Goal: Information Seeking & Learning: Learn about a topic

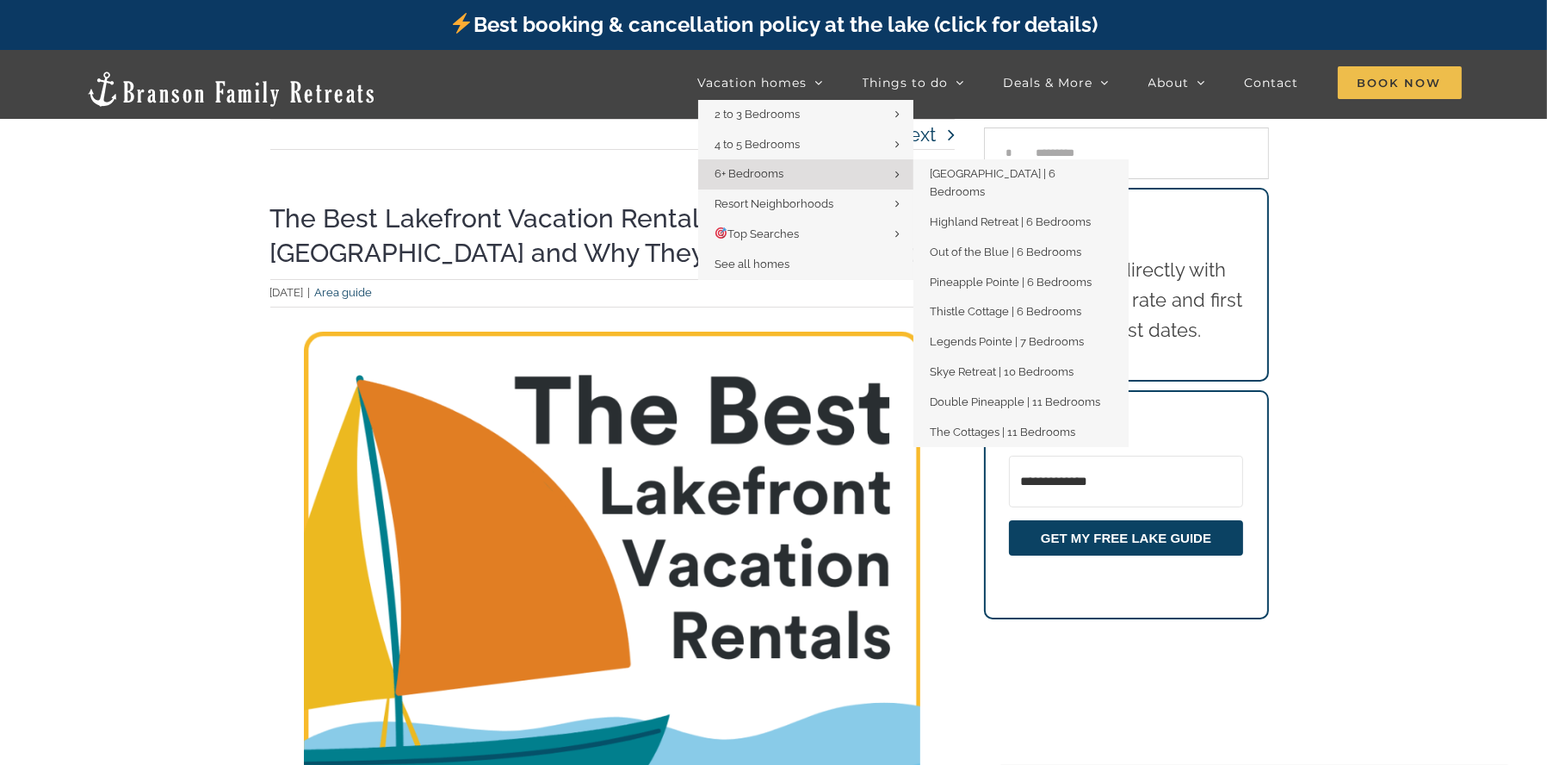
click at [782, 180] on span "6+ Bedrooms" at bounding box center [750, 173] width 69 height 13
click at [1062, 357] on link "Skye Retreat | 10 Bedrooms" at bounding box center [1021, 372] width 215 height 30
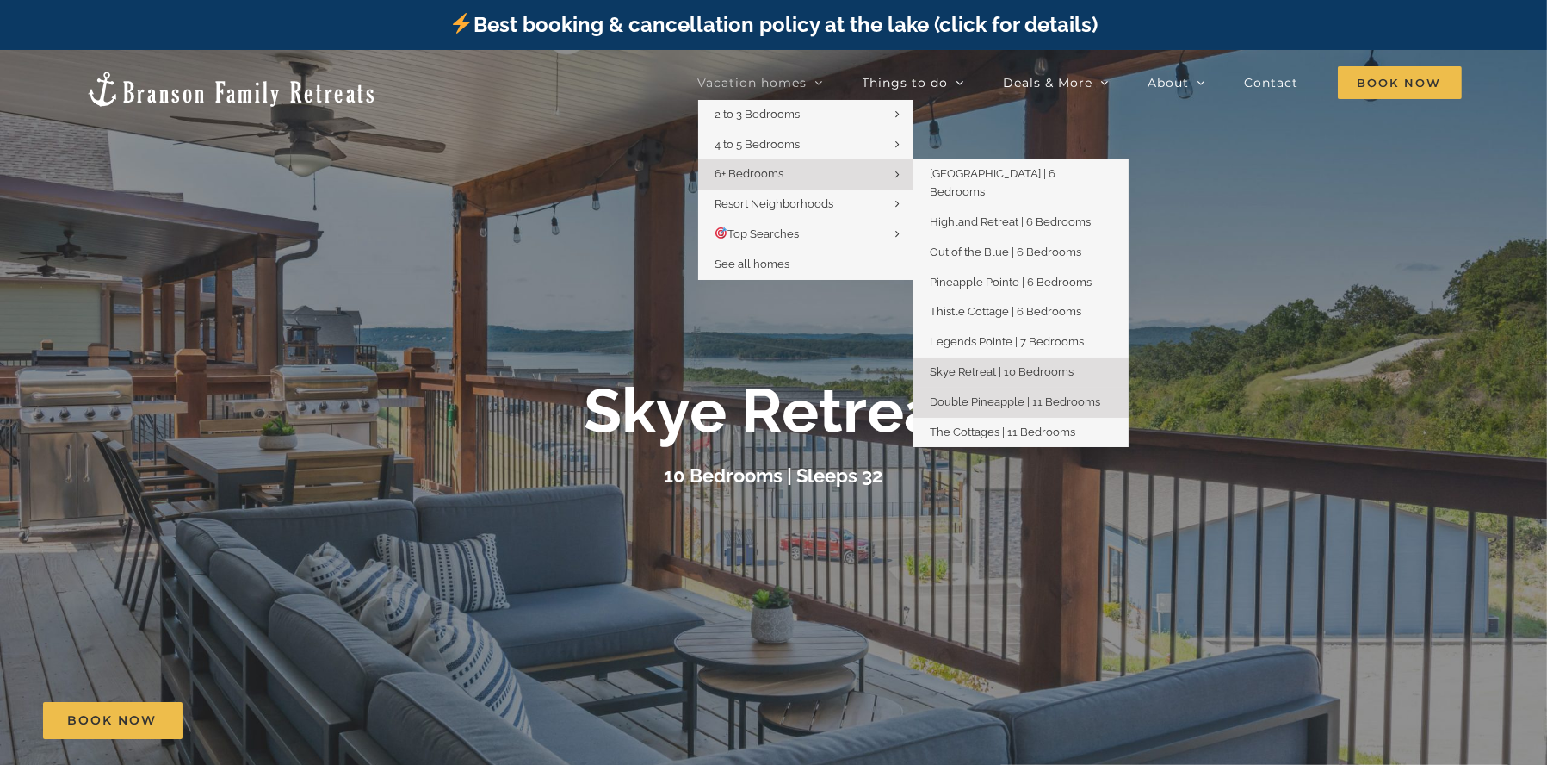
click at [1045, 395] on span "Double Pineapple | 11 Bedrooms" at bounding box center [1016, 401] width 170 height 13
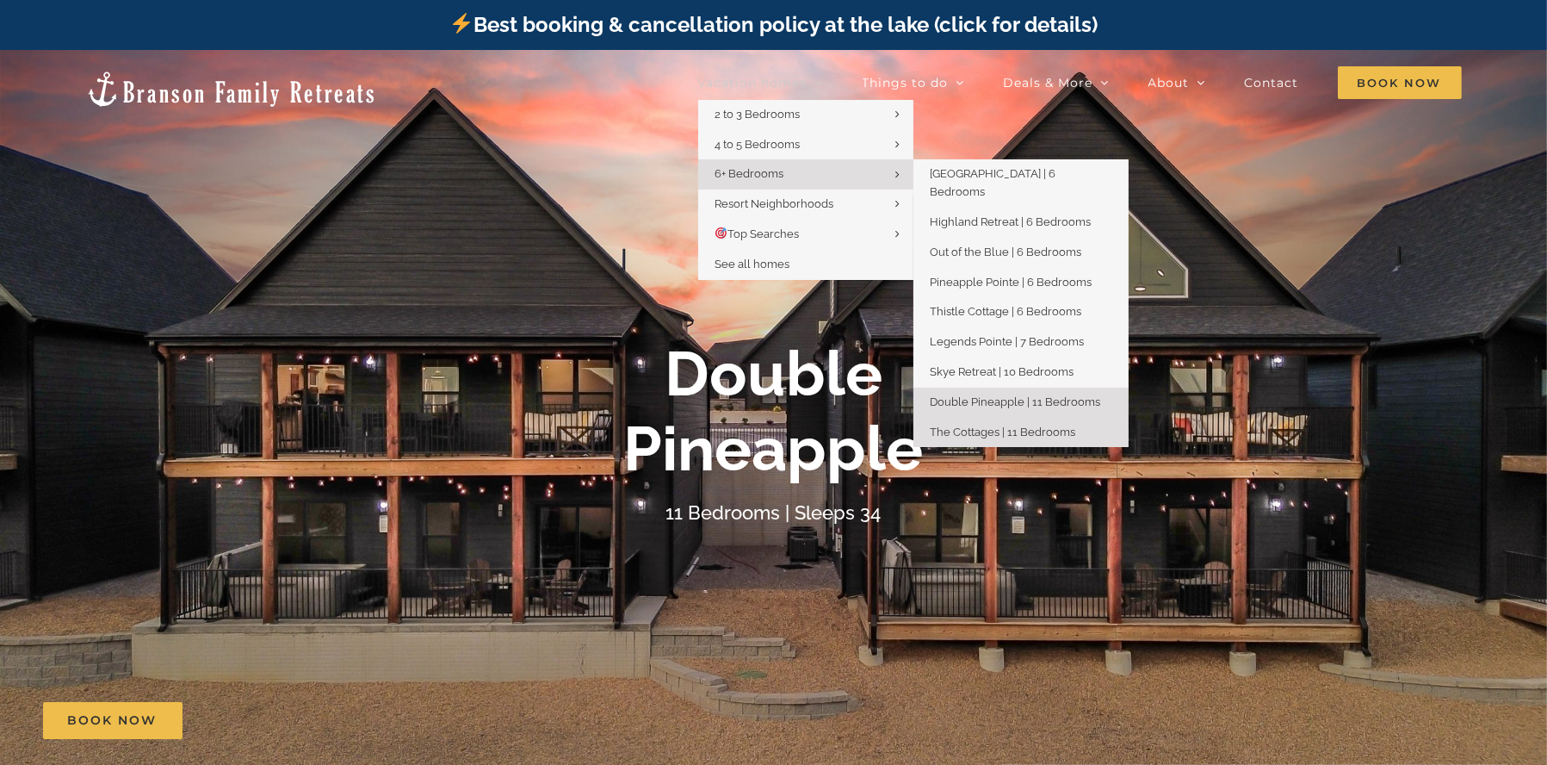
click at [1002, 418] on link "The Cottages | 11 Bedrooms" at bounding box center [1021, 433] width 215 height 30
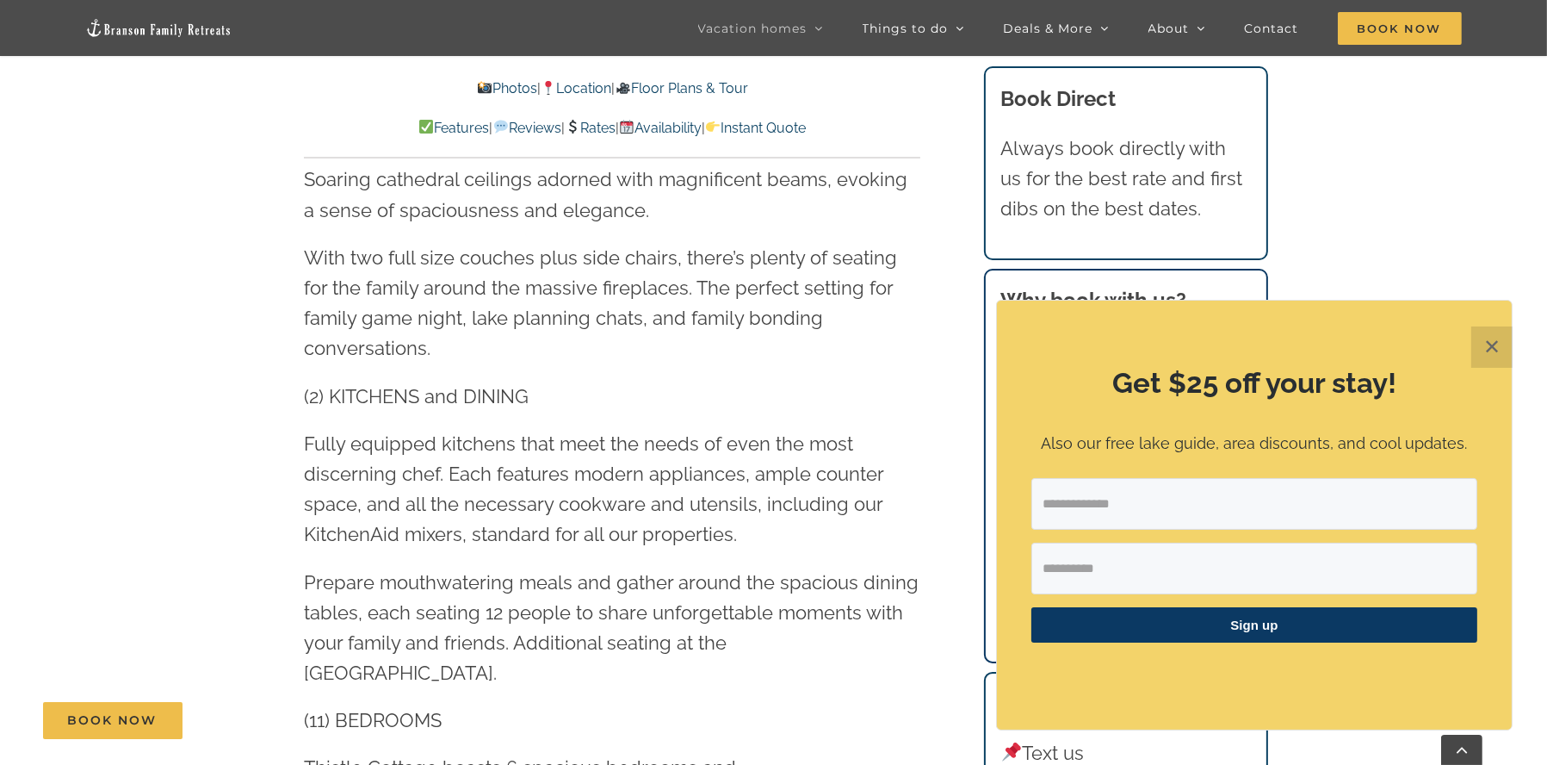
scroll to position [2153, 0]
click at [479, 82] on link "Photos" at bounding box center [507, 88] width 60 height 16
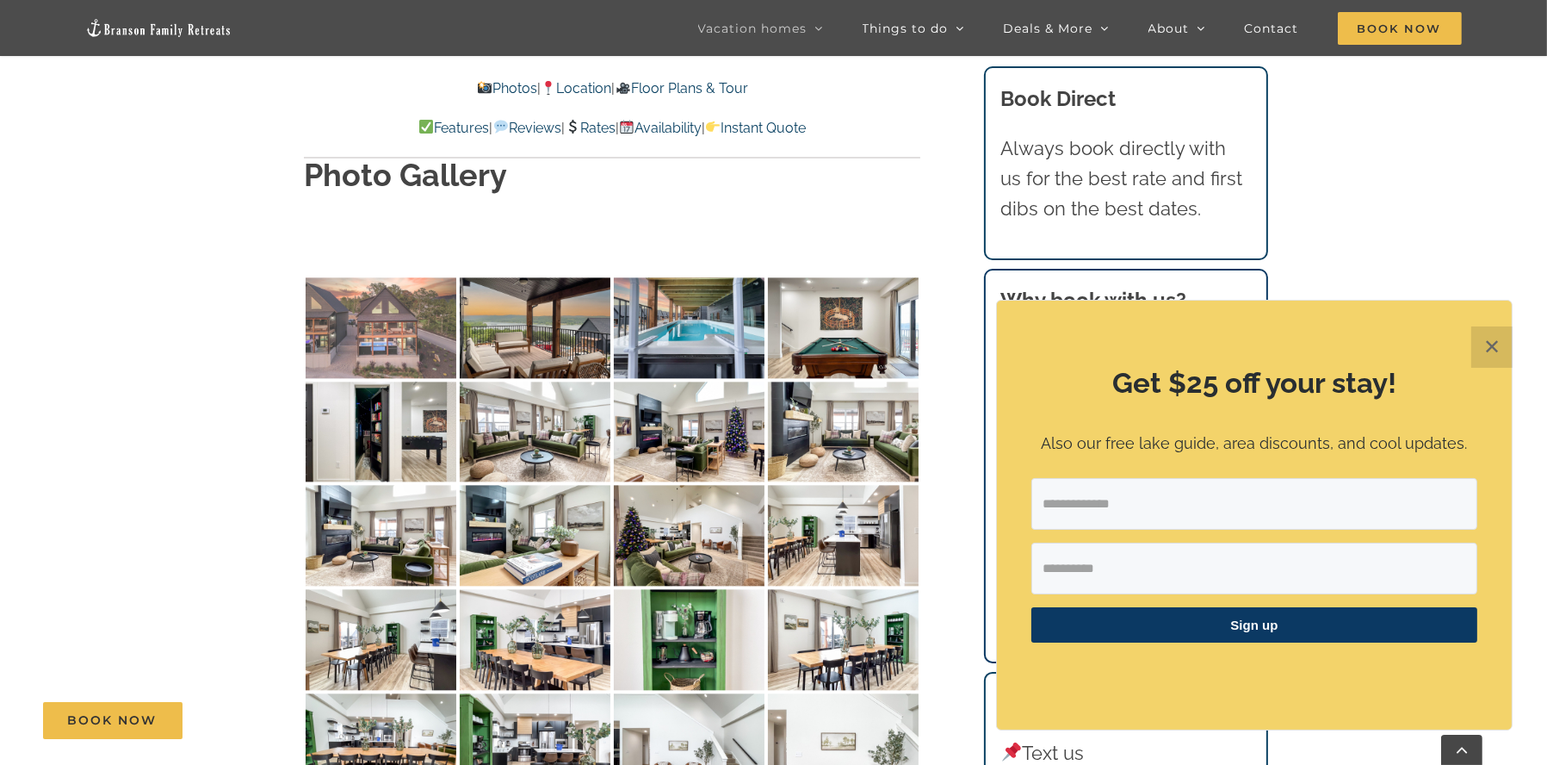
click at [406, 277] on img at bounding box center [381, 327] width 151 height 101
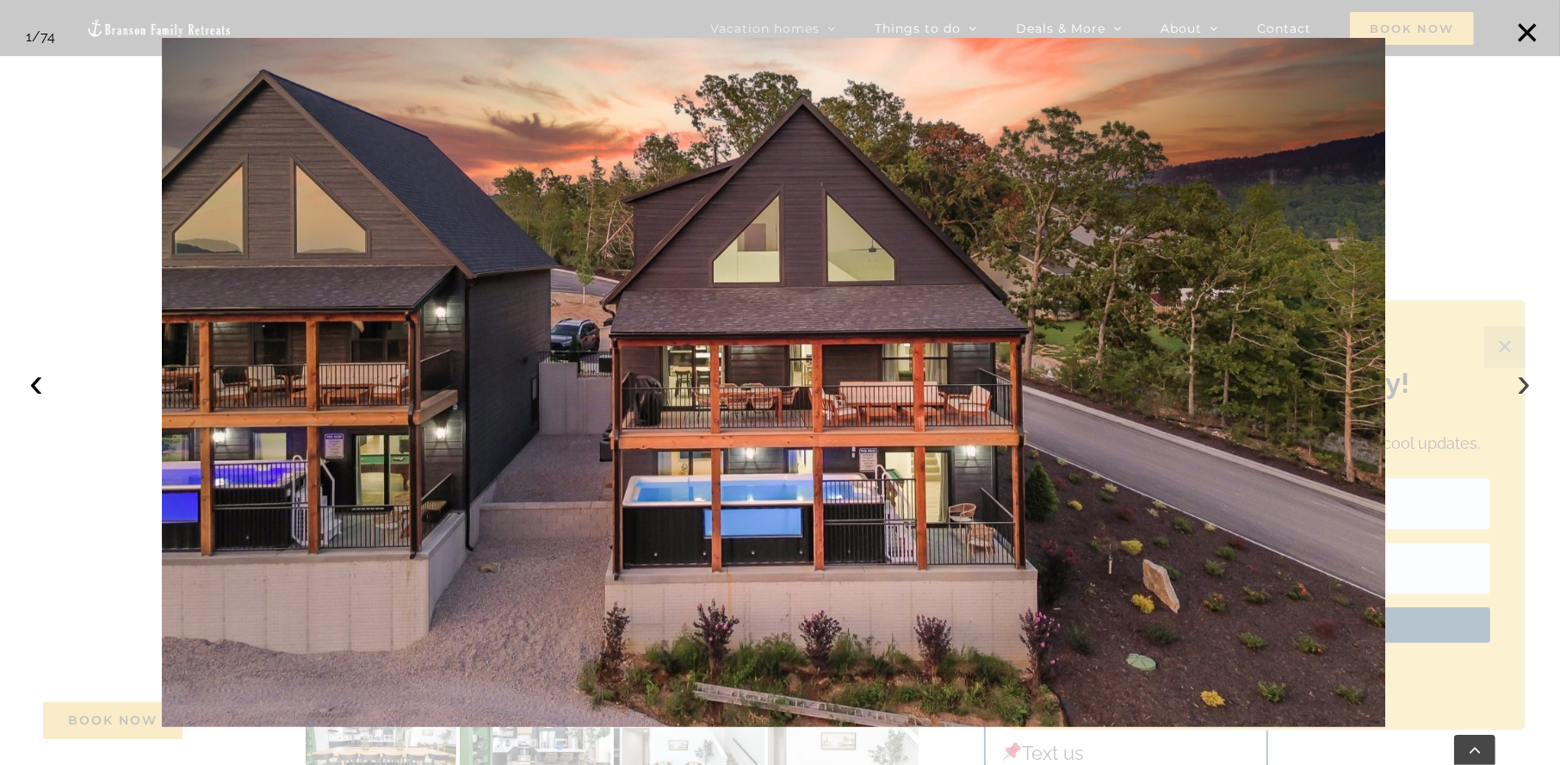
click at [1520, 382] on button "›" at bounding box center [1524, 382] width 38 height 38
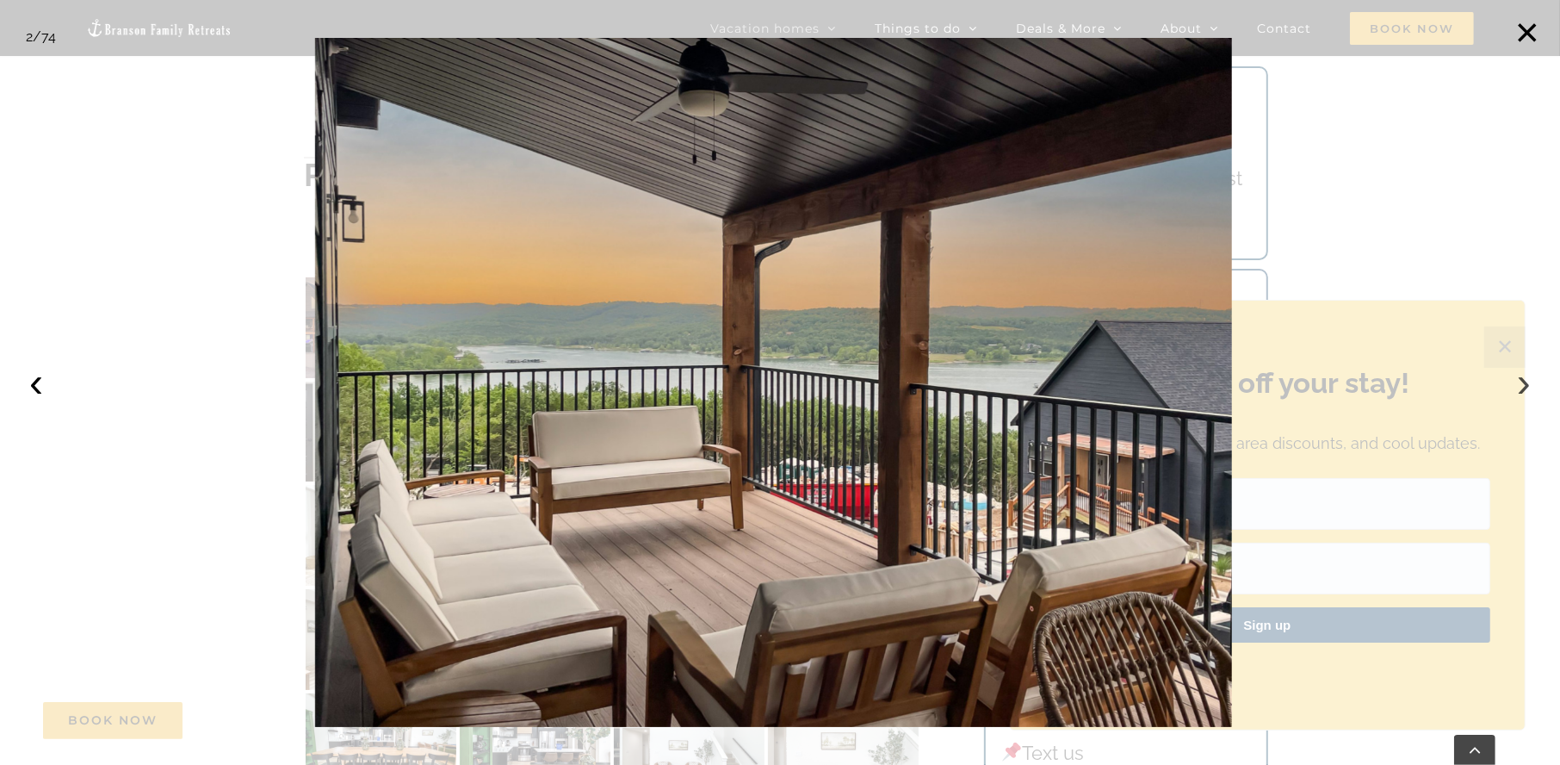
click at [1520, 382] on button "›" at bounding box center [1524, 382] width 38 height 38
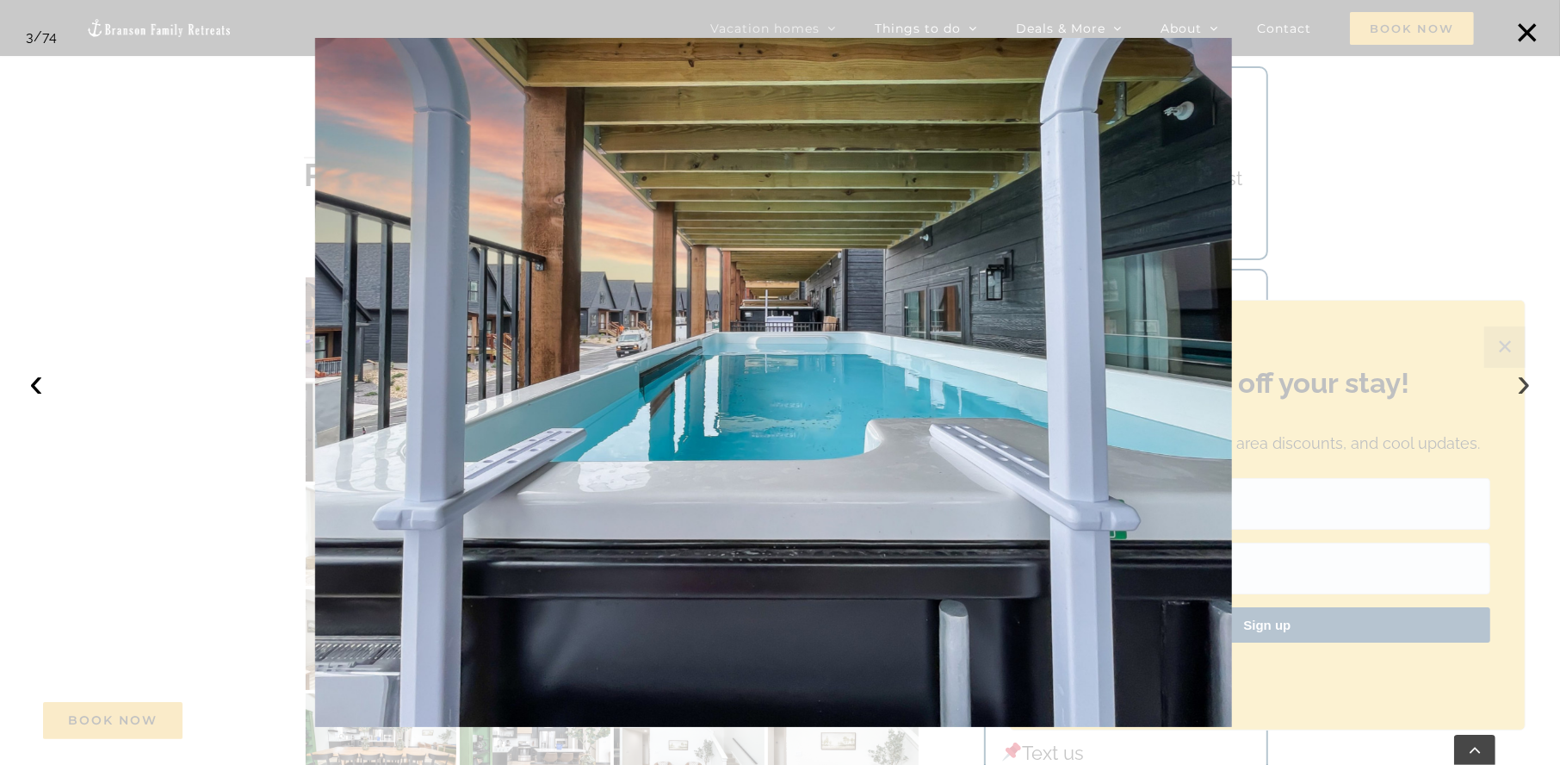
click at [1520, 382] on button "›" at bounding box center [1524, 382] width 38 height 38
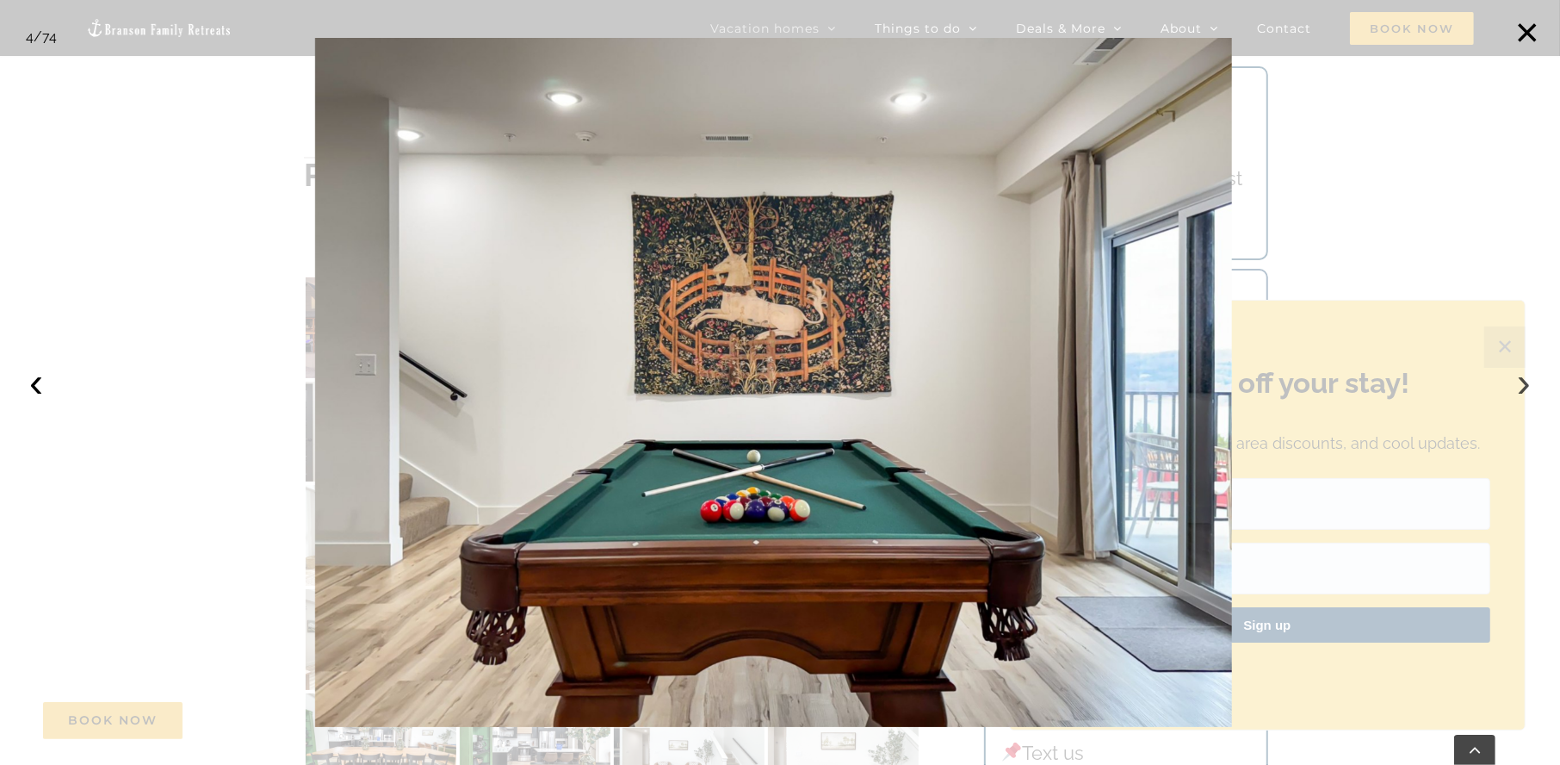
click at [1520, 382] on button "›" at bounding box center [1524, 382] width 38 height 38
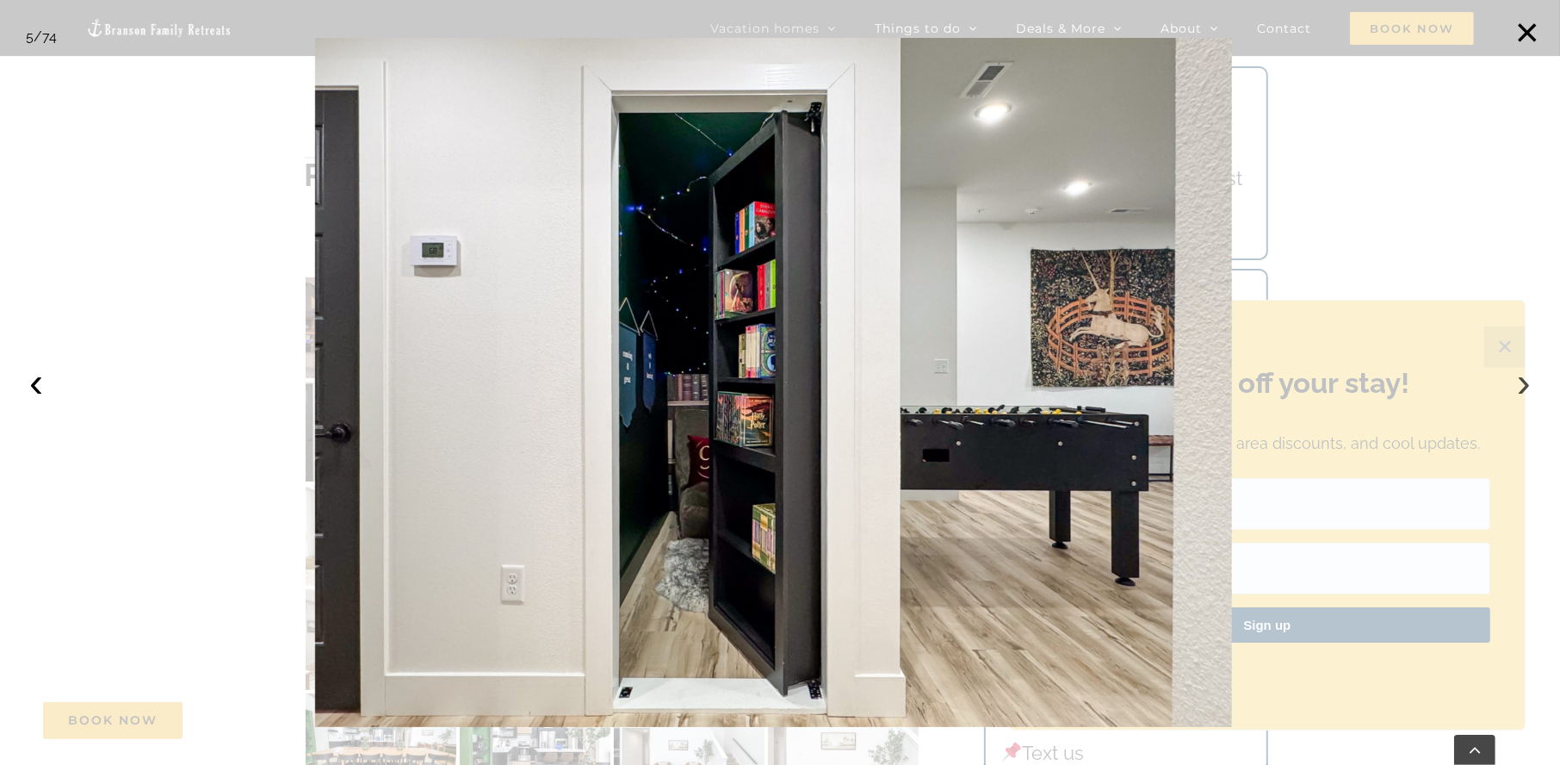
click at [1520, 382] on button "›" at bounding box center [1524, 382] width 38 height 38
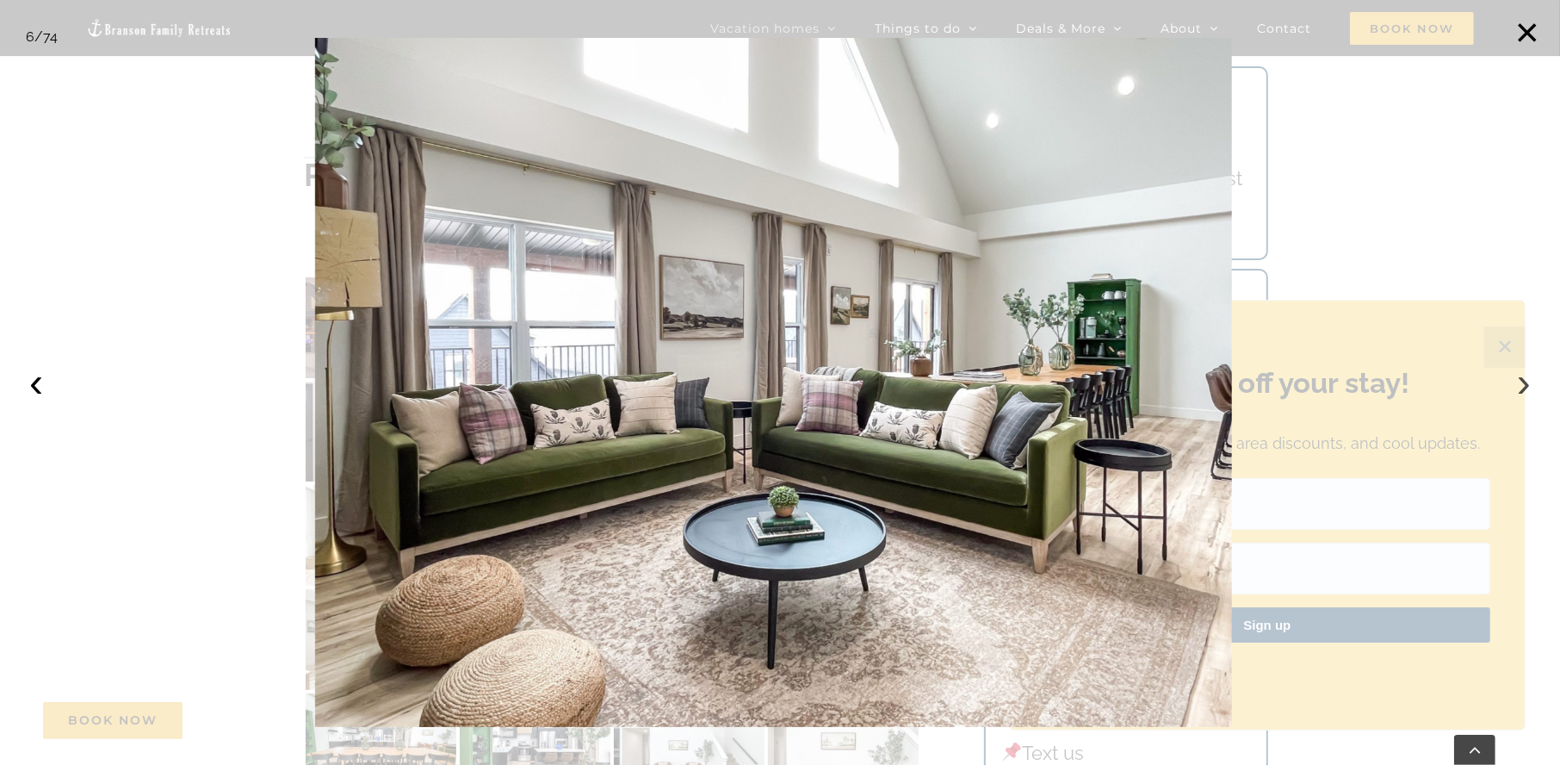
click at [1520, 382] on button "›" at bounding box center [1524, 382] width 38 height 38
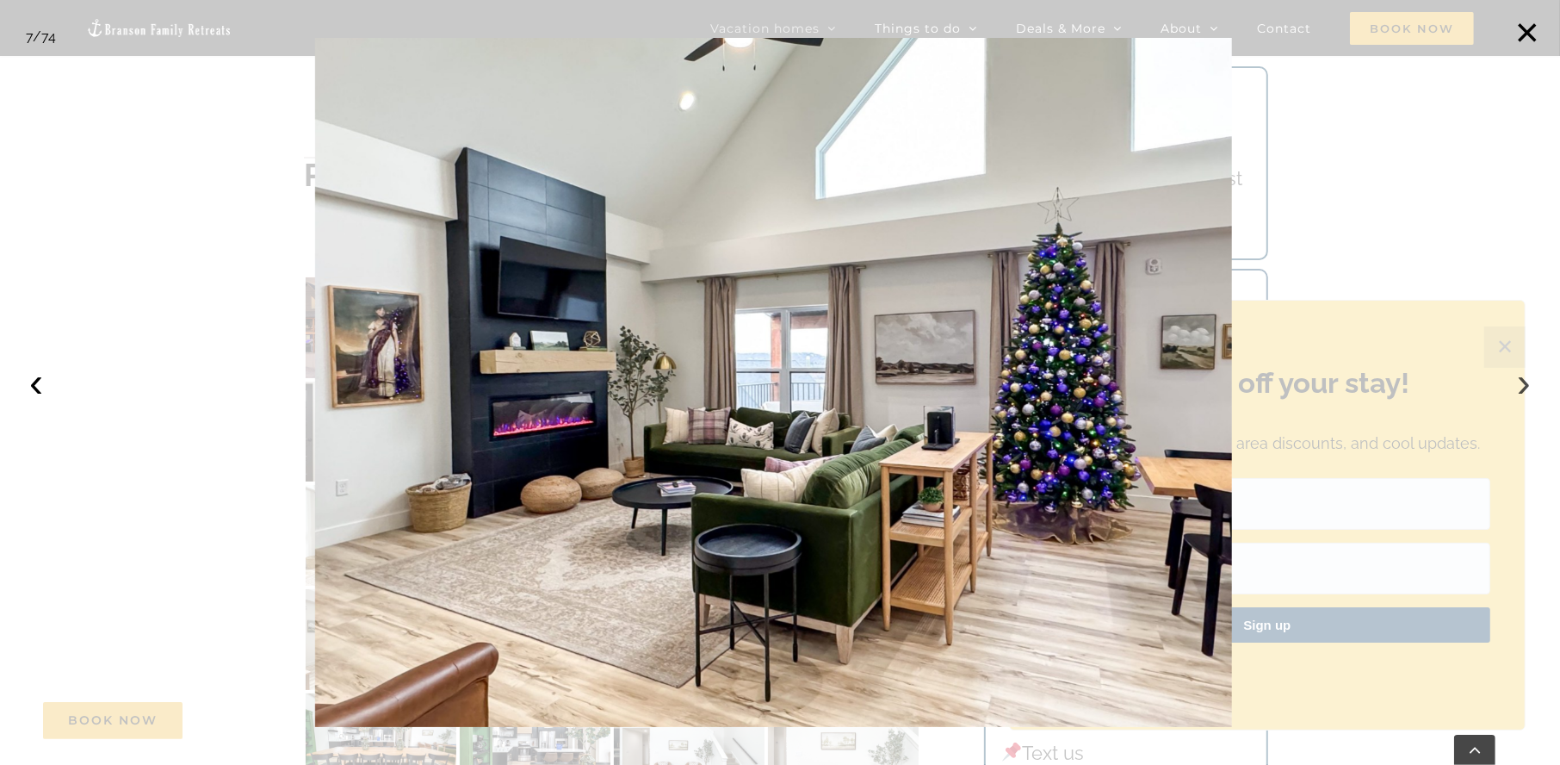
click at [1520, 382] on button "›" at bounding box center [1524, 382] width 38 height 38
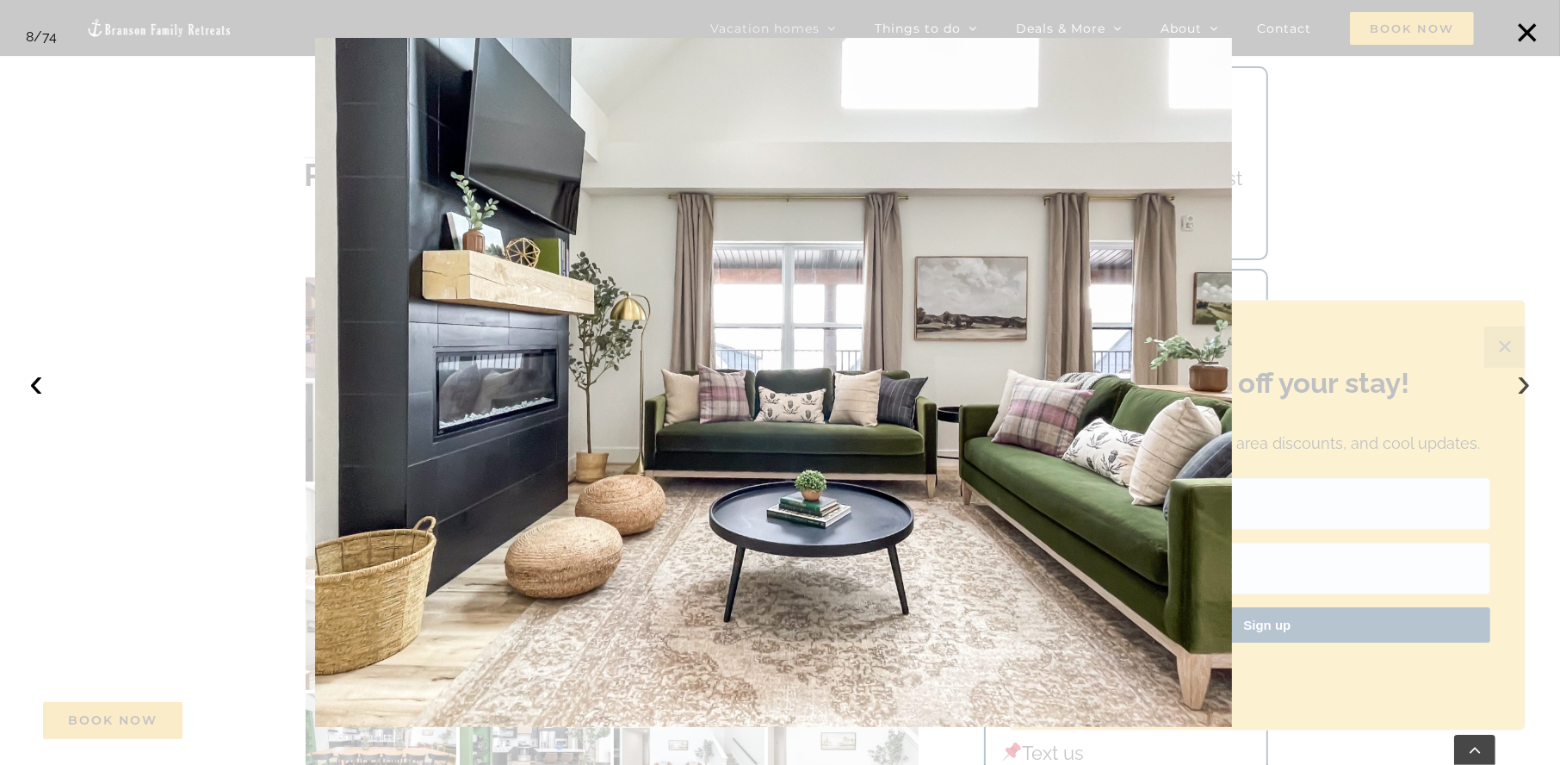
click at [1520, 382] on button "›" at bounding box center [1524, 382] width 38 height 38
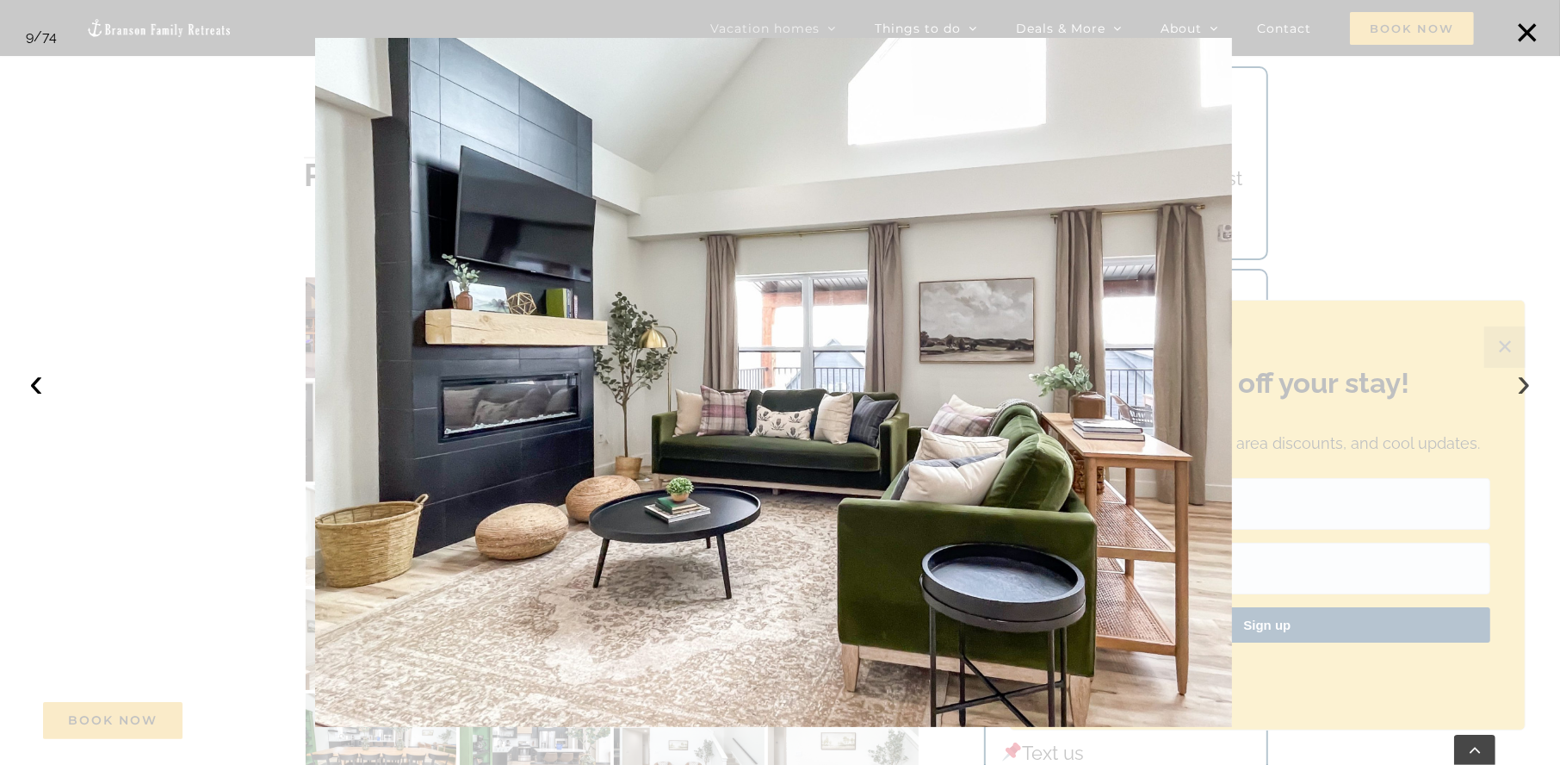
click at [1520, 382] on button "›" at bounding box center [1524, 382] width 38 height 38
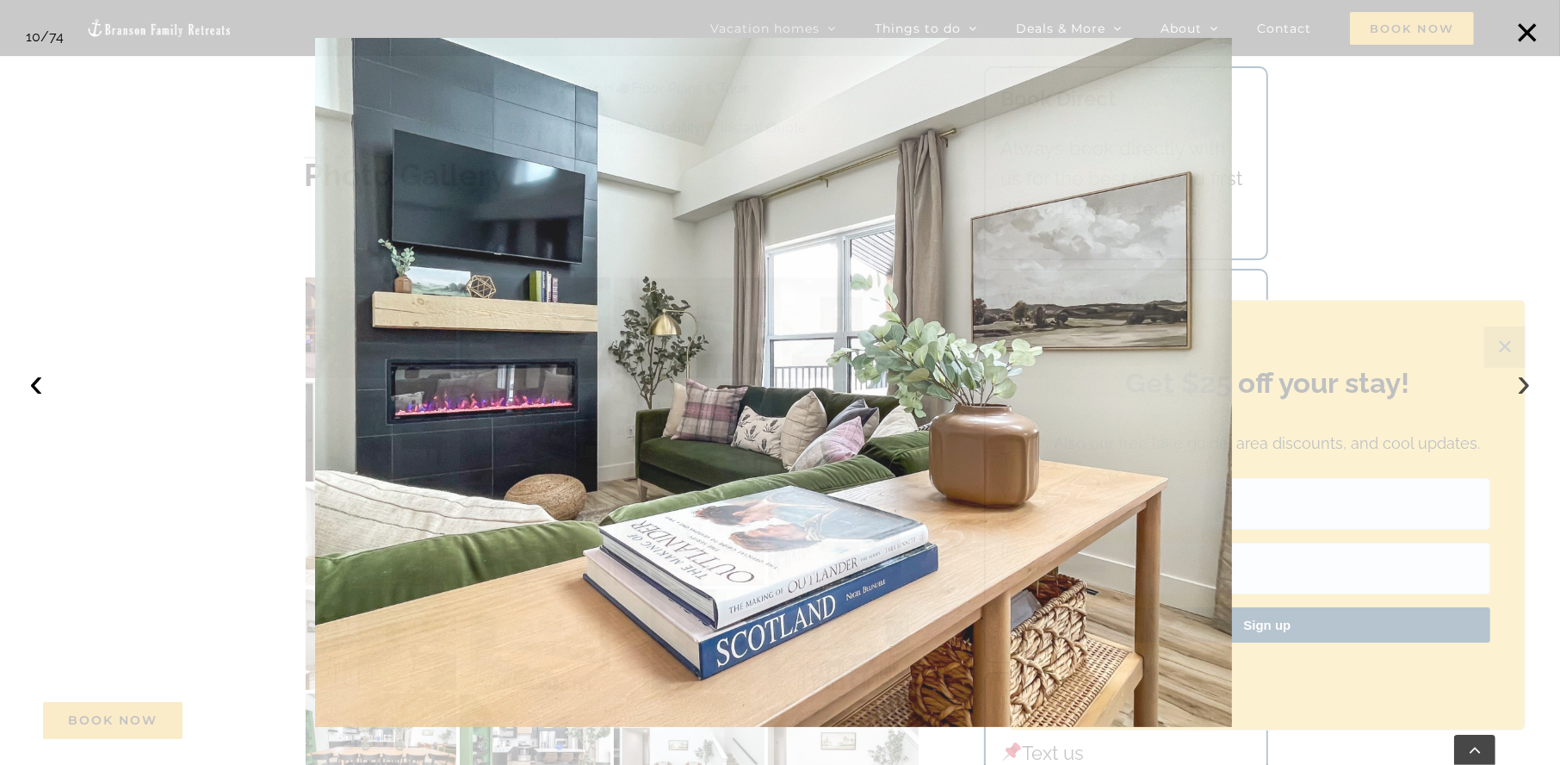
click at [1520, 382] on button "›" at bounding box center [1524, 382] width 38 height 38
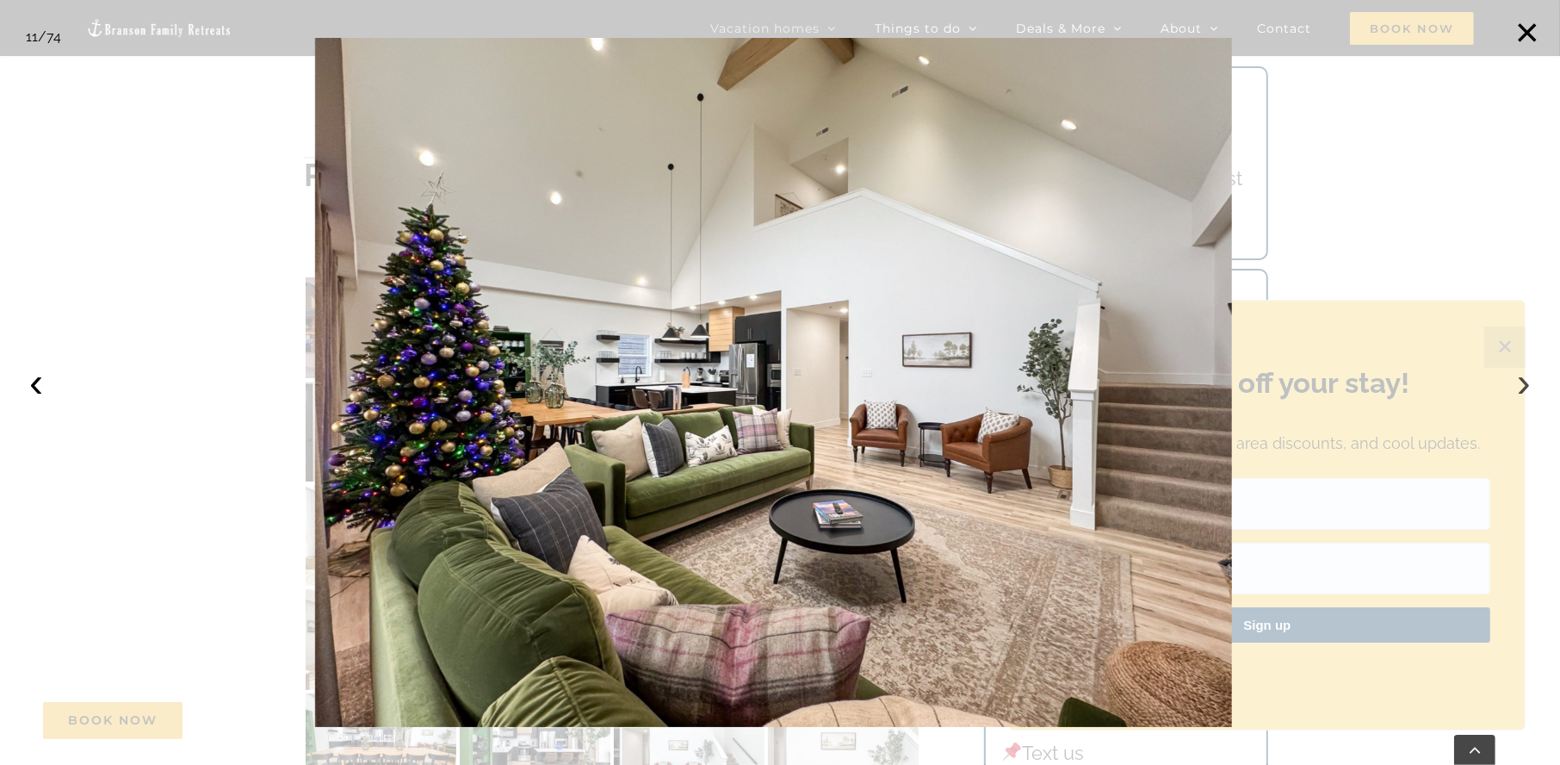
click at [1520, 382] on button "›" at bounding box center [1524, 382] width 38 height 38
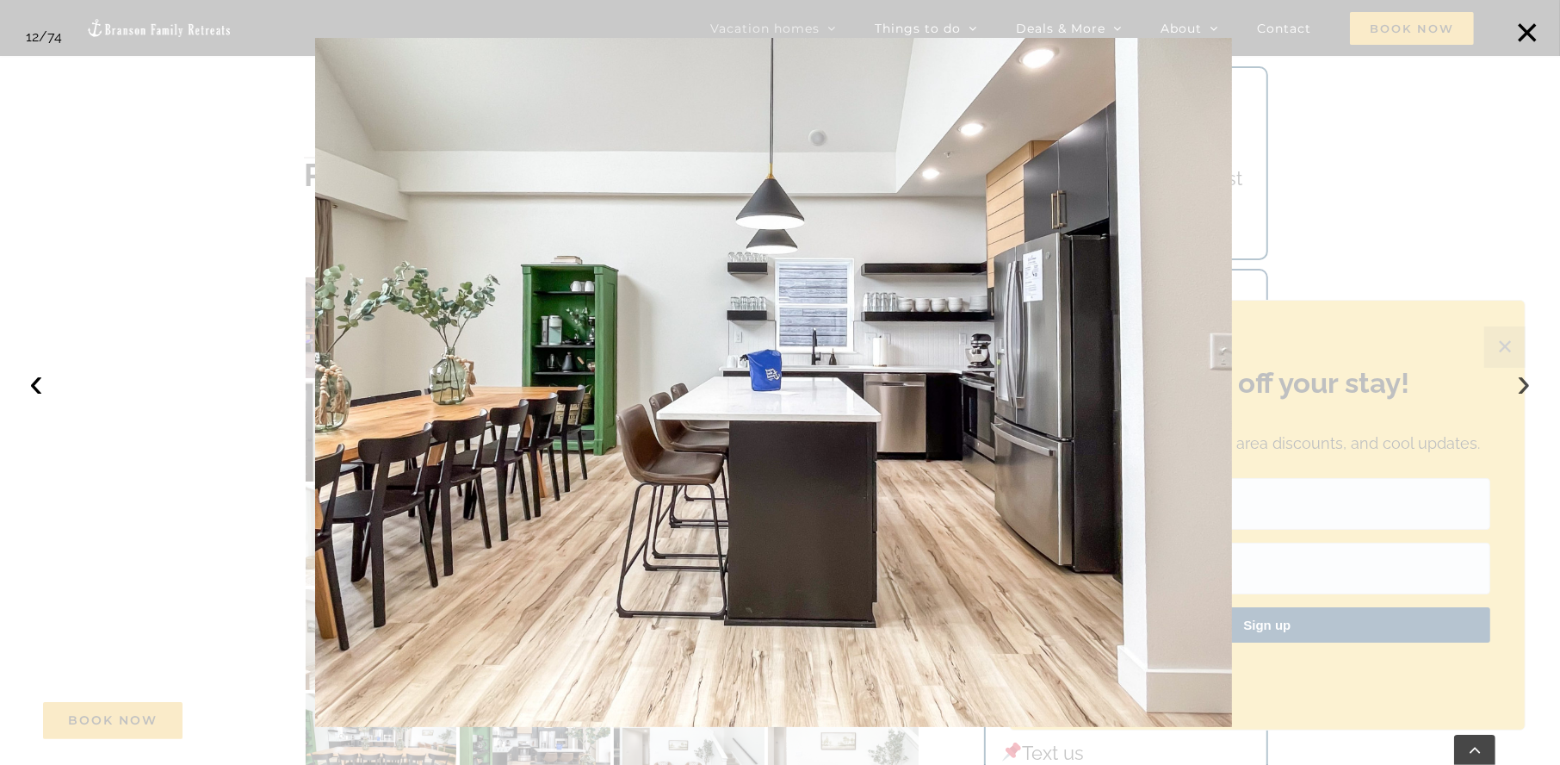
click at [1520, 382] on button "›" at bounding box center [1524, 382] width 38 height 38
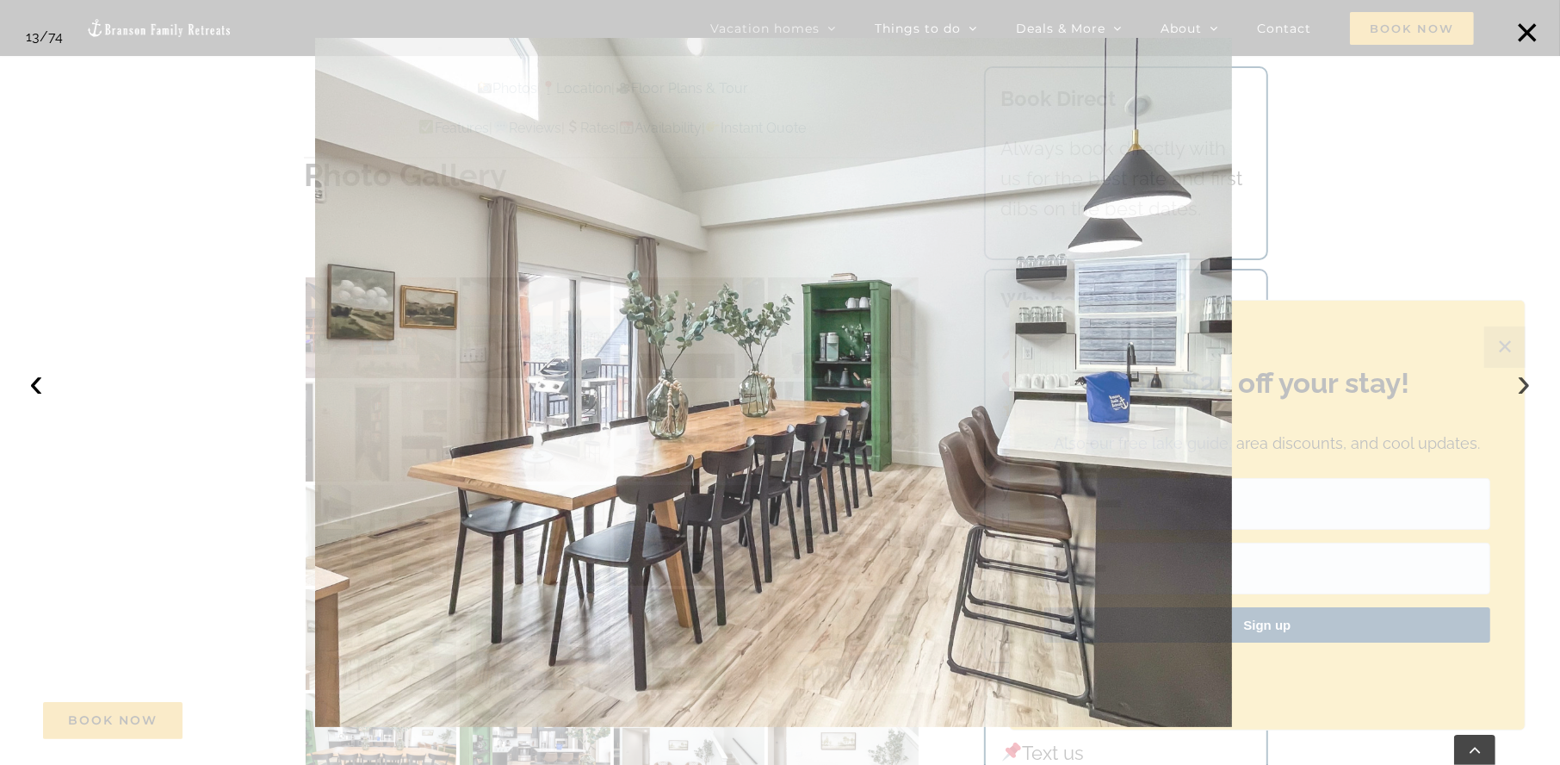
click at [1520, 382] on button "›" at bounding box center [1524, 382] width 38 height 38
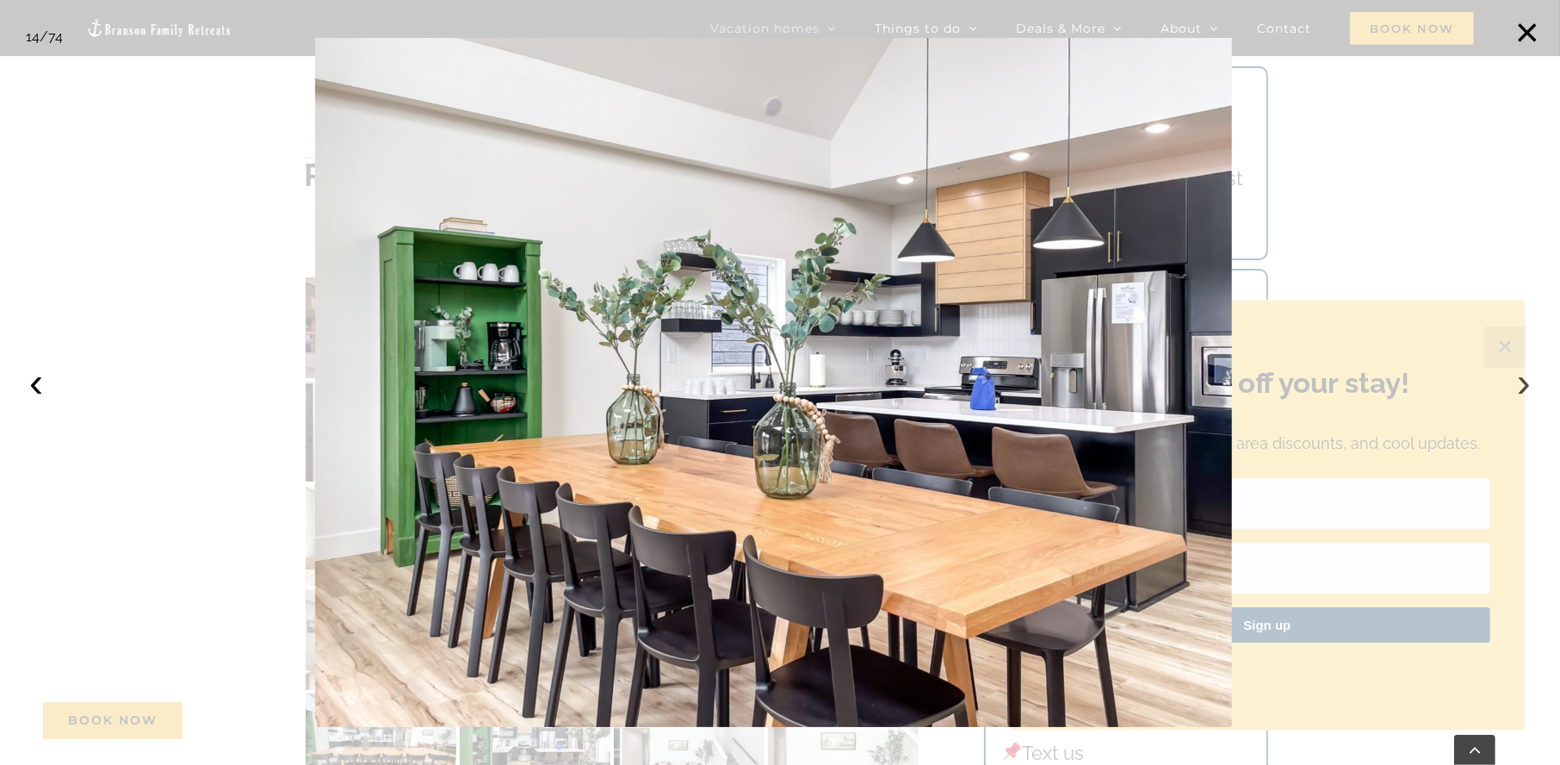
click at [1520, 382] on button "›" at bounding box center [1524, 382] width 38 height 38
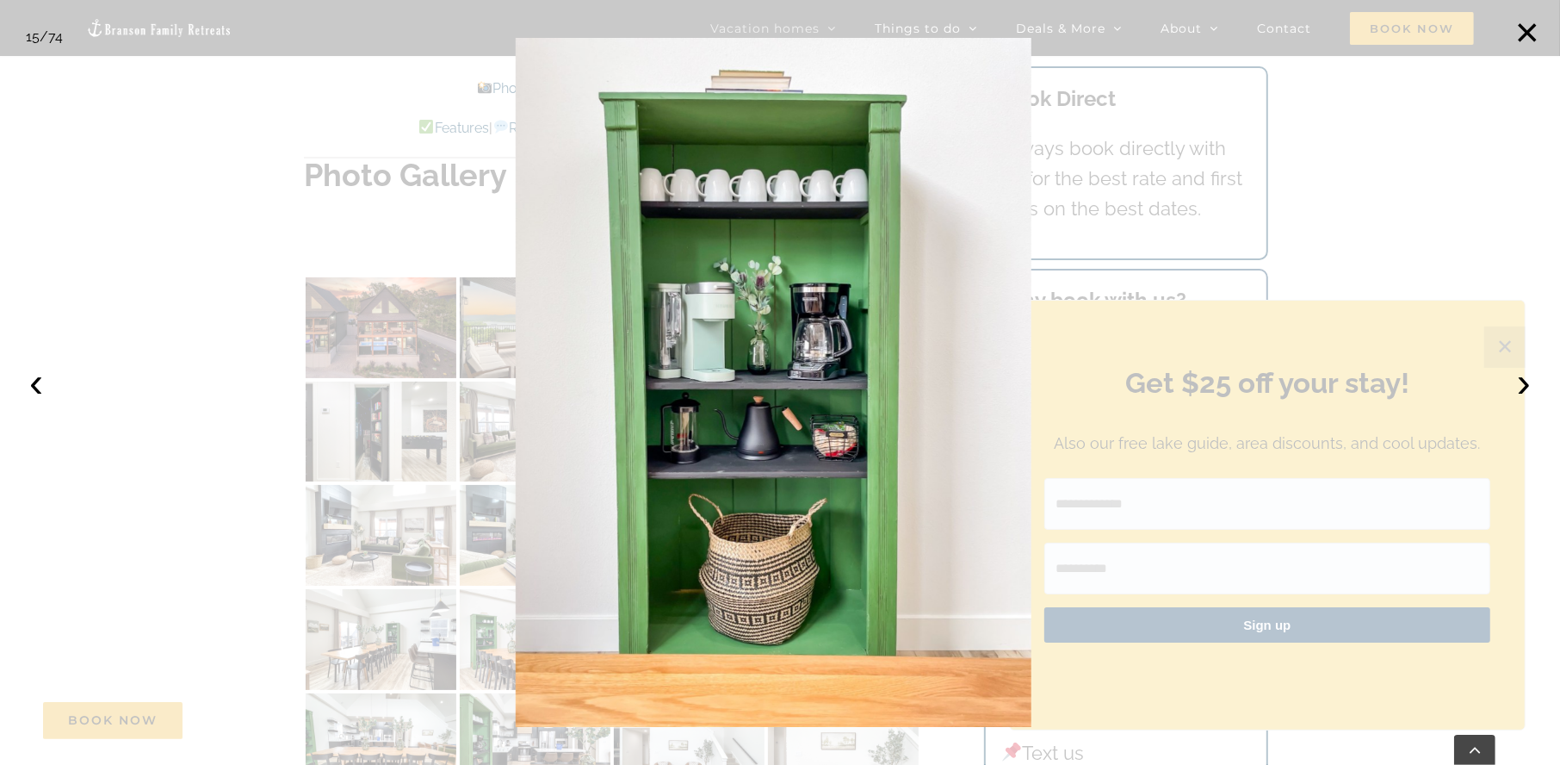
click at [195, 344] on div at bounding box center [780, 382] width 1560 height 765
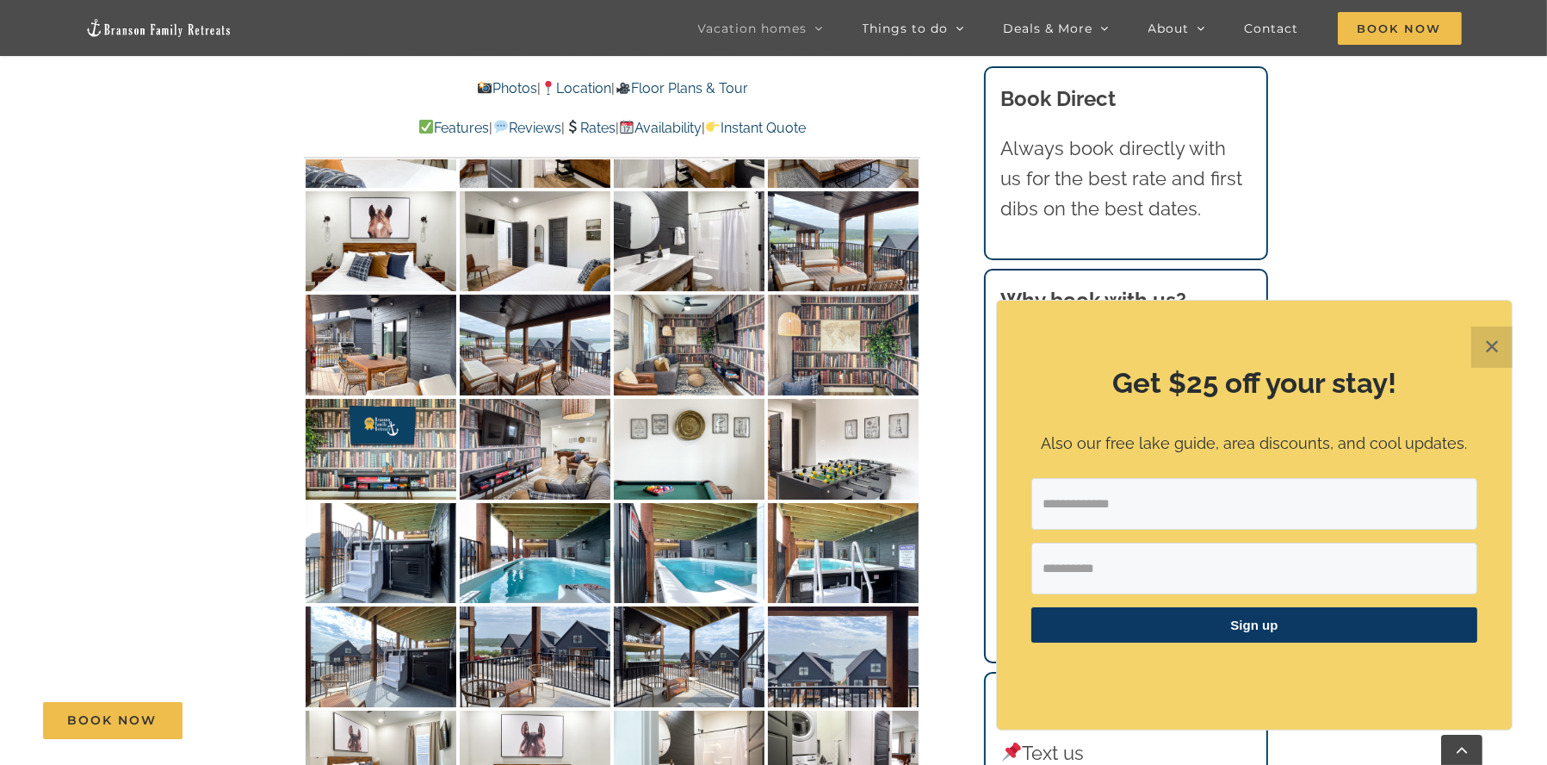
scroll to position [8211, 0]
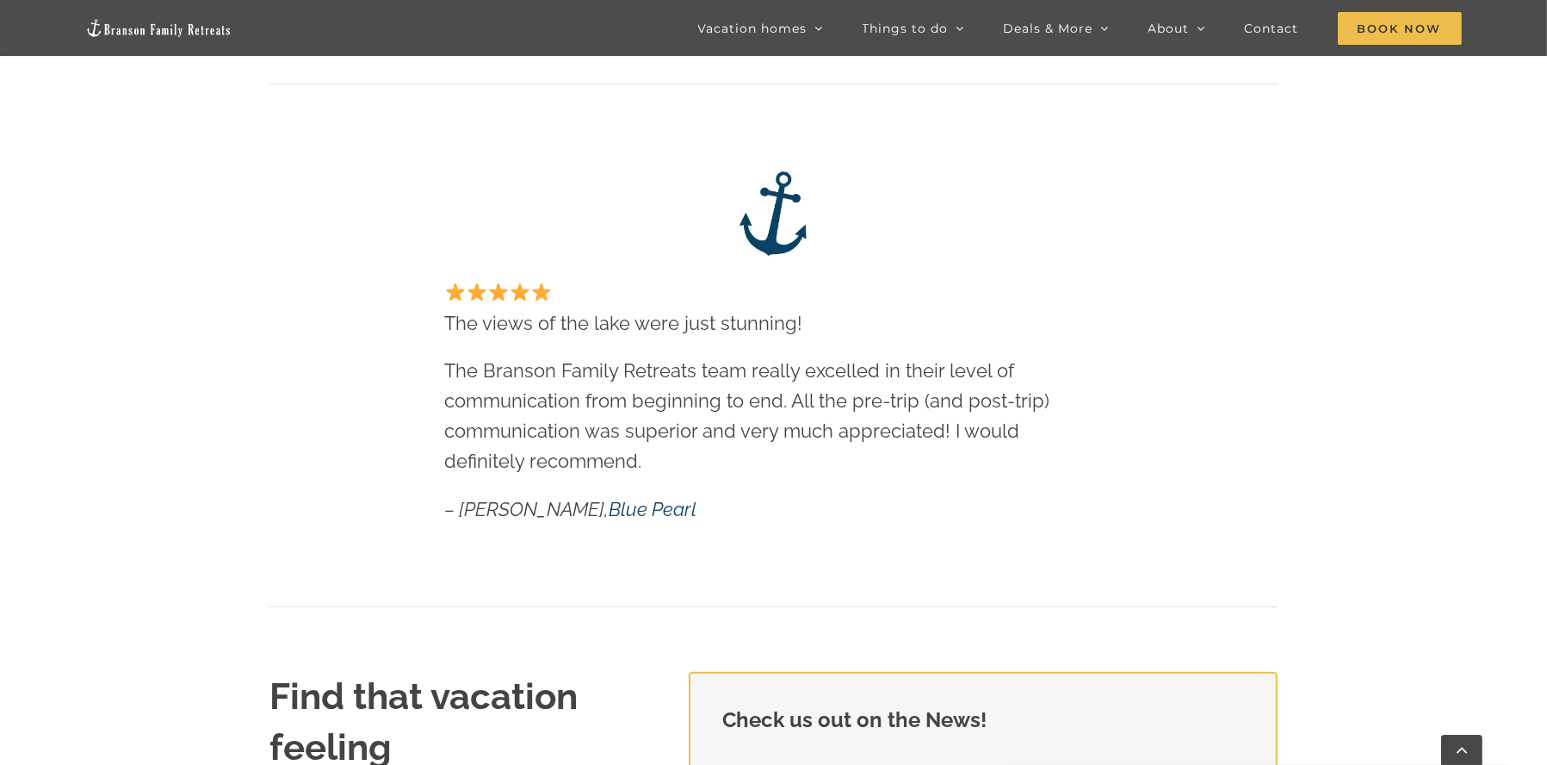
scroll to position [717, 0]
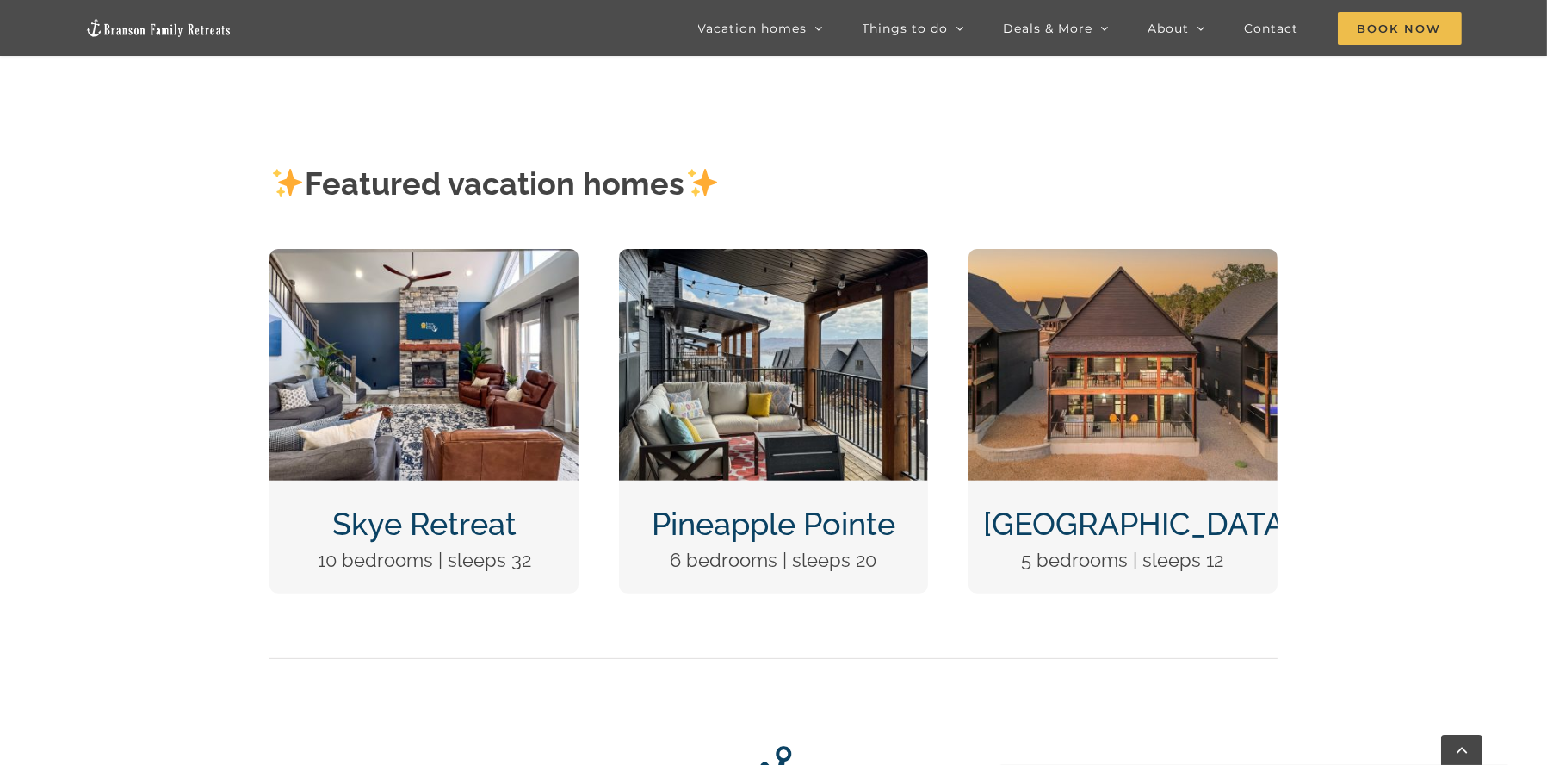
click at [447, 388] on img "Skye Retreat at Table Rock Lake-3004-Edit" at bounding box center [424, 365] width 309 height 232
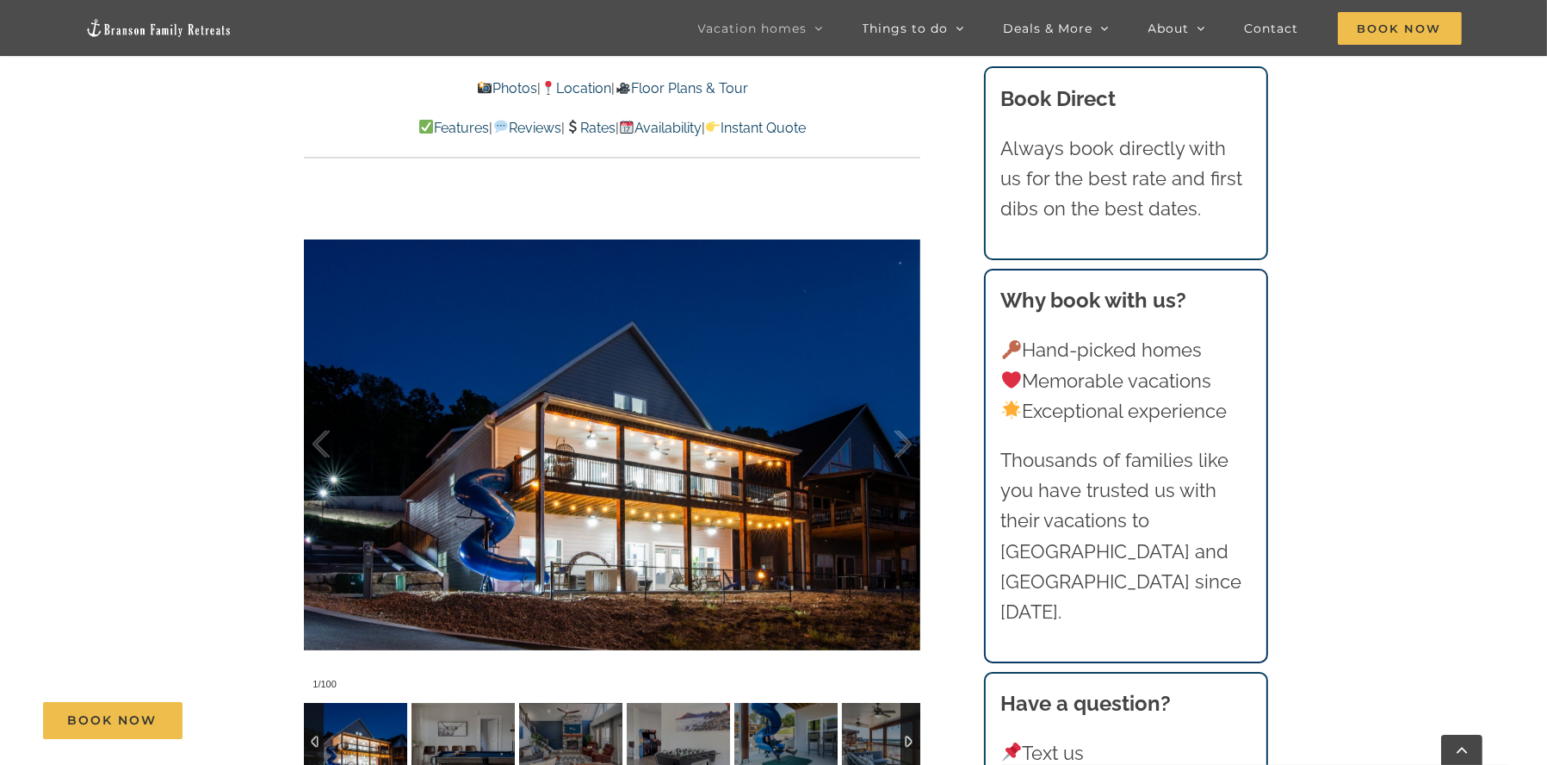
scroll to position [1578, 0]
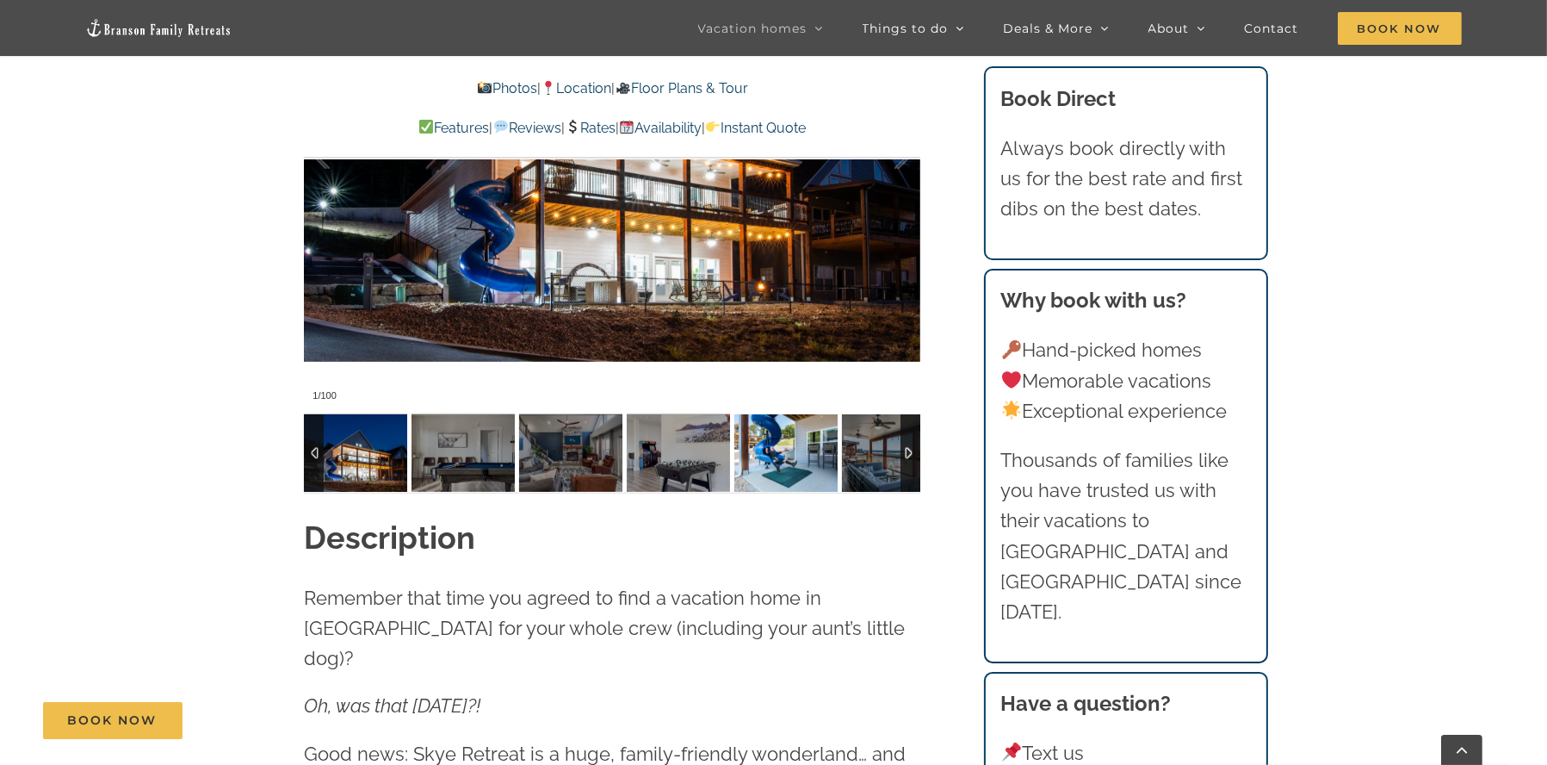
click at [774, 443] on img at bounding box center [786, 452] width 103 height 77
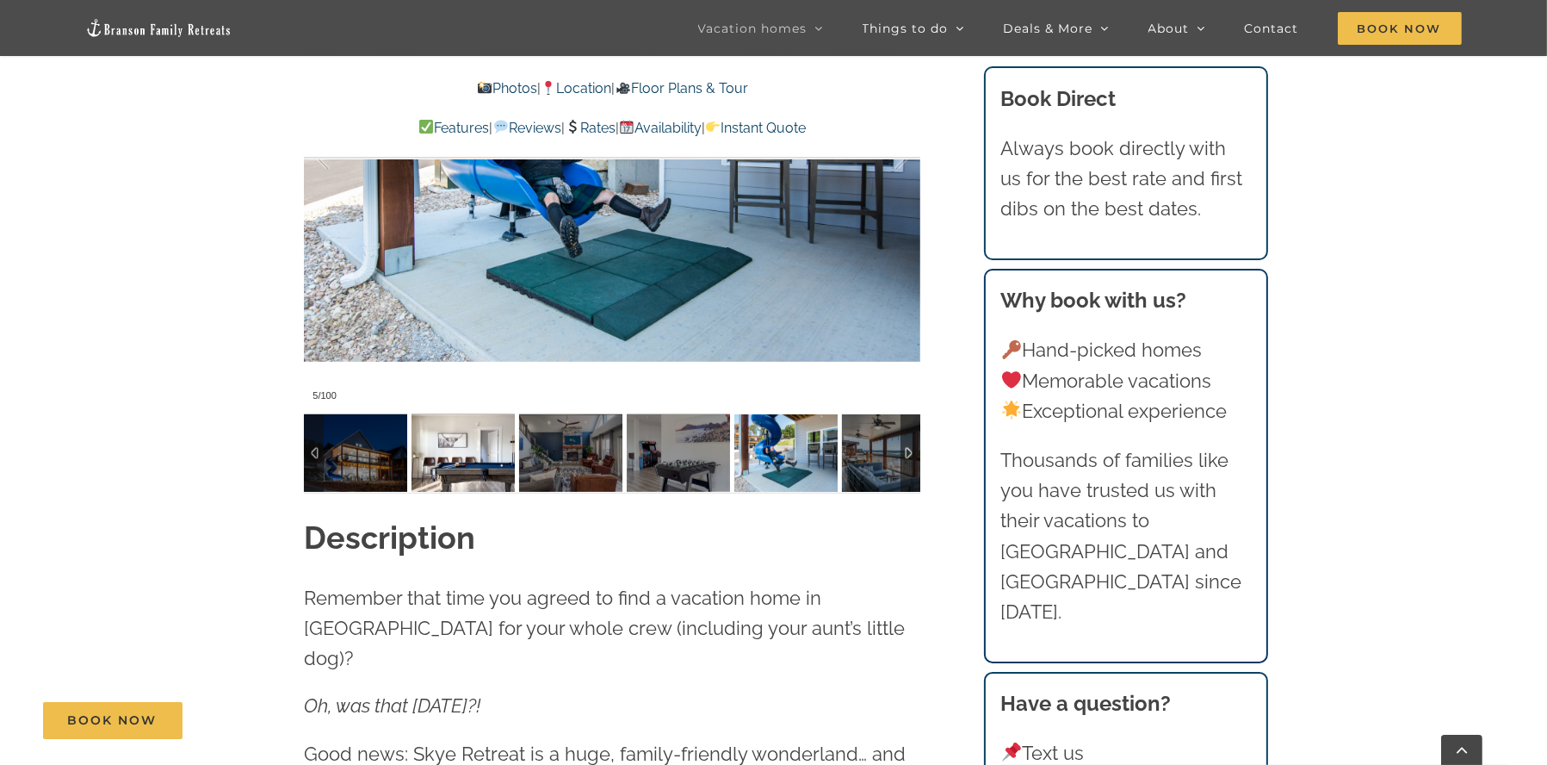
click at [482, 449] on img at bounding box center [463, 452] width 103 height 77
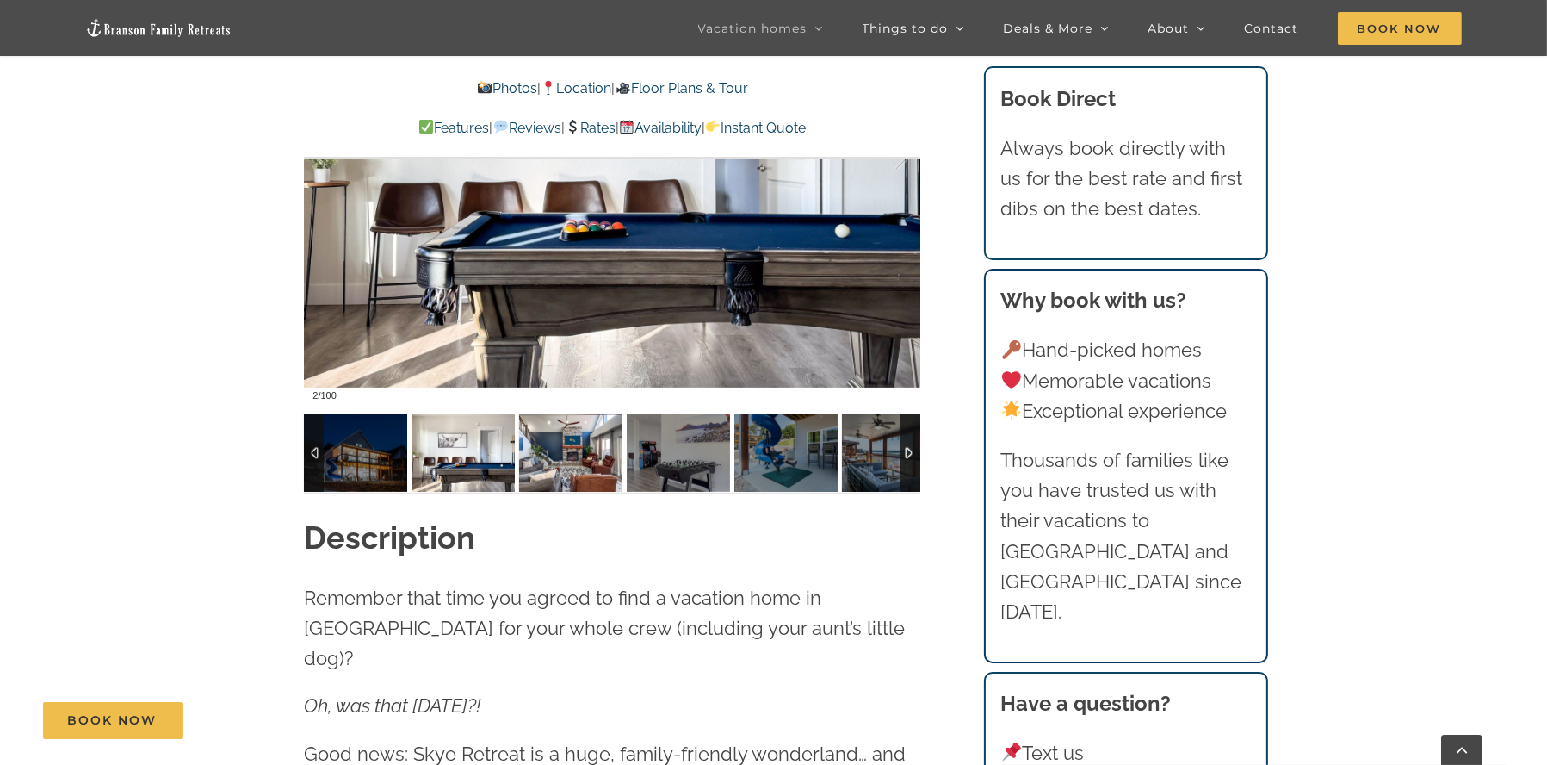
click at [550, 461] on img at bounding box center [570, 452] width 103 height 77
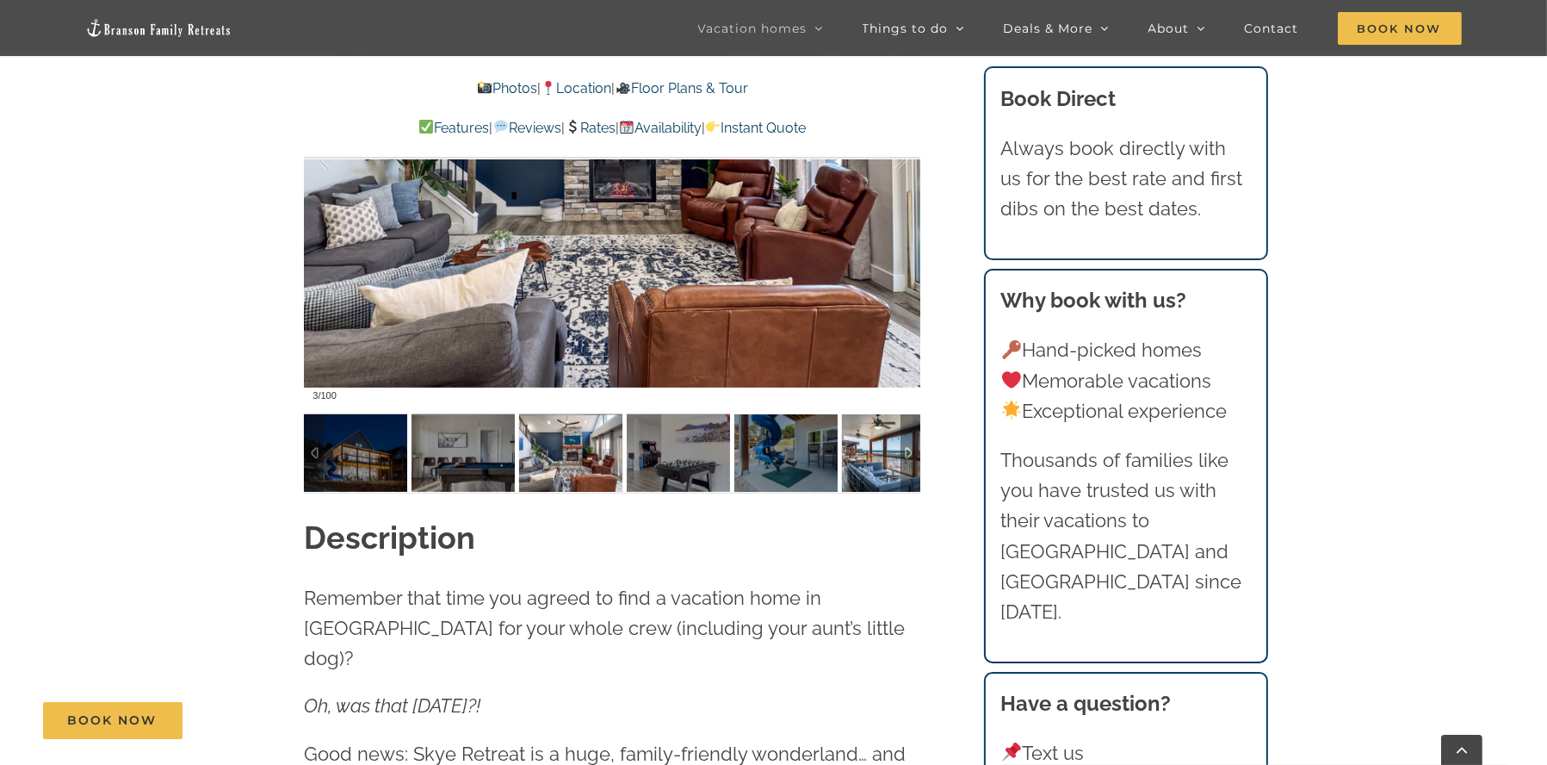
click at [876, 460] on img at bounding box center [893, 452] width 103 height 77
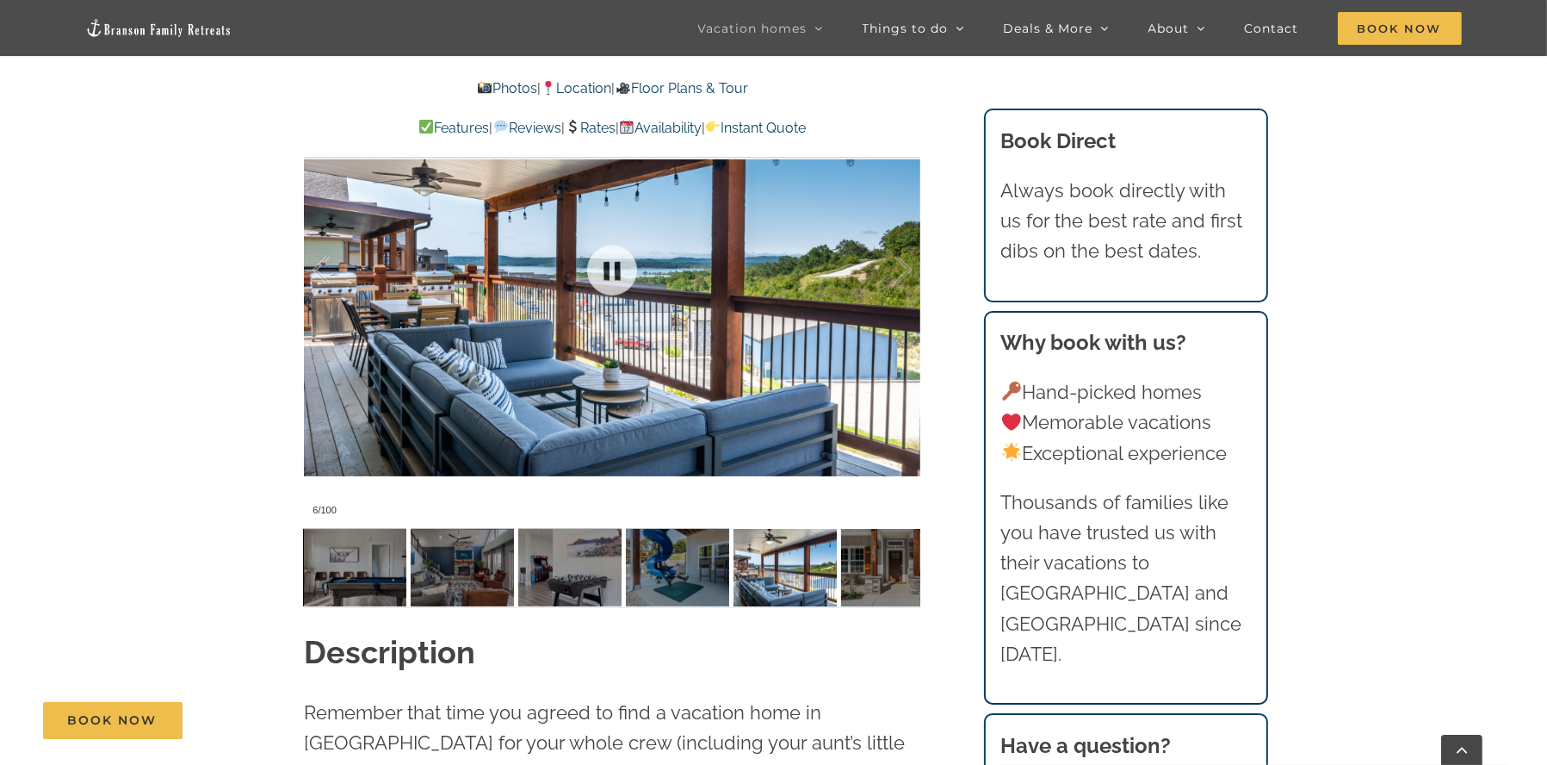
scroll to position [1435, 0]
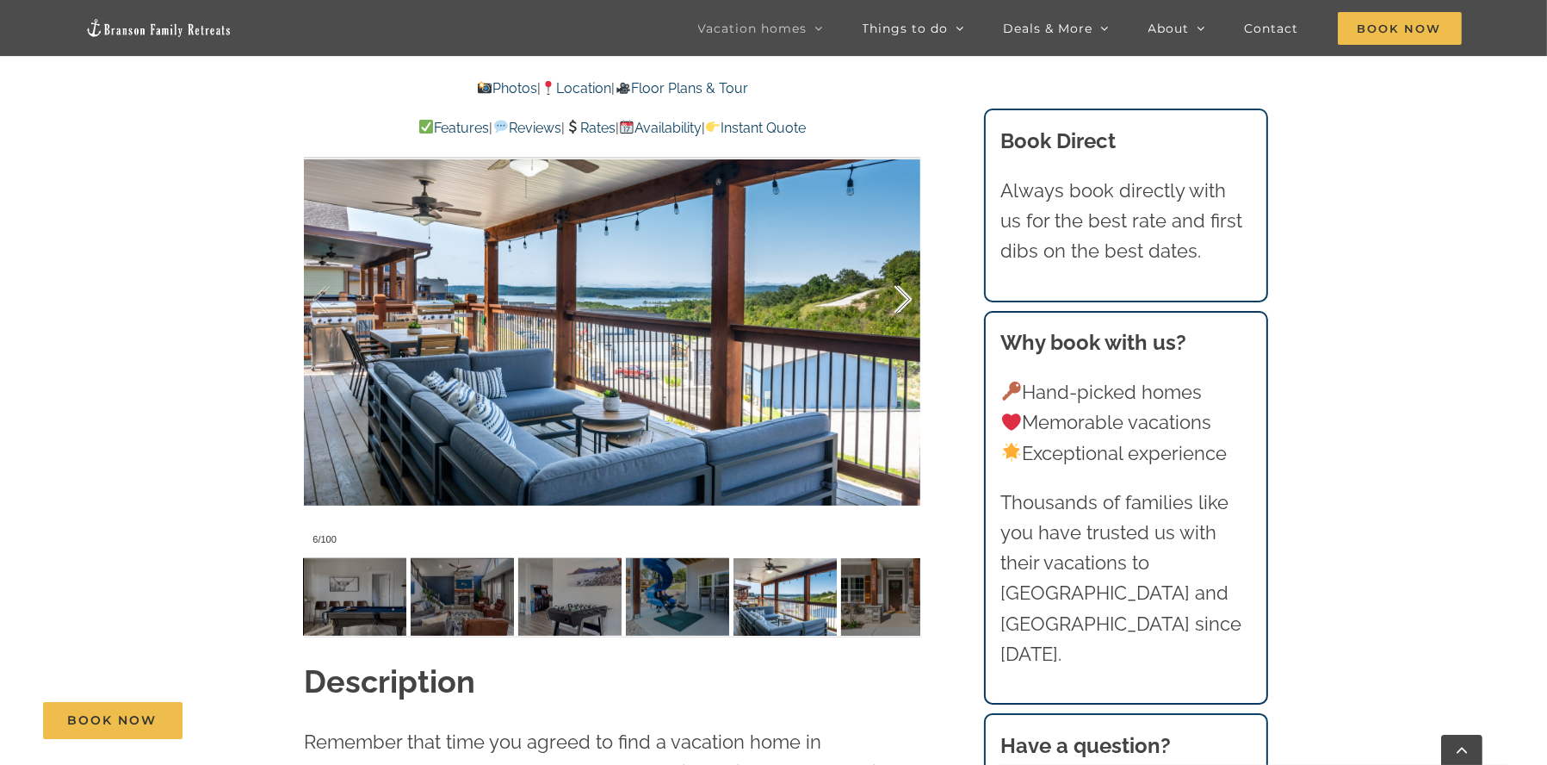
click at [896, 294] on div at bounding box center [885, 299] width 53 height 107
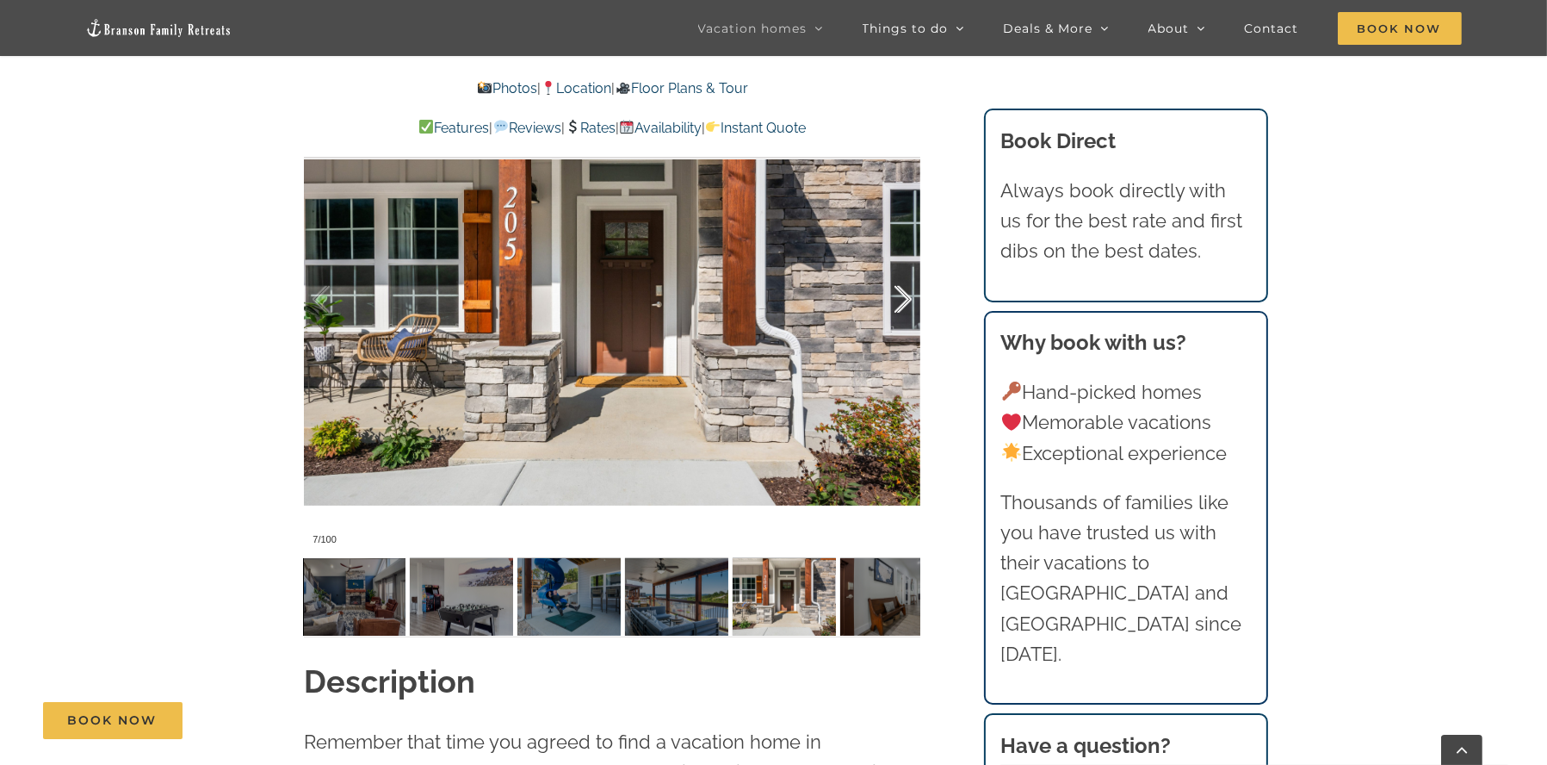
click at [896, 294] on div at bounding box center [885, 299] width 53 height 107
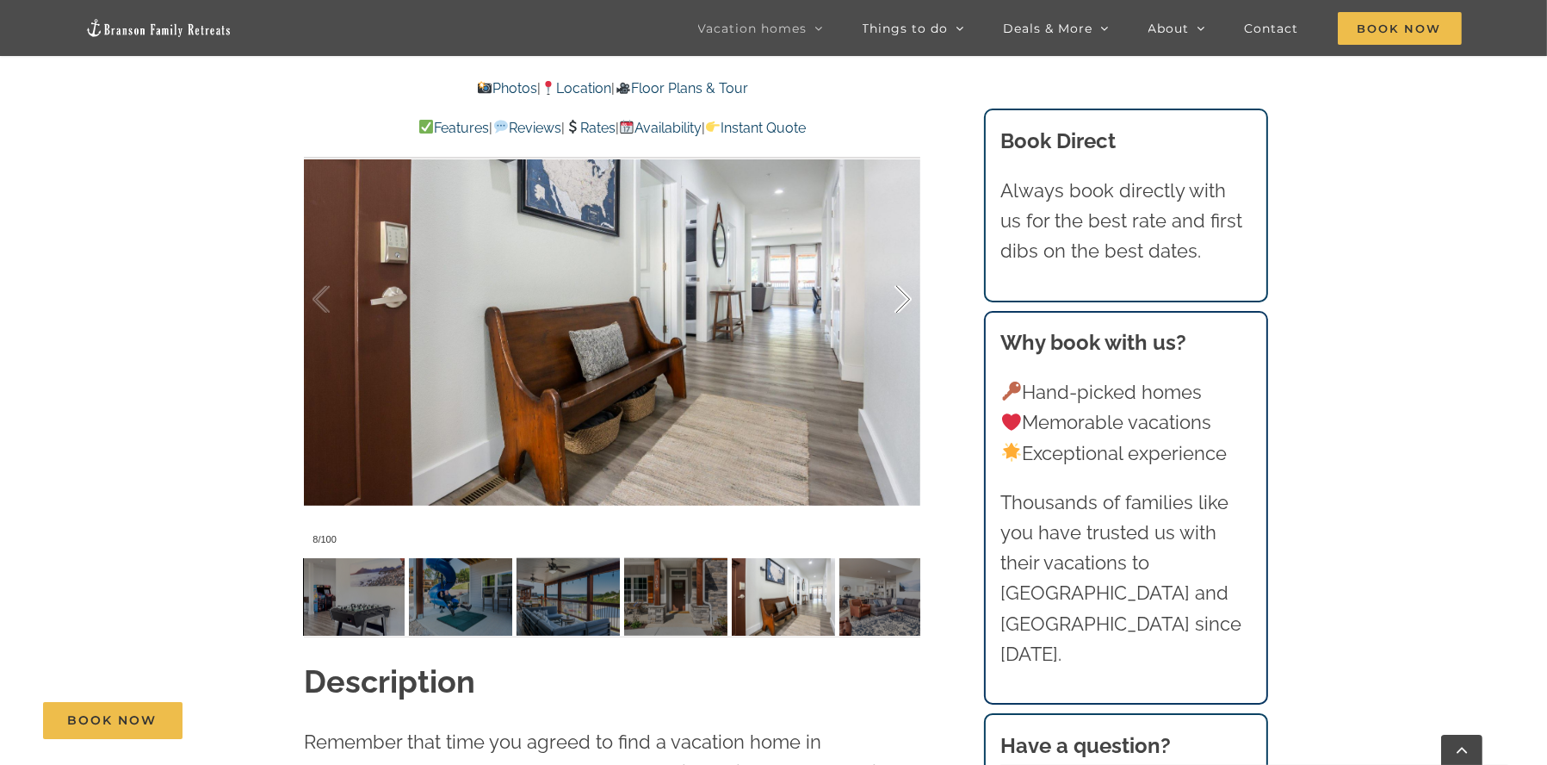
click at [896, 294] on div at bounding box center [885, 299] width 53 height 107
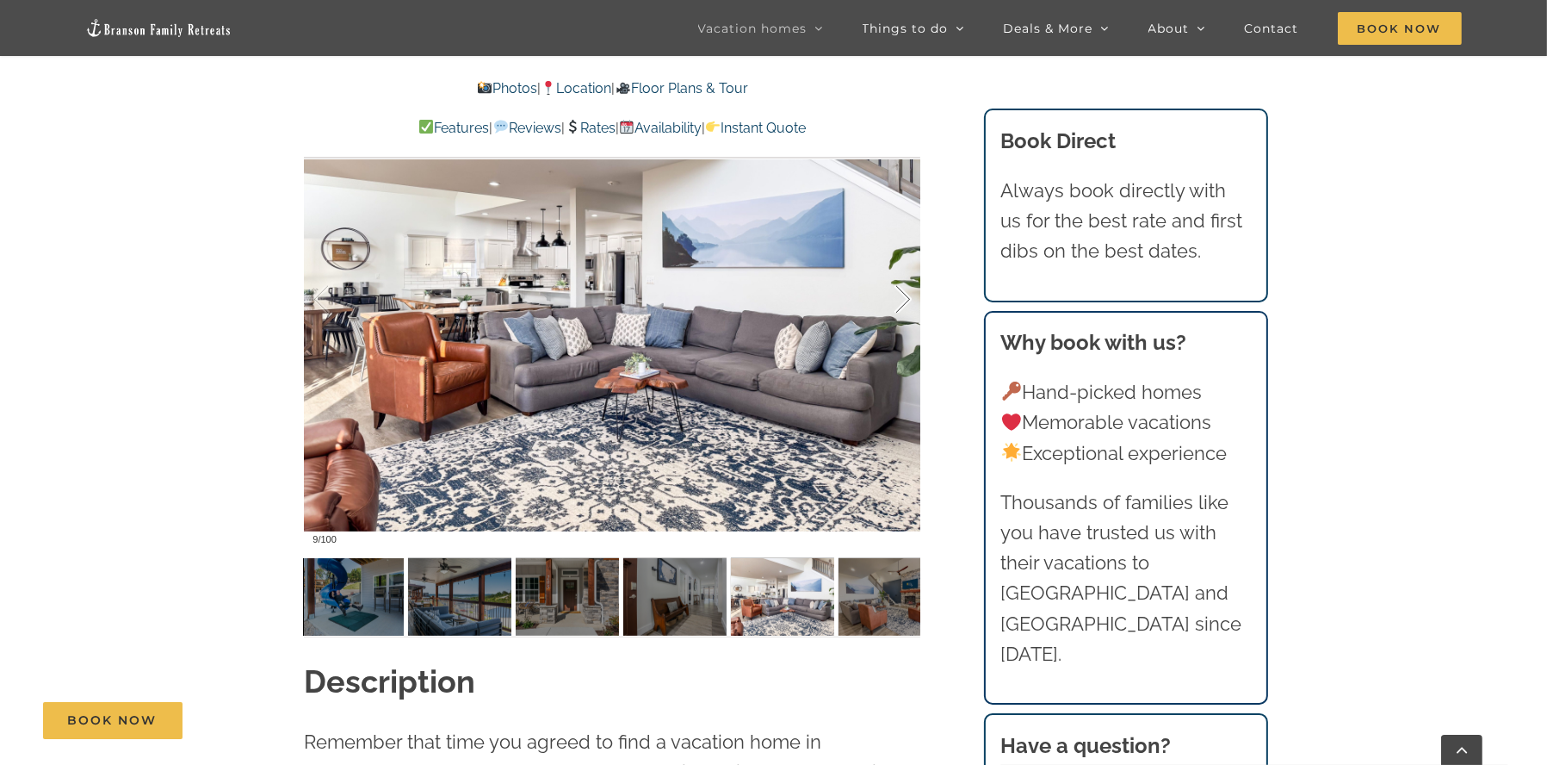
click at [896, 294] on div at bounding box center [885, 299] width 53 height 107
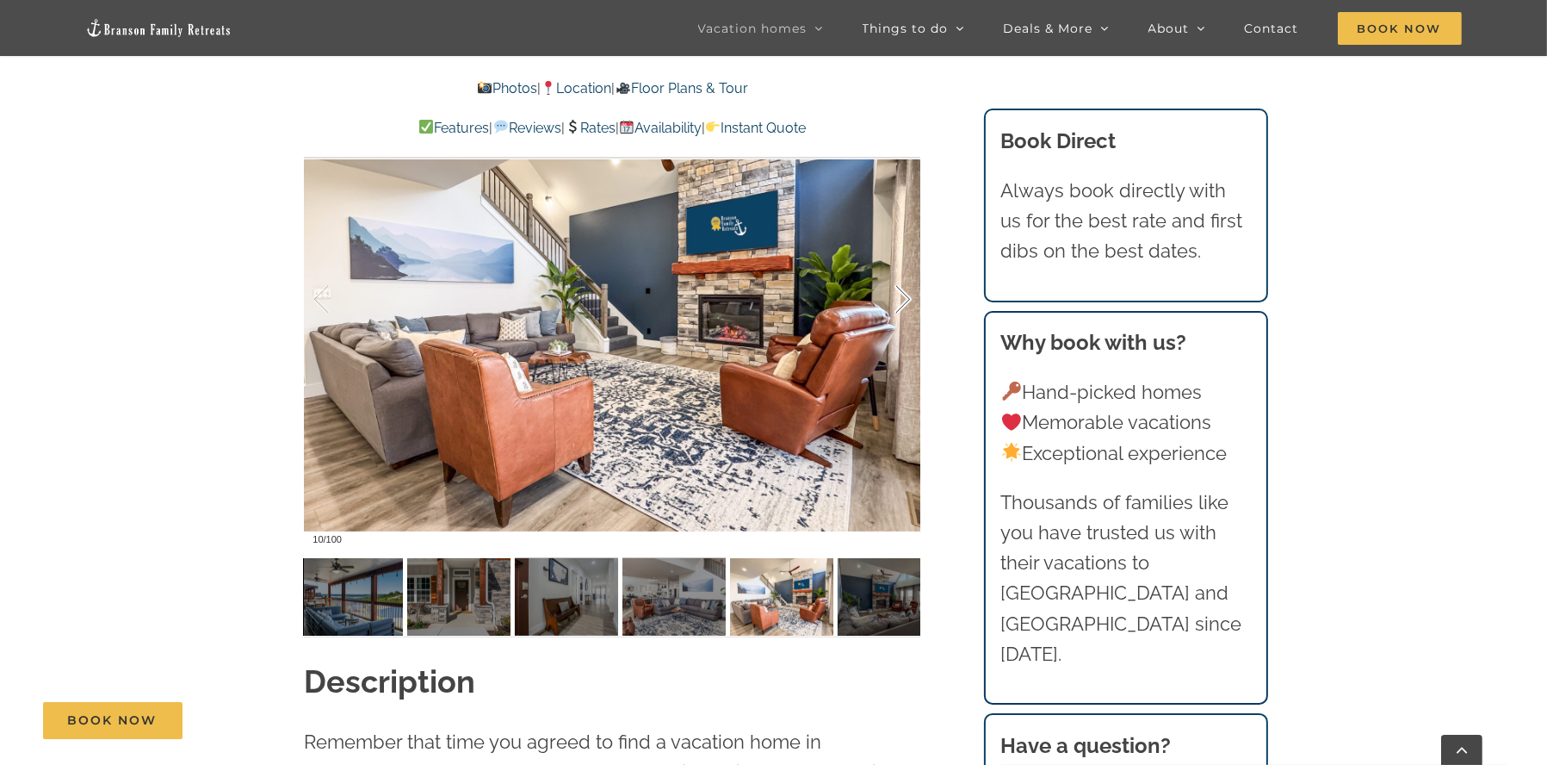
click at [896, 294] on div at bounding box center [885, 299] width 53 height 107
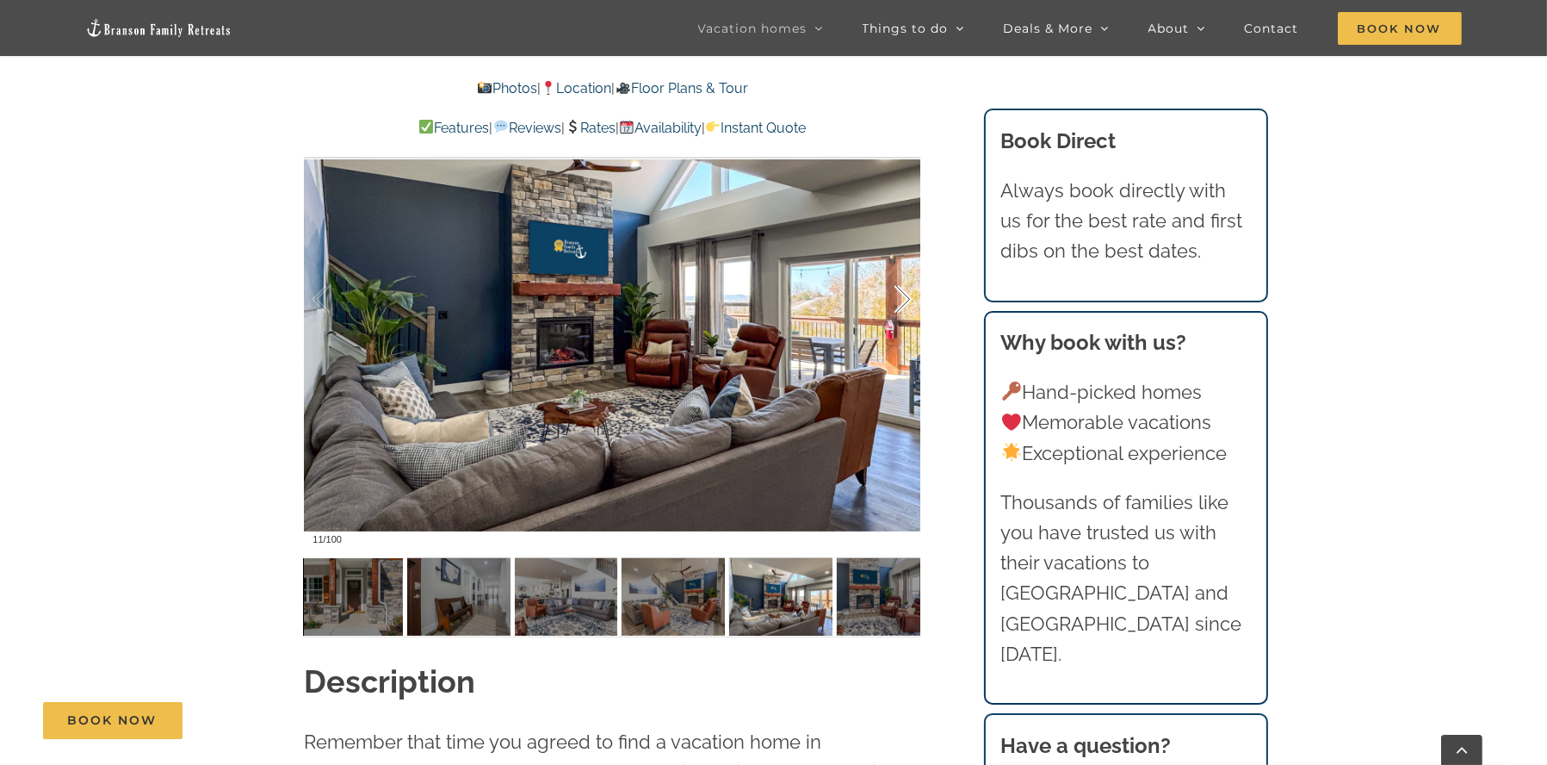
click at [896, 294] on div at bounding box center [885, 299] width 53 height 107
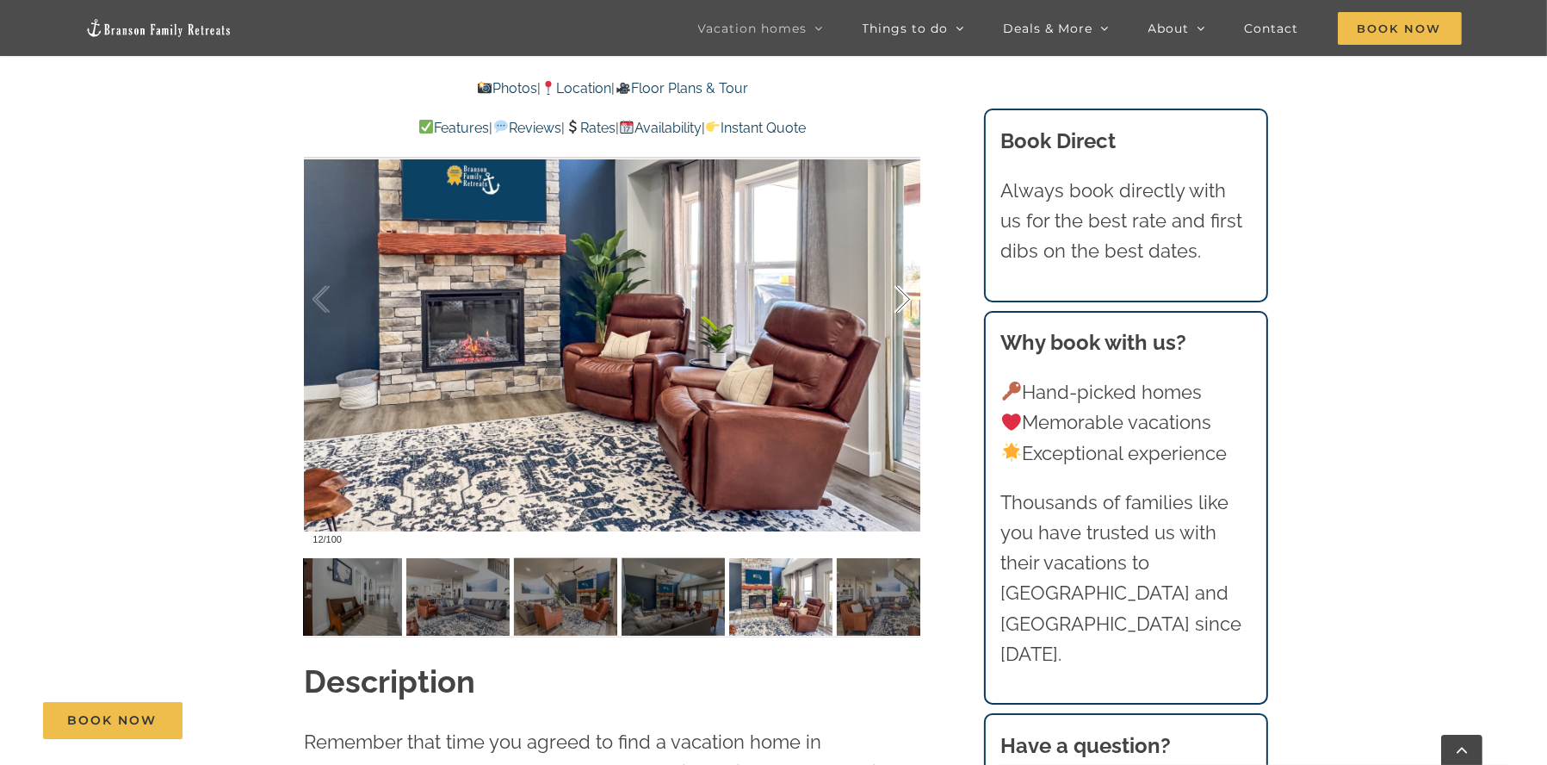
click at [896, 294] on div at bounding box center [885, 299] width 53 height 107
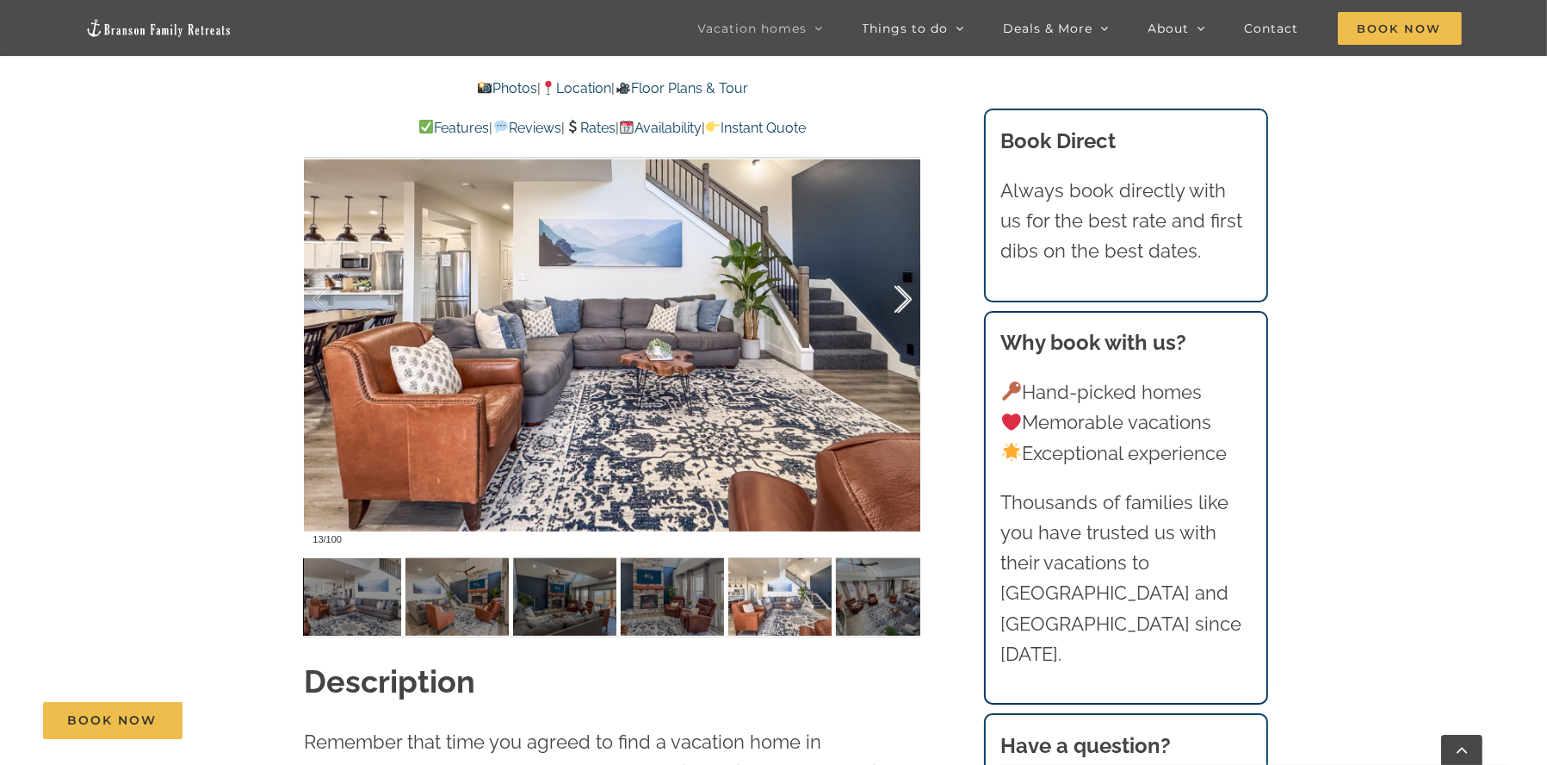
click at [896, 294] on div at bounding box center [885, 299] width 53 height 107
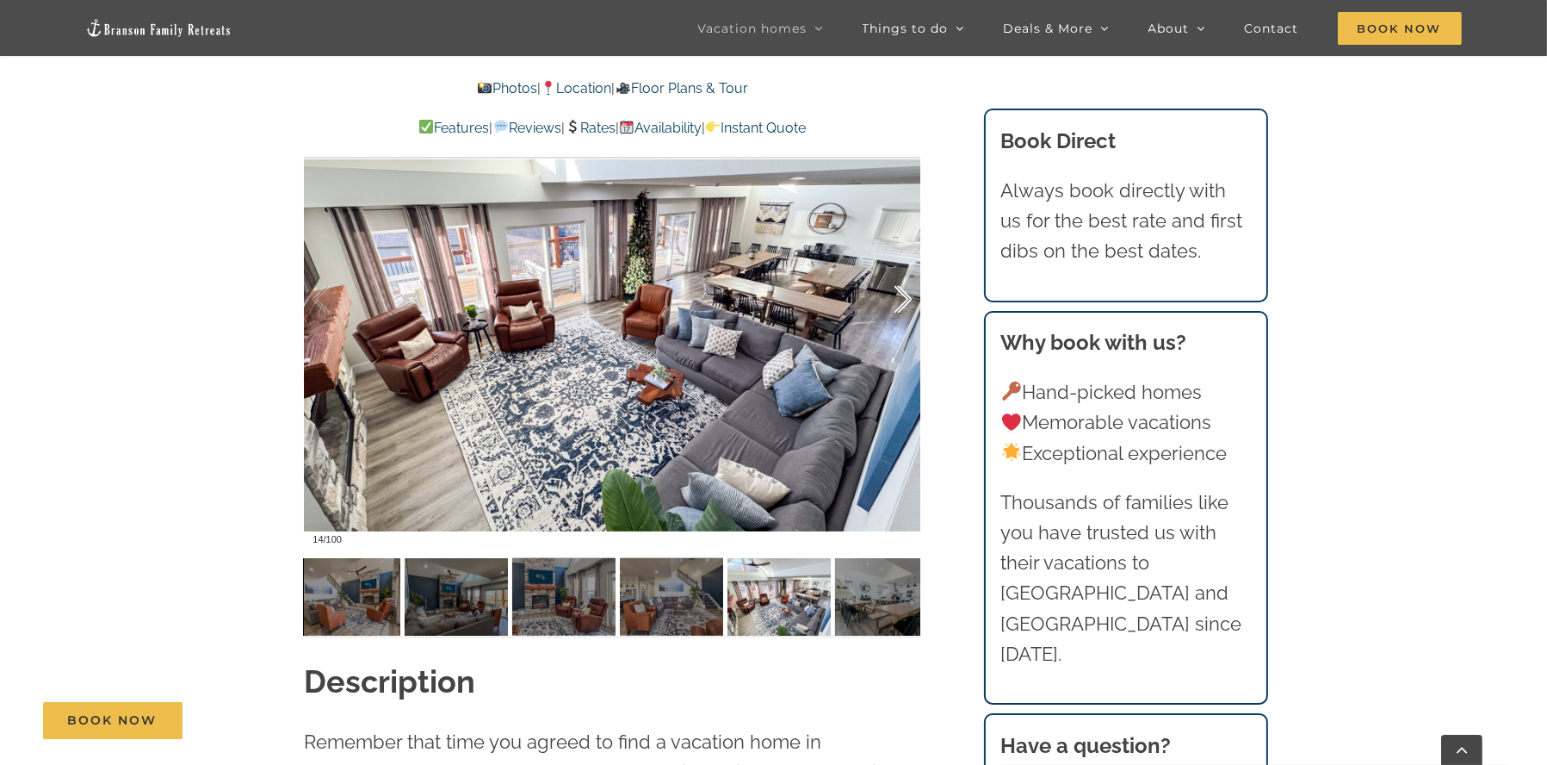
click at [896, 294] on div at bounding box center [885, 299] width 53 height 107
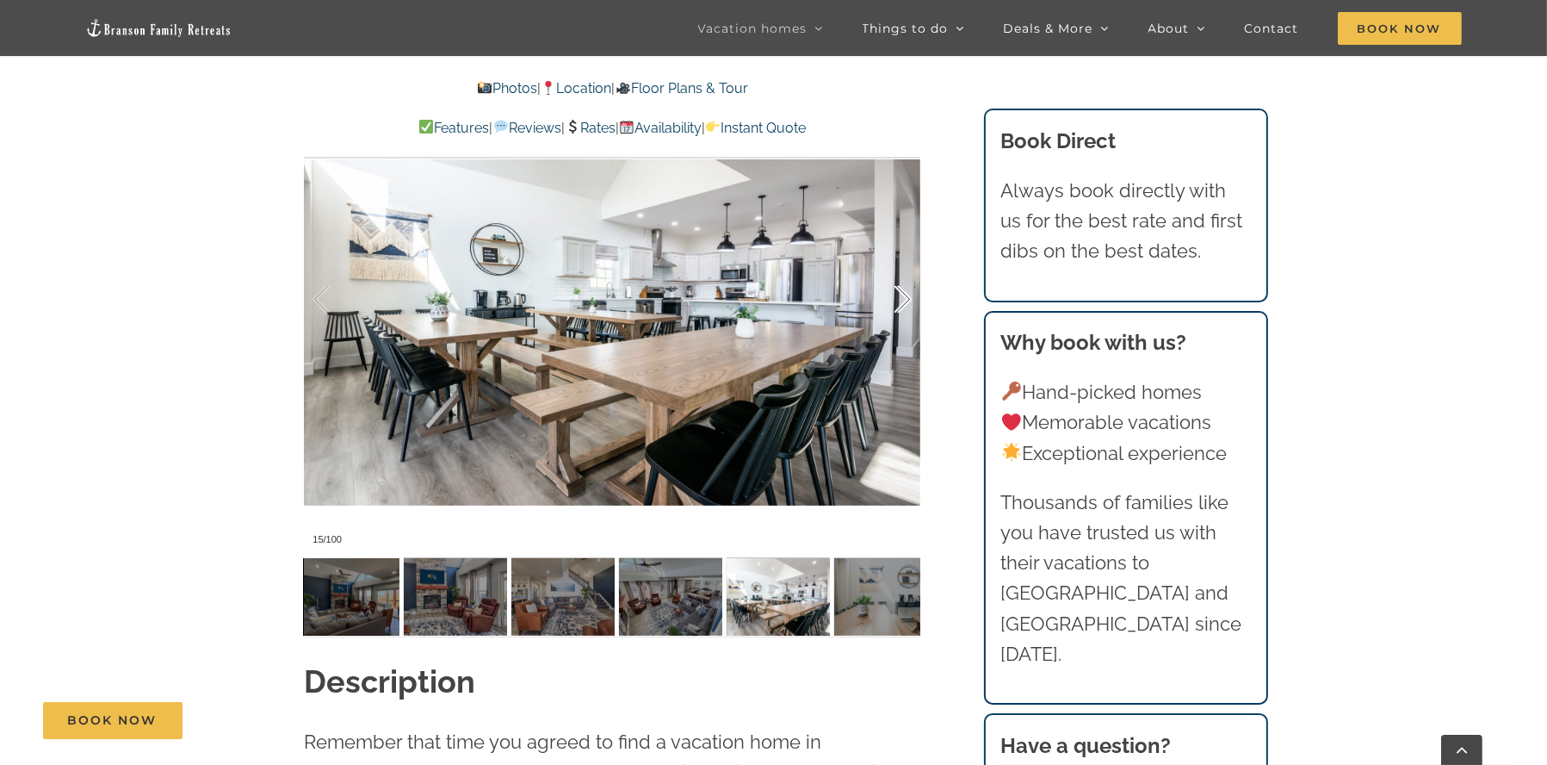
click at [896, 294] on div at bounding box center [885, 299] width 53 height 107
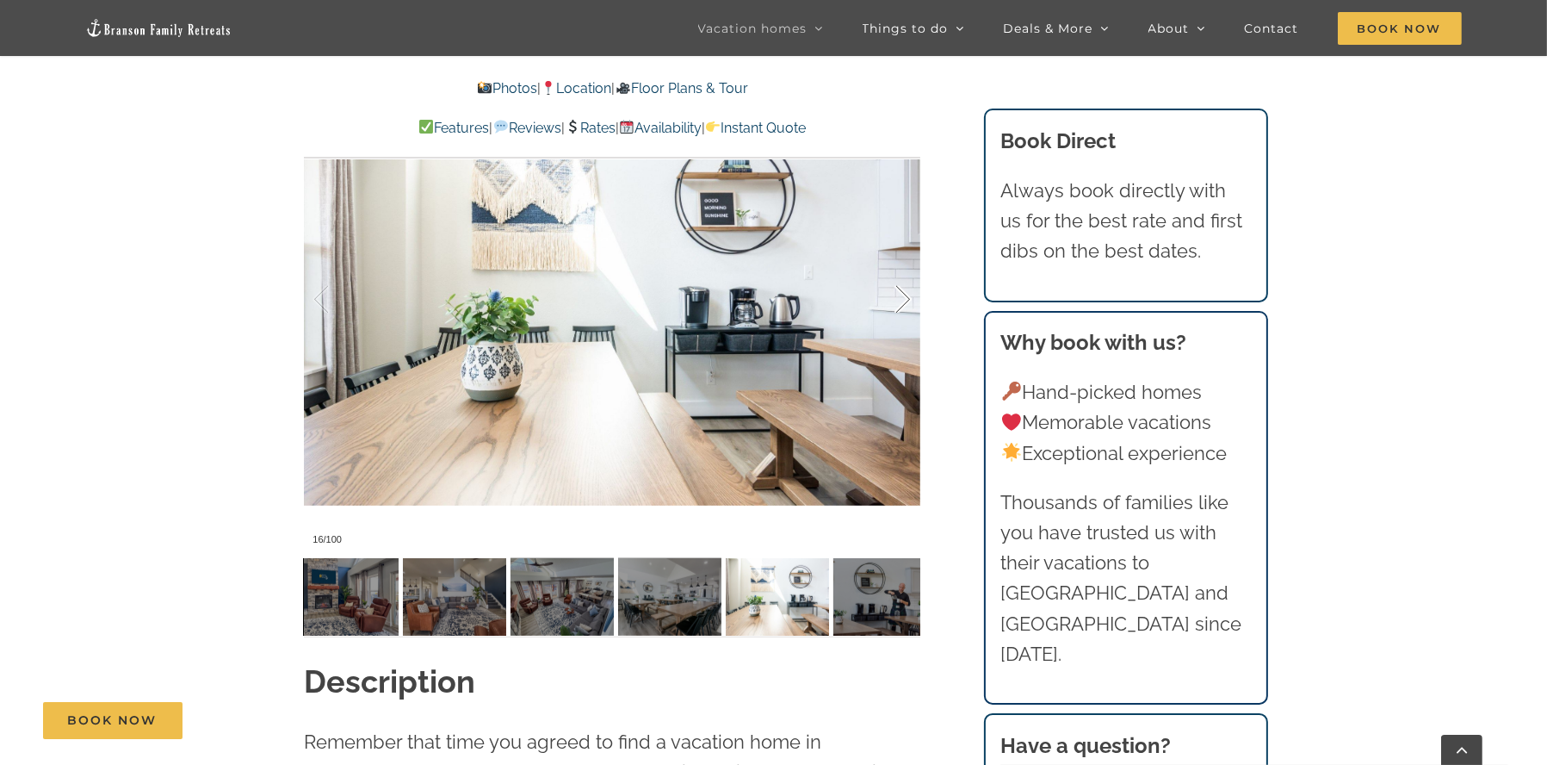
click at [896, 294] on div at bounding box center [885, 299] width 53 height 107
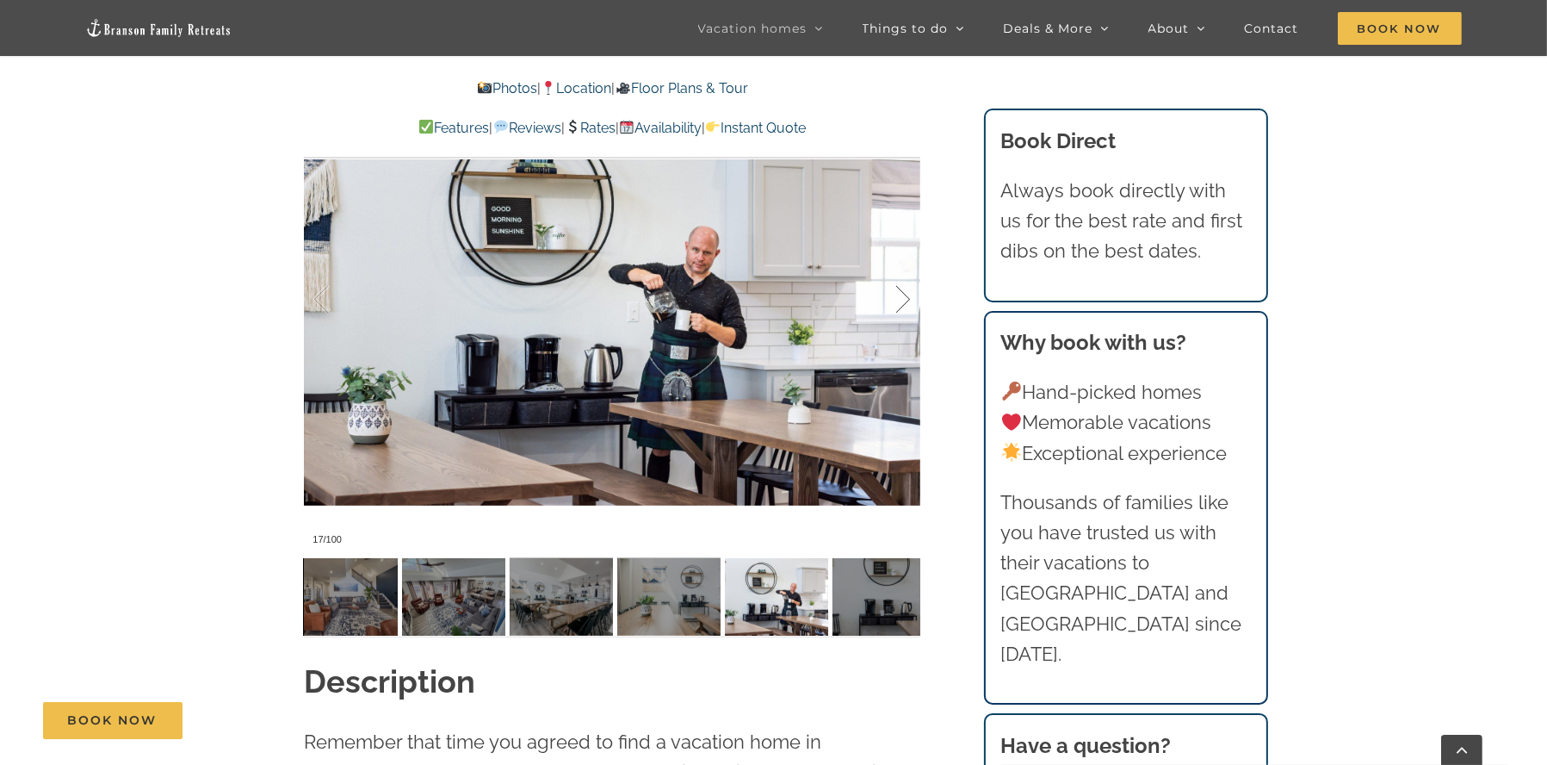
click at [896, 294] on div at bounding box center [885, 299] width 53 height 107
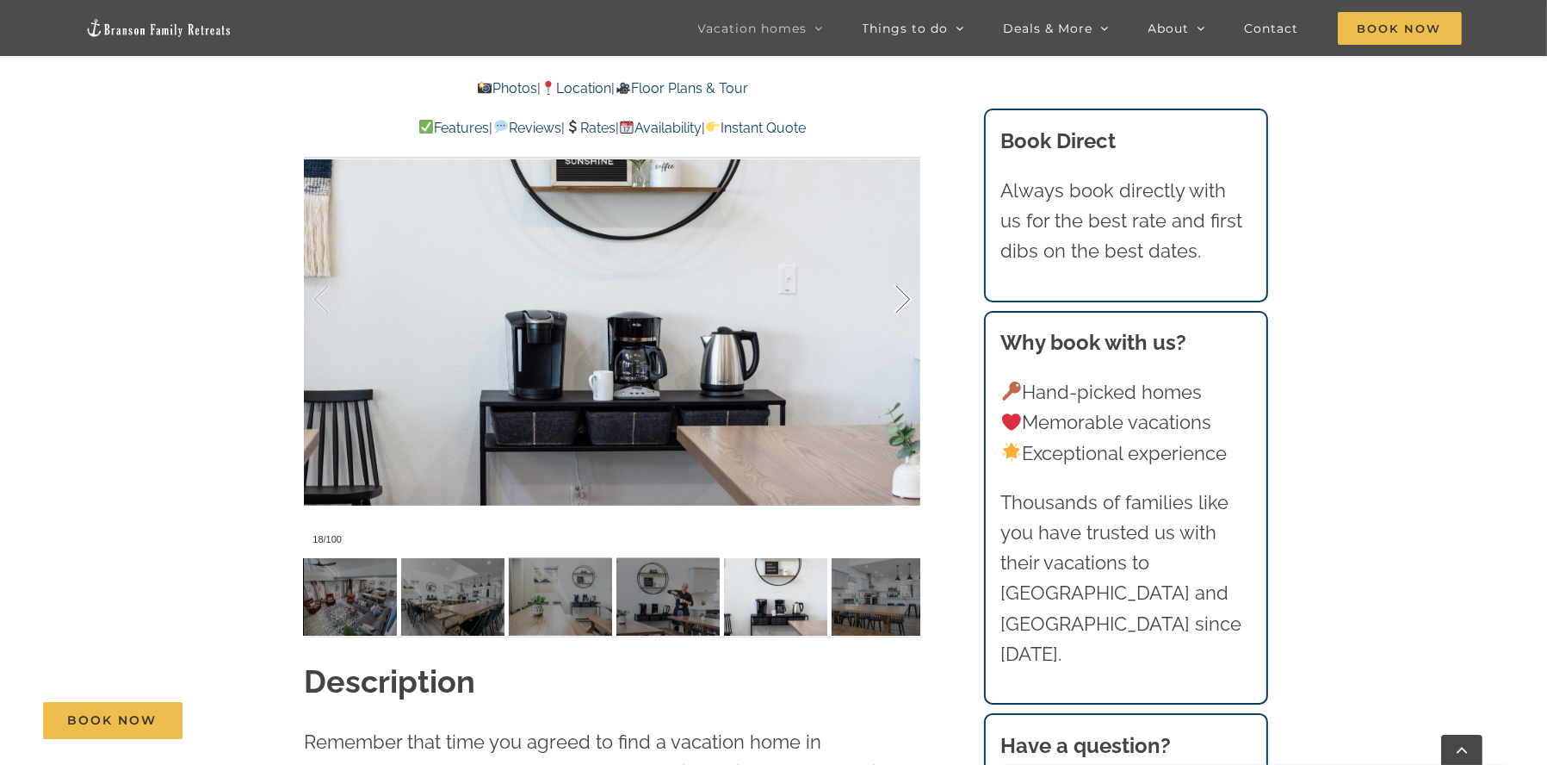
click at [896, 294] on div at bounding box center [885, 299] width 53 height 107
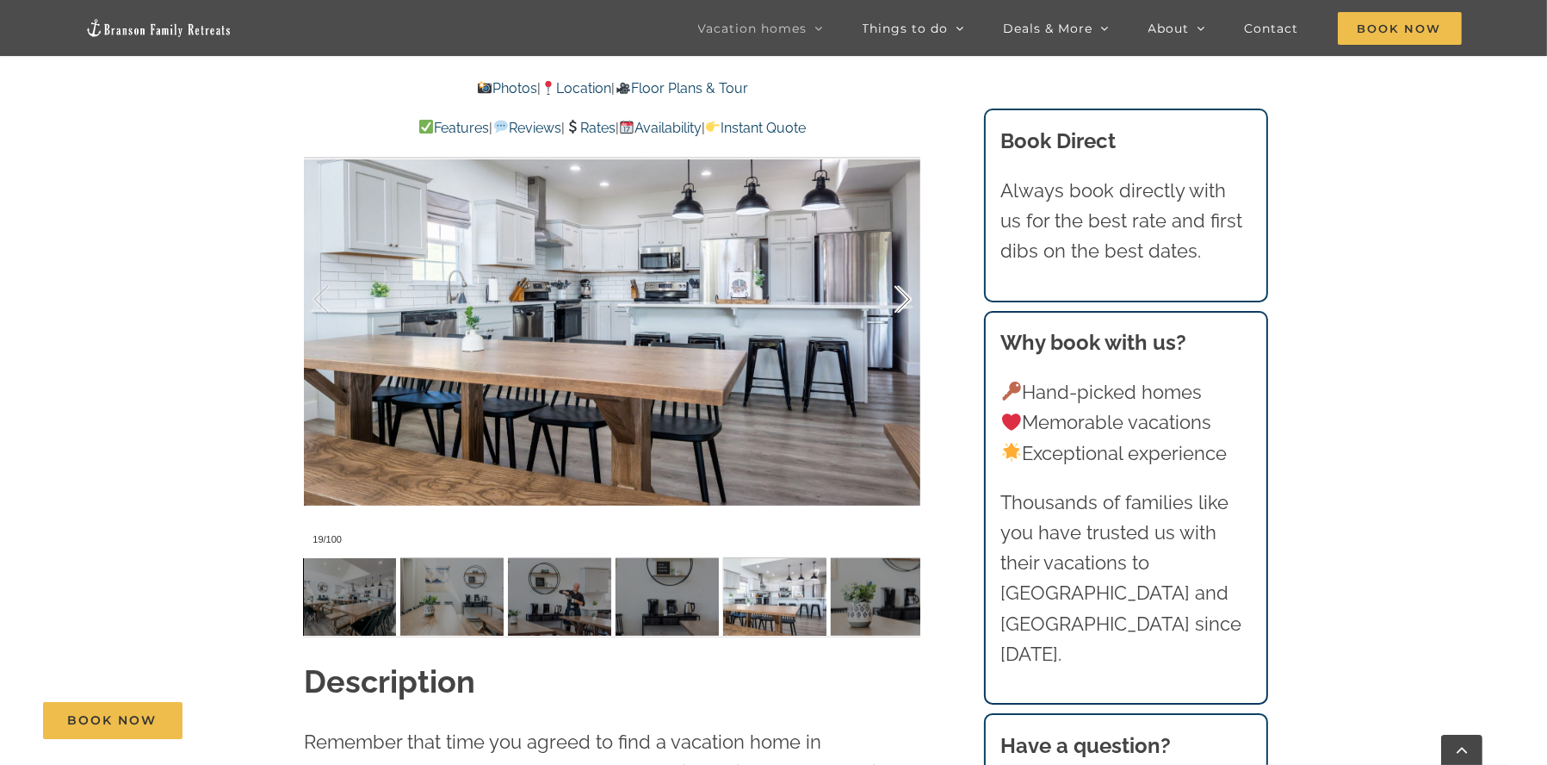
click at [896, 294] on div at bounding box center [885, 299] width 53 height 107
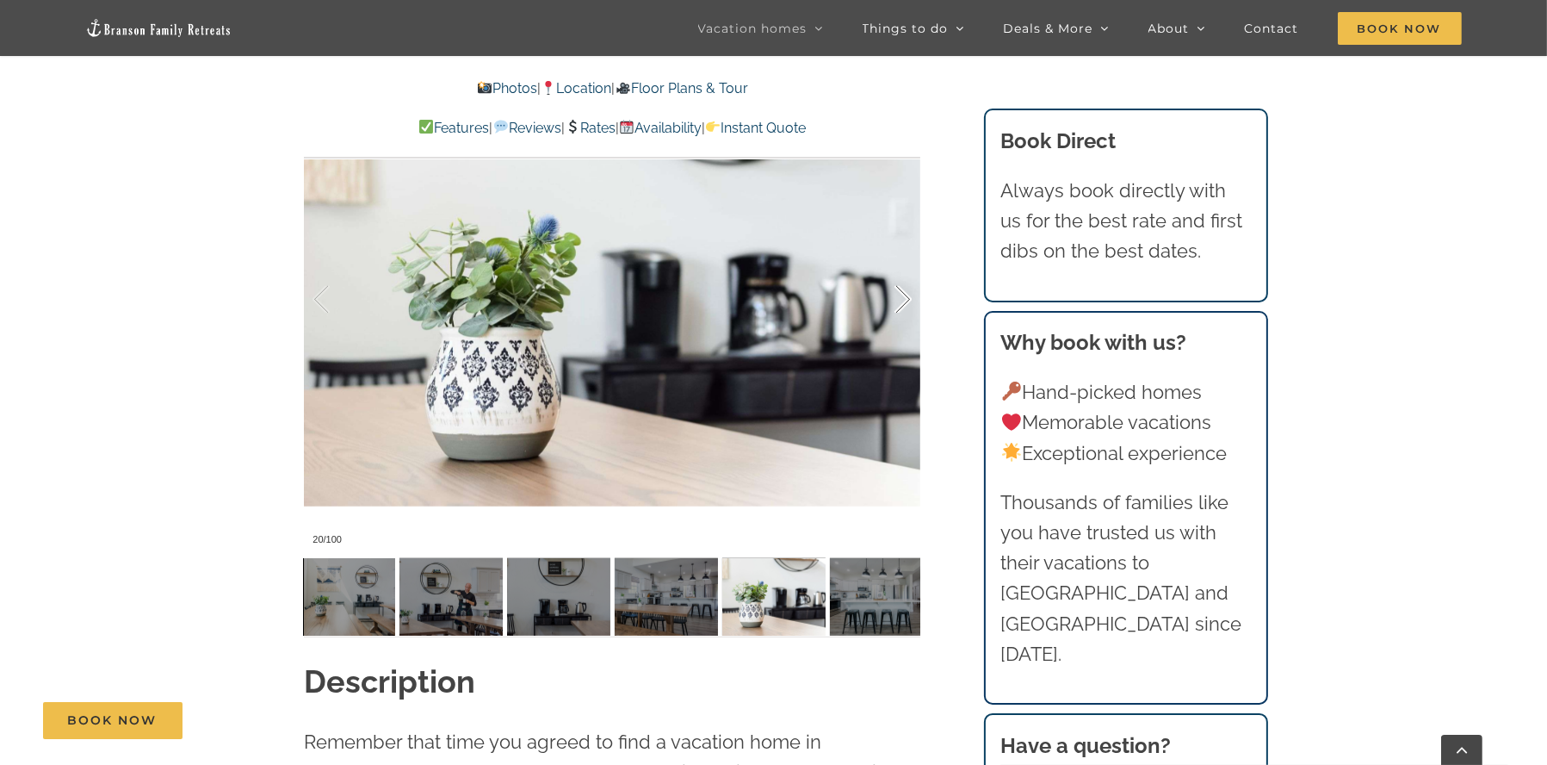
click at [896, 294] on div at bounding box center [885, 299] width 53 height 107
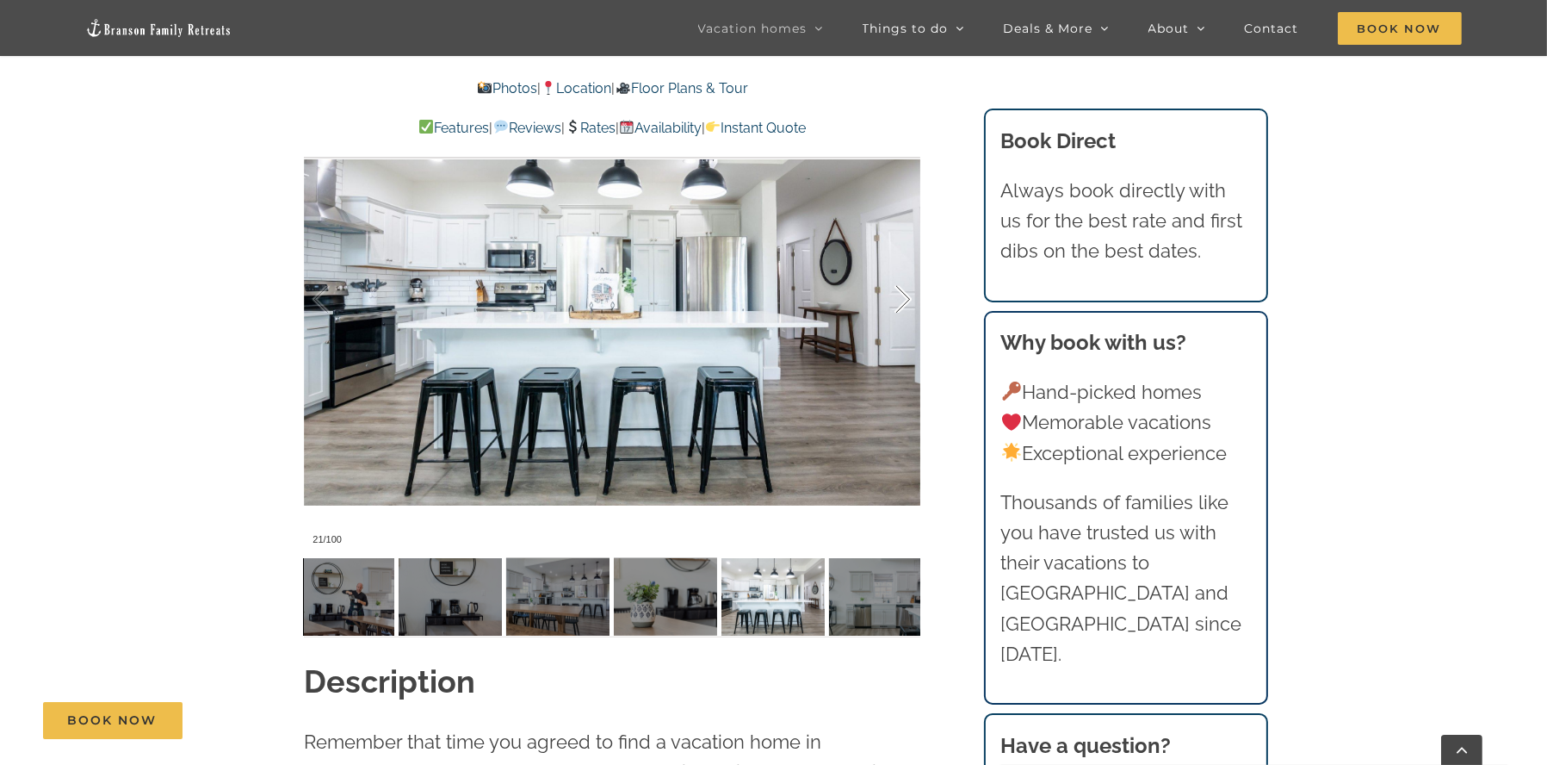
click at [896, 294] on div at bounding box center [885, 299] width 53 height 107
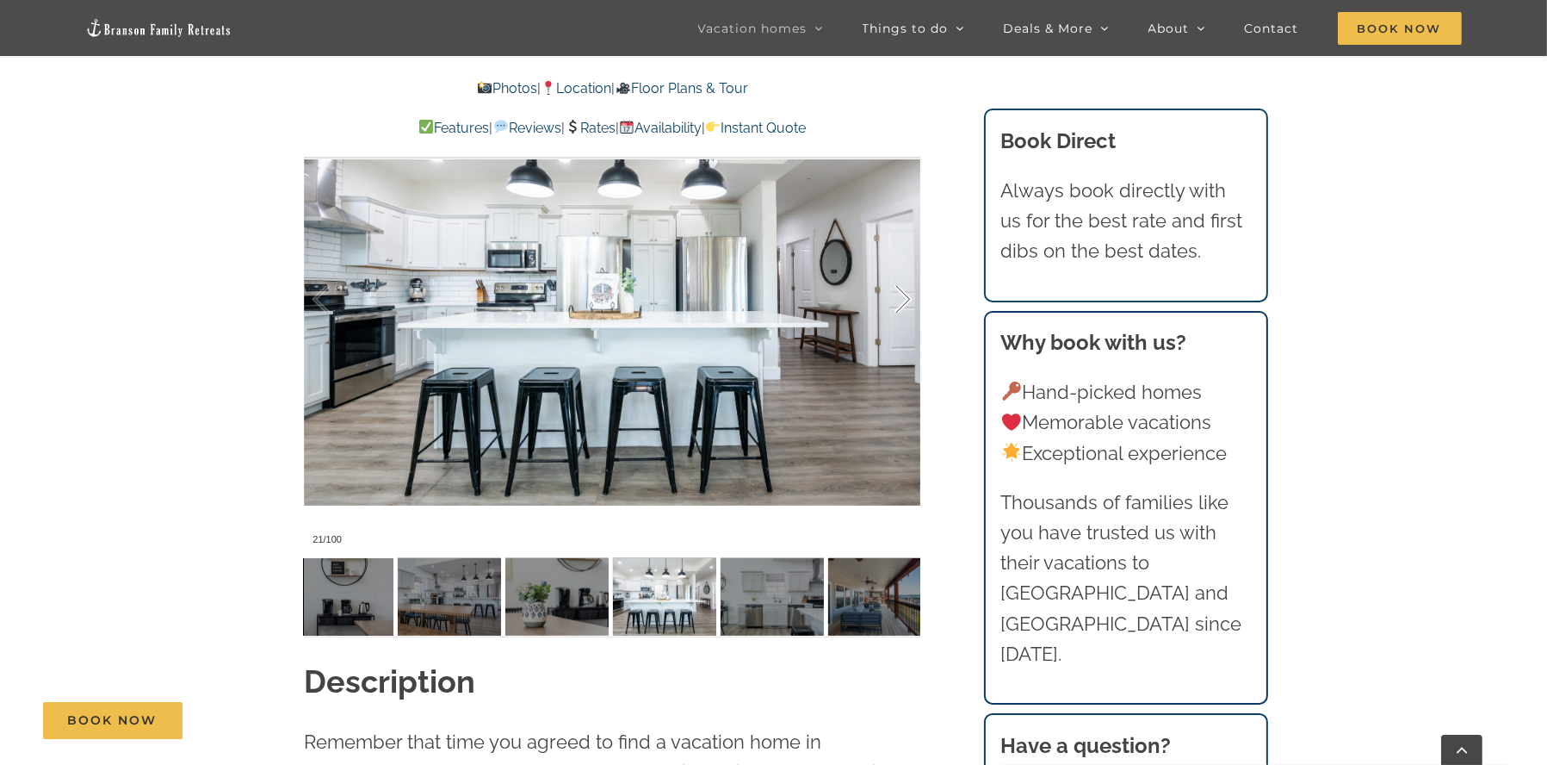
click at [896, 294] on div at bounding box center [885, 299] width 53 height 107
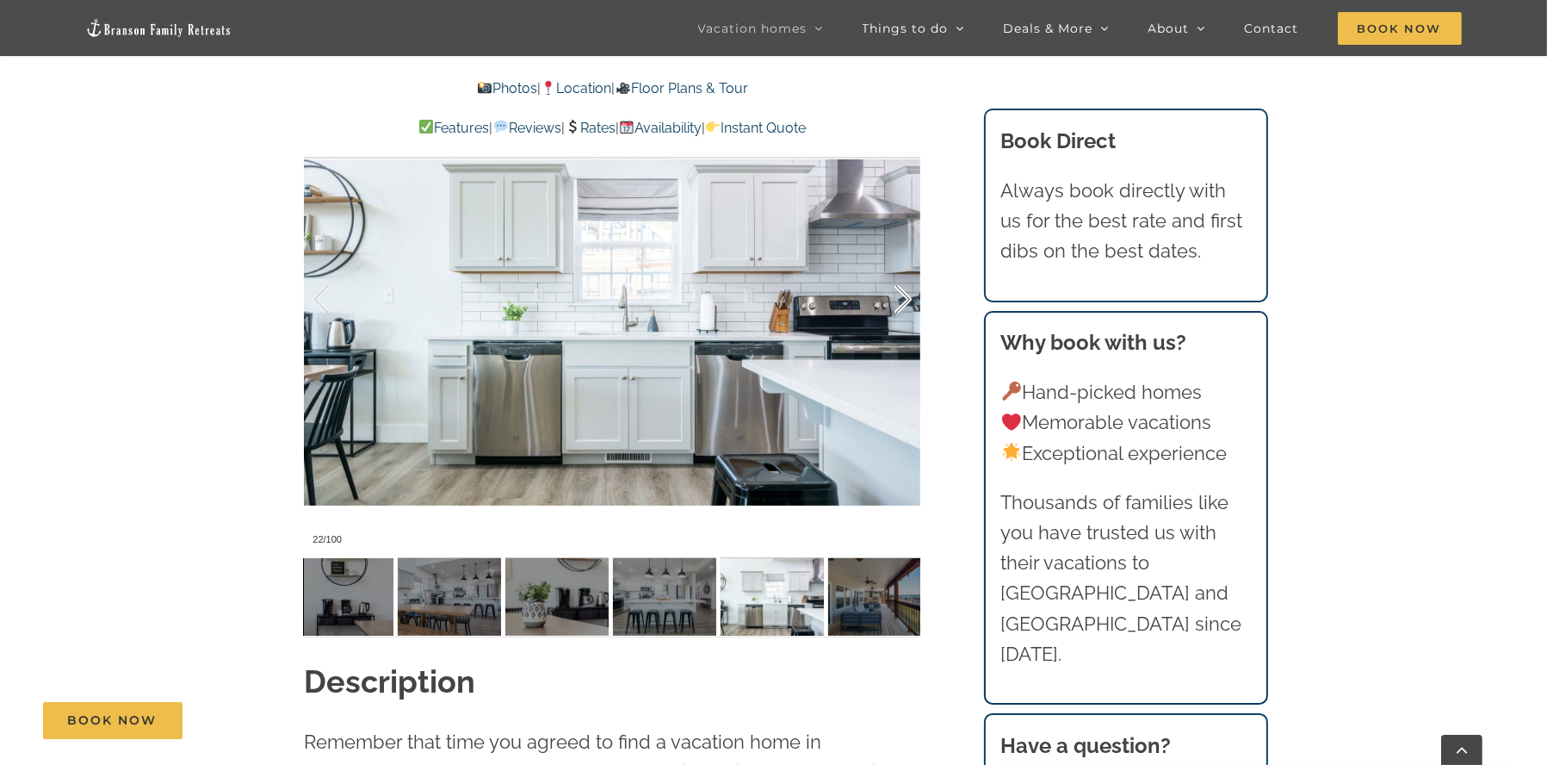
click at [896, 294] on div at bounding box center [885, 299] width 53 height 107
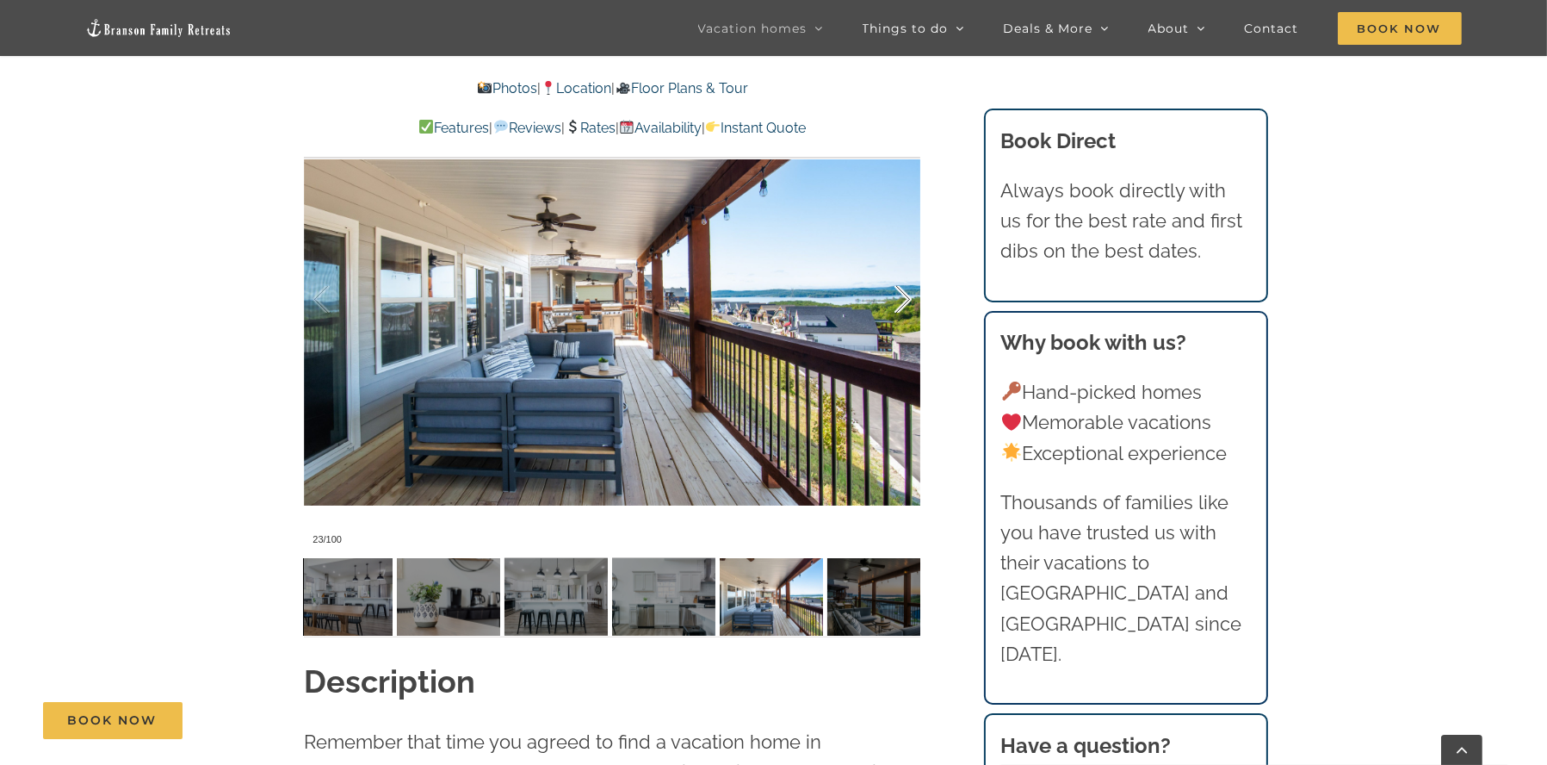
click at [896, 294] on div at bounding box center [885, 299] width 53 height 107
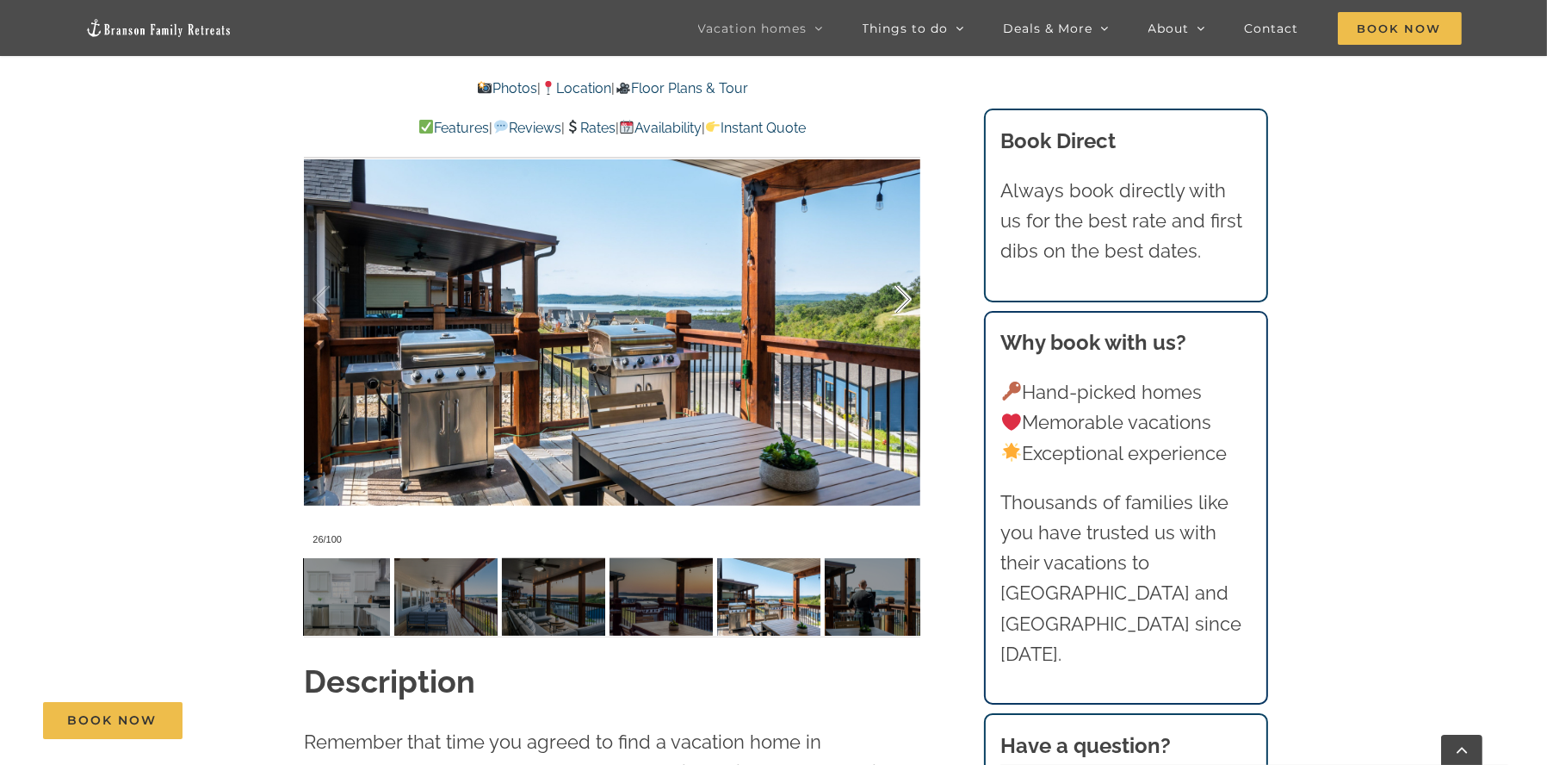
click at [896, 294] on div at bounding box center [885, 299] width 53 height 107
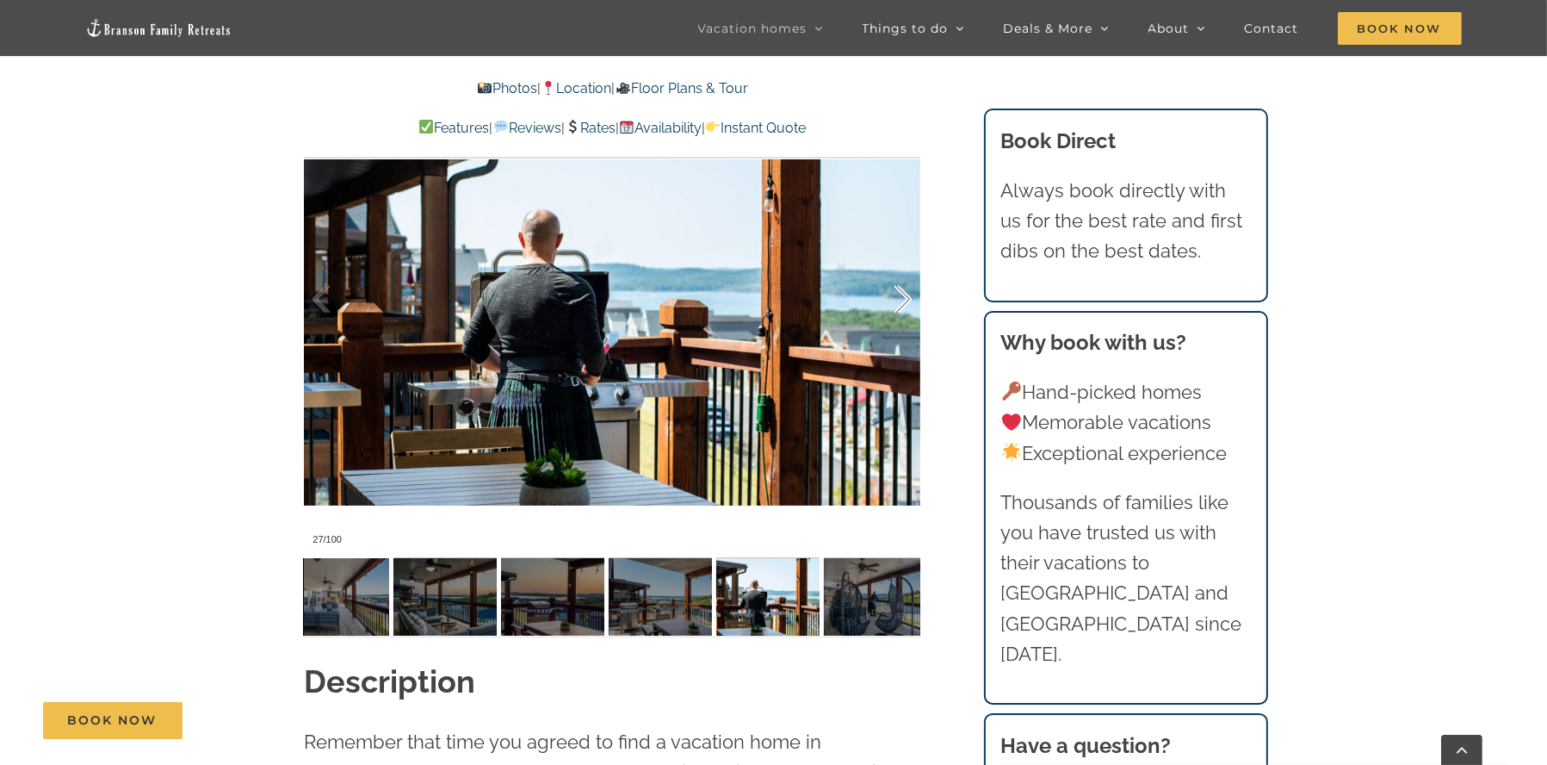
click at [896, 294] on div at bounding box center [885, 299] width 53 height 107
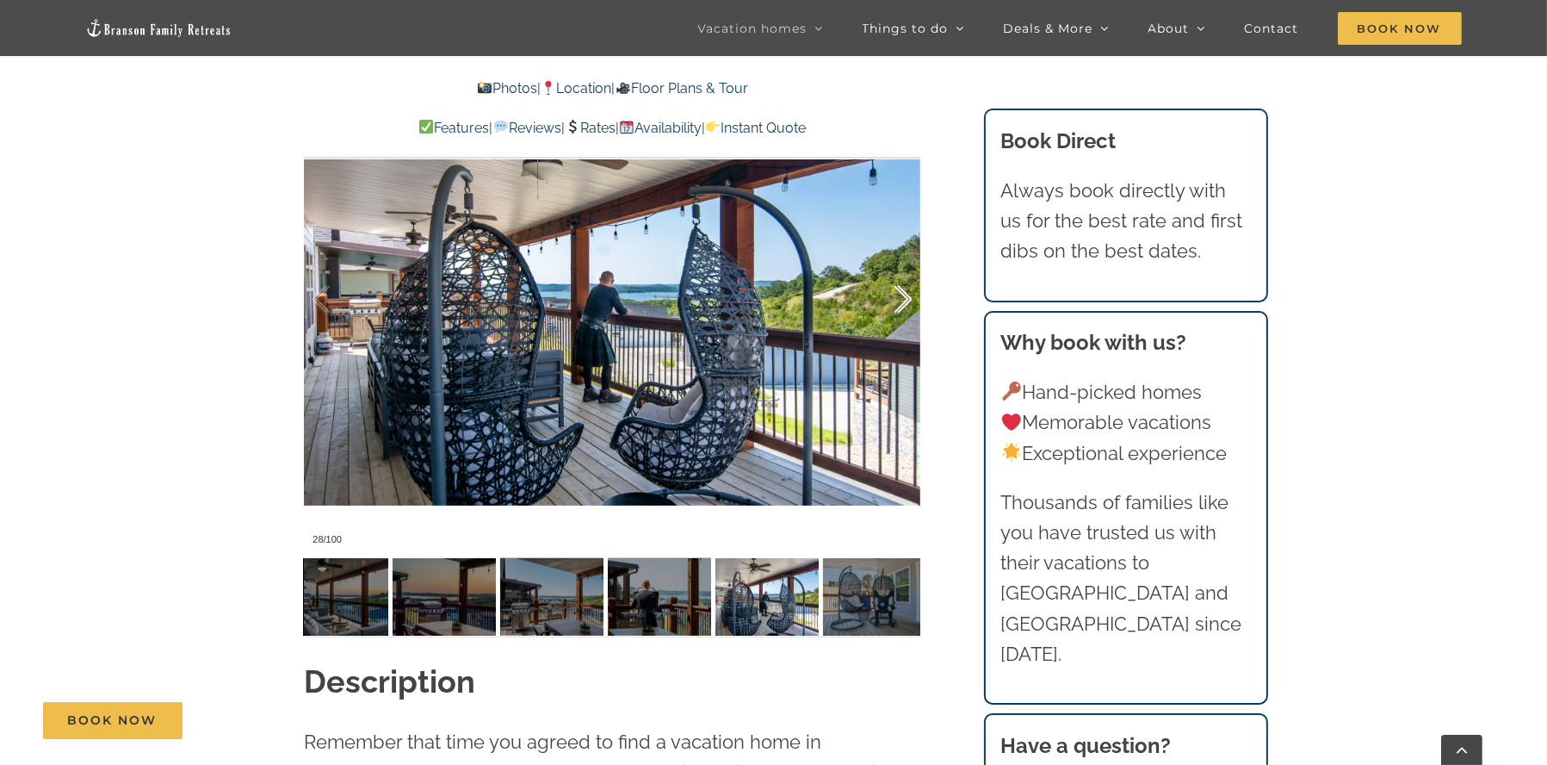
click at [896, 294] on div at bounding box center [885, 299] width 53 height 107
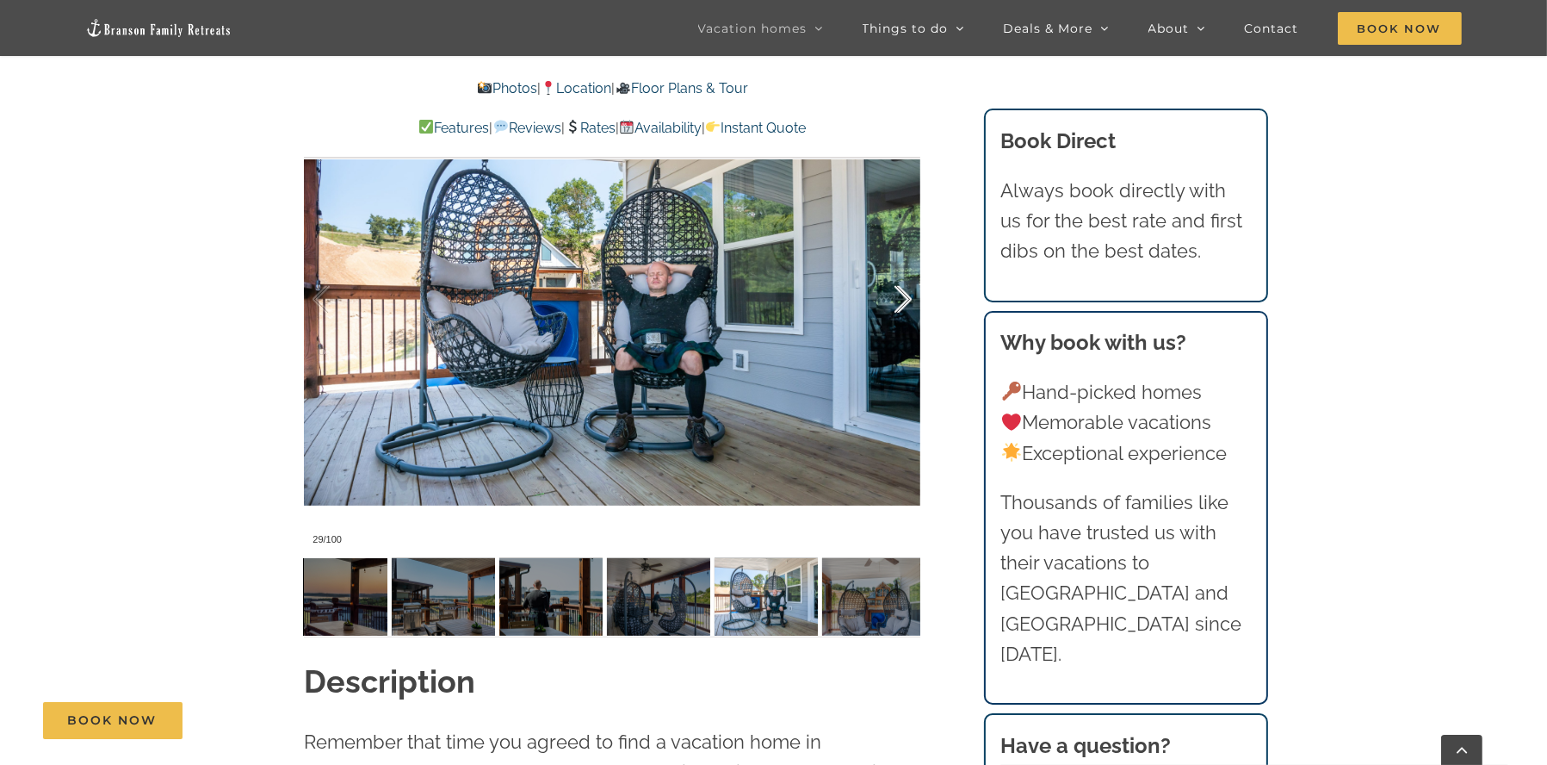
click at [896, 294] on div at bounding box center [885, 299] width 53 height 107
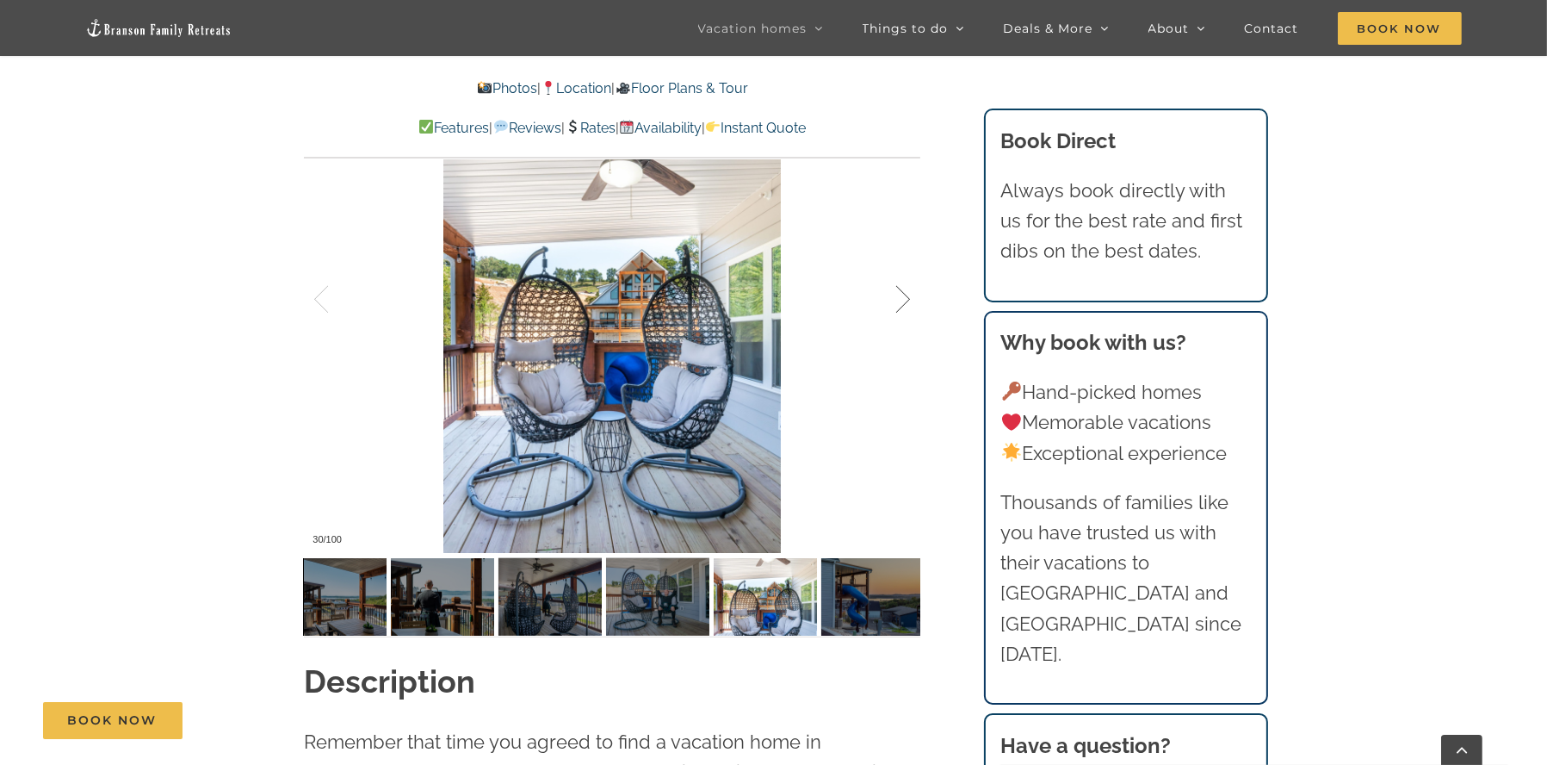
click at [896, 294] on div at bounding box center [885, 299] width 53 height 107
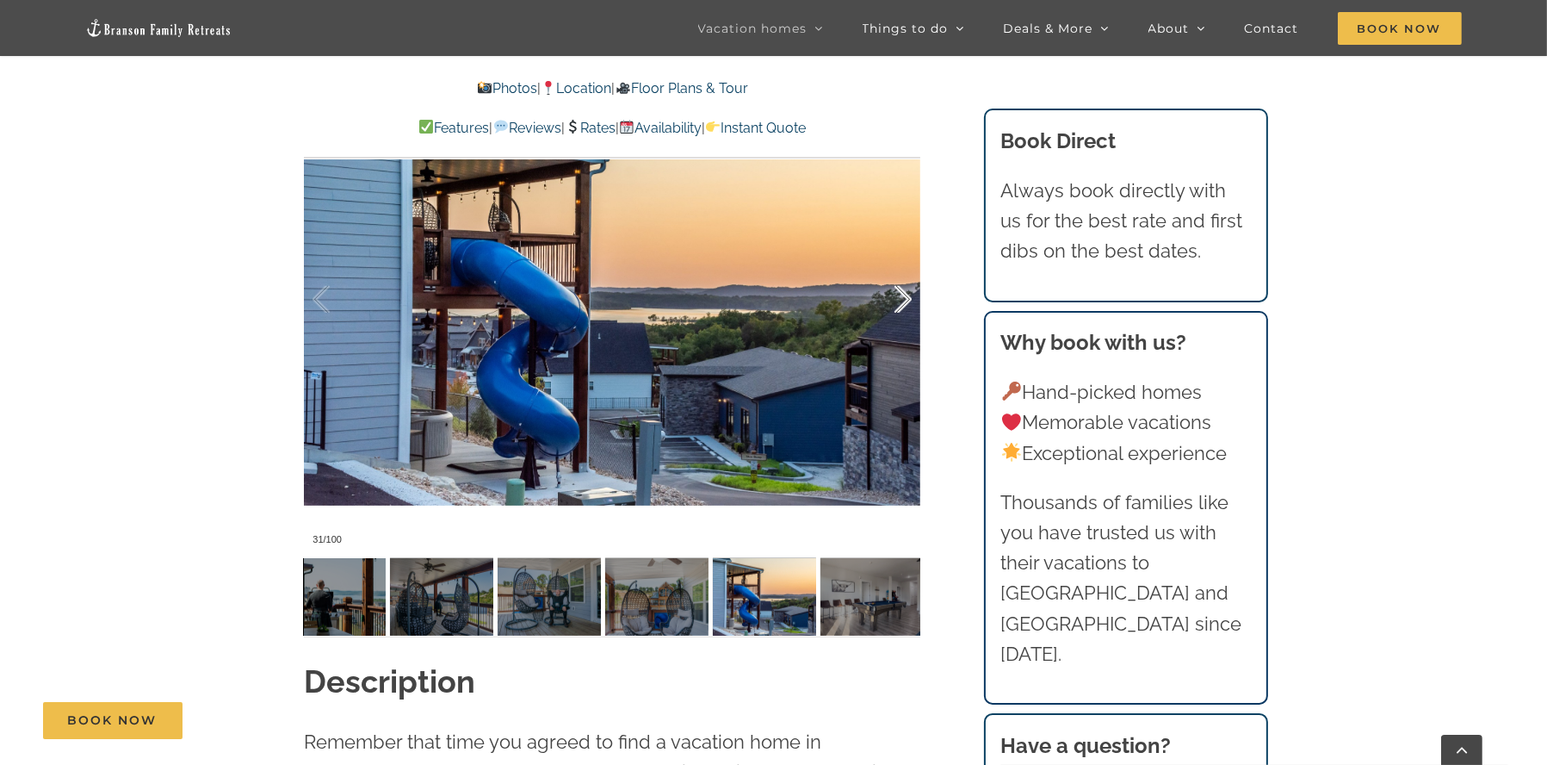
click at [896, 294] on div at bounding box center [885, 299] width 53 height 107
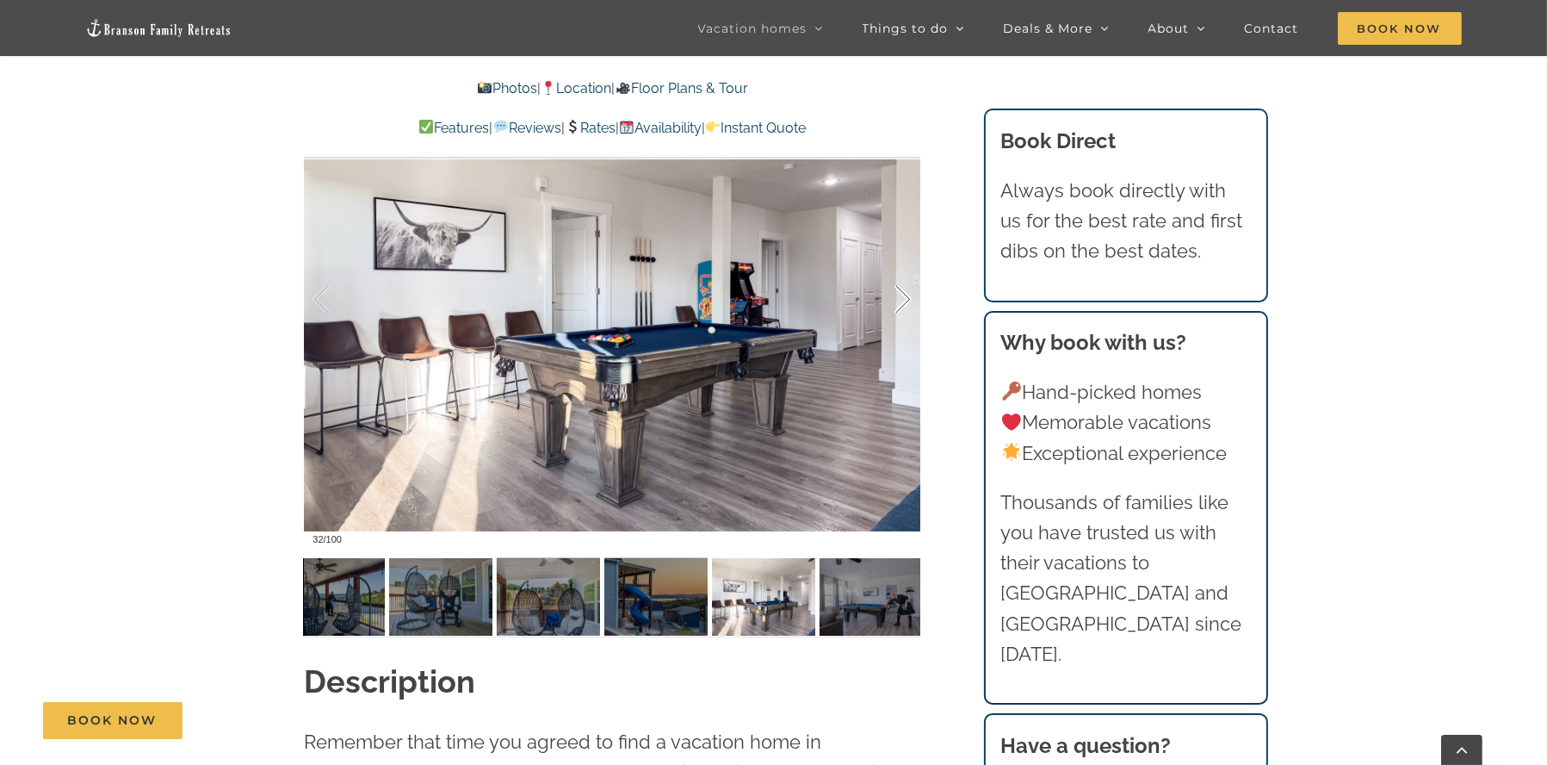
click at [896, 294] on div at bounding box center [885, 299] width 53 height 107
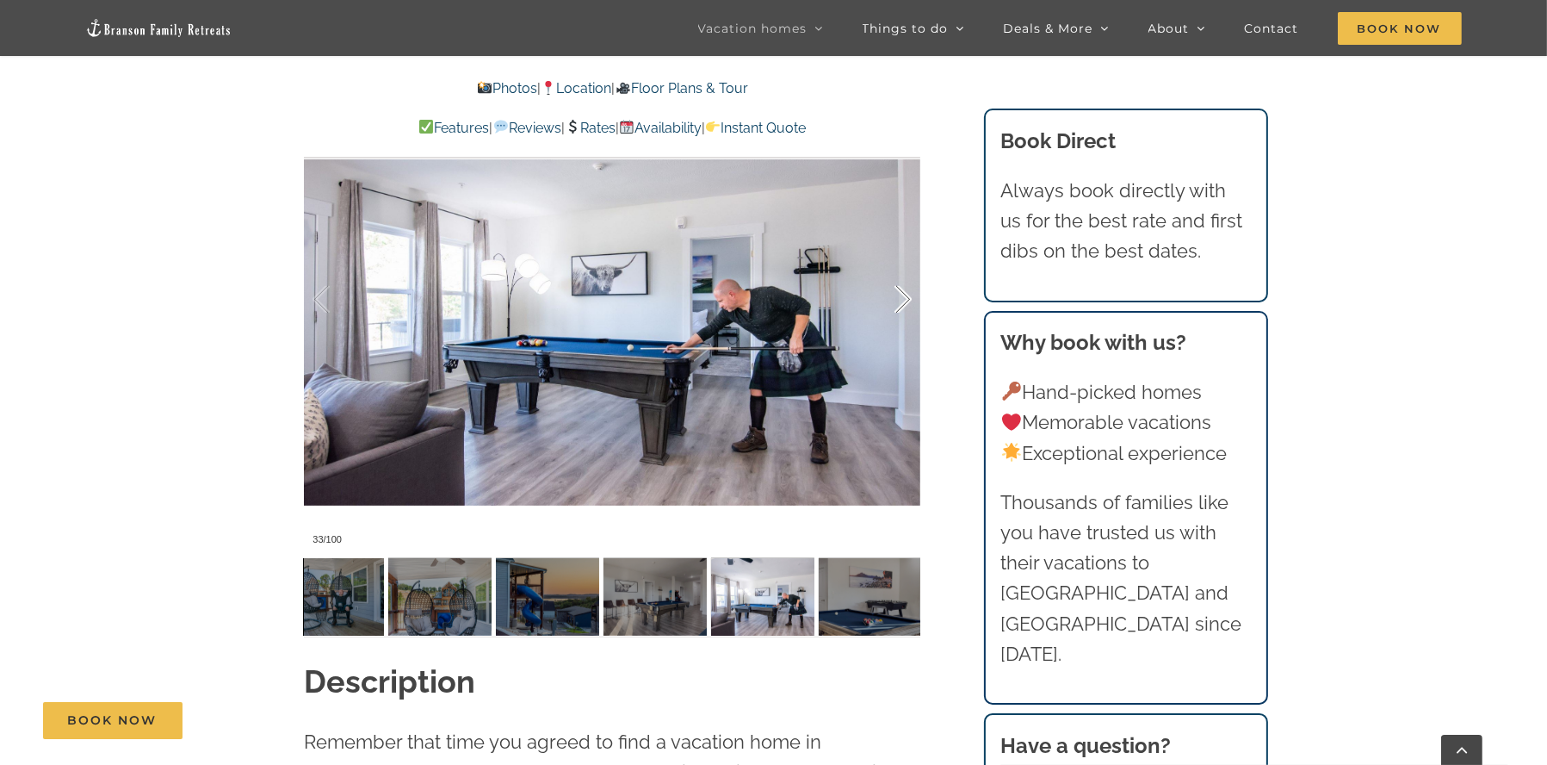
click at [896, 294] on div at bounding box center [885, 299] width 53 height 107
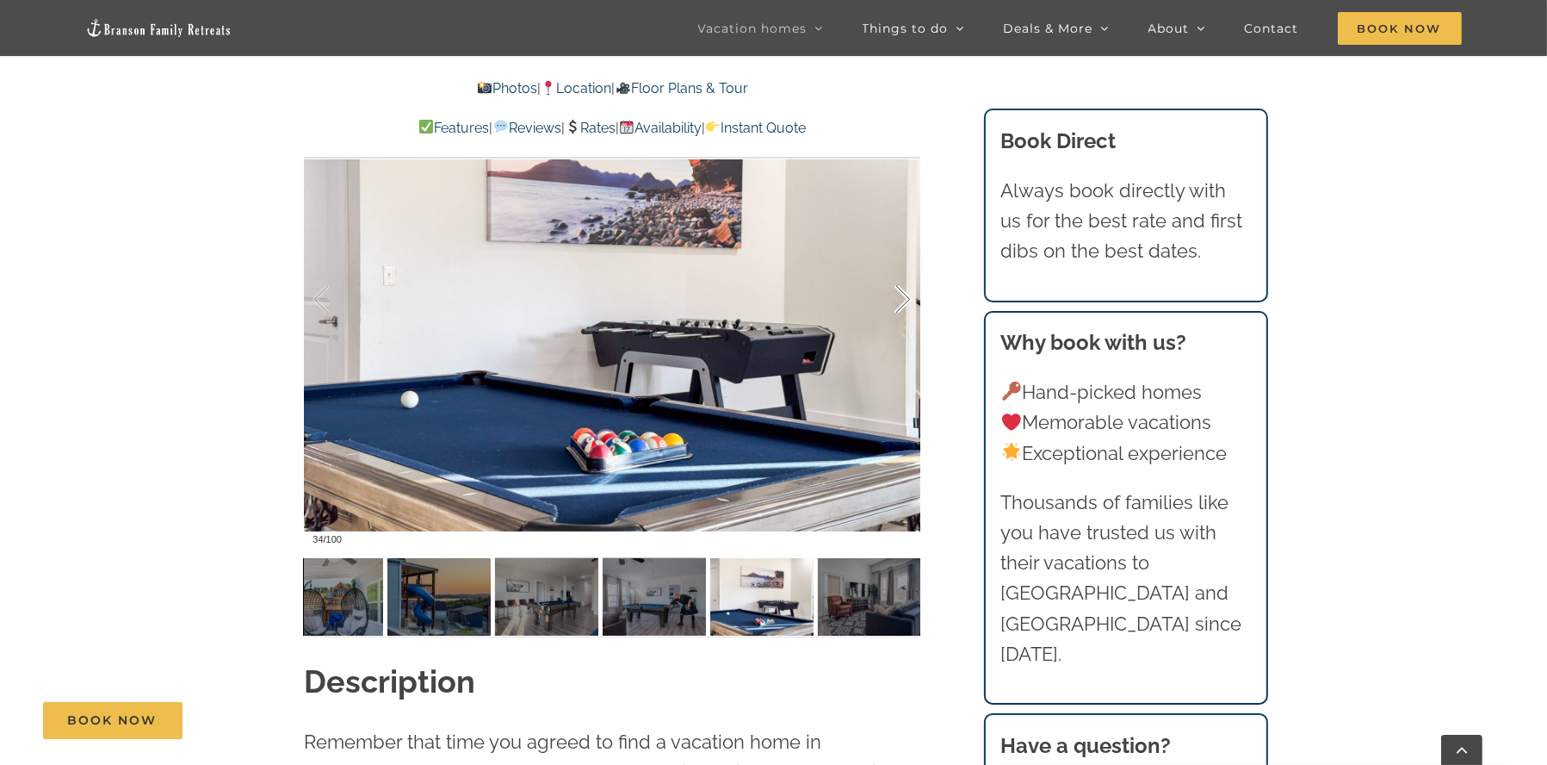
click at [896, 294] on div at bounding box center [885, 299] width 53 height 107
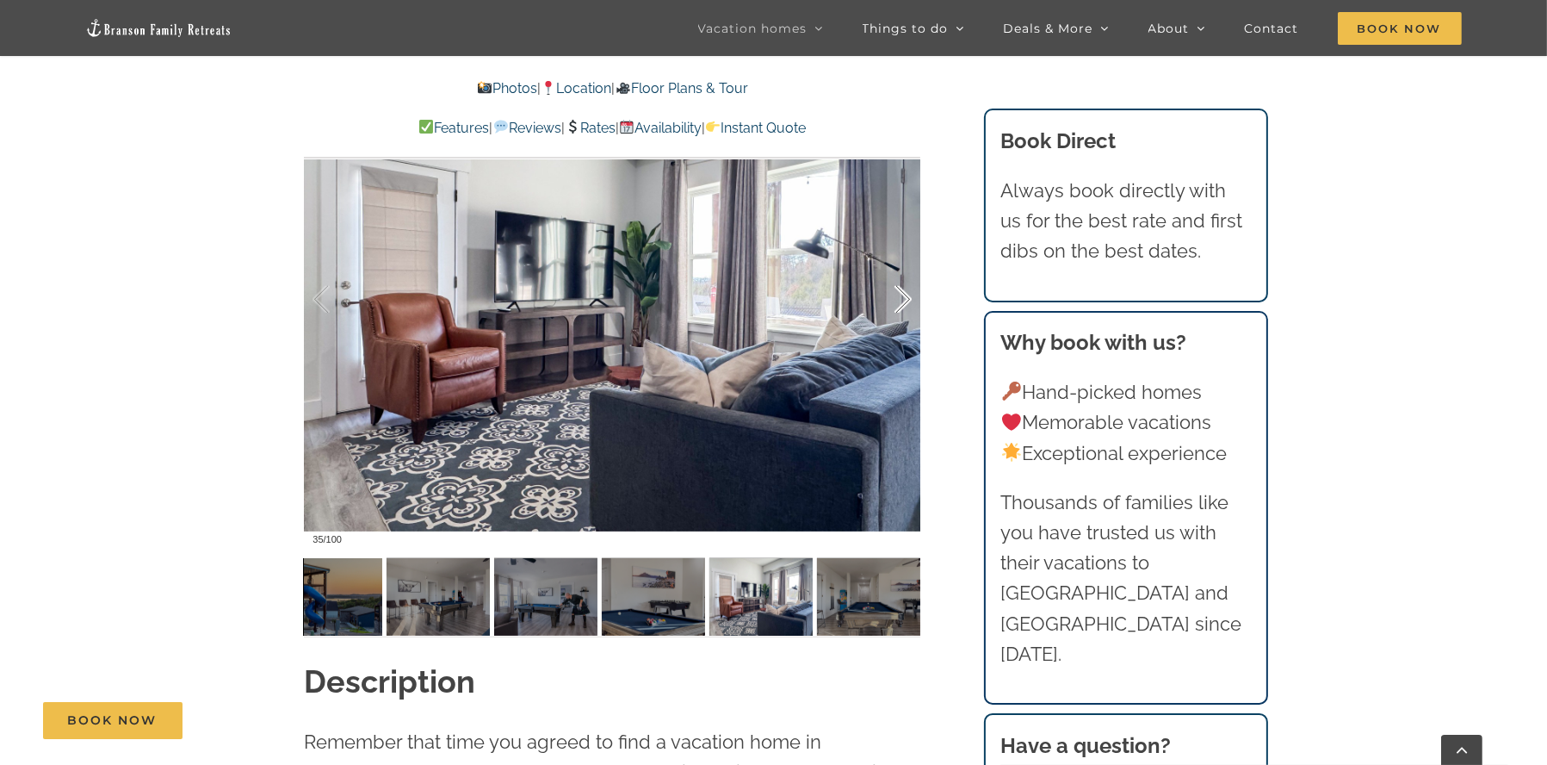
click at [896, 294] on div at bounding box center [885, 299] width 53 height 107
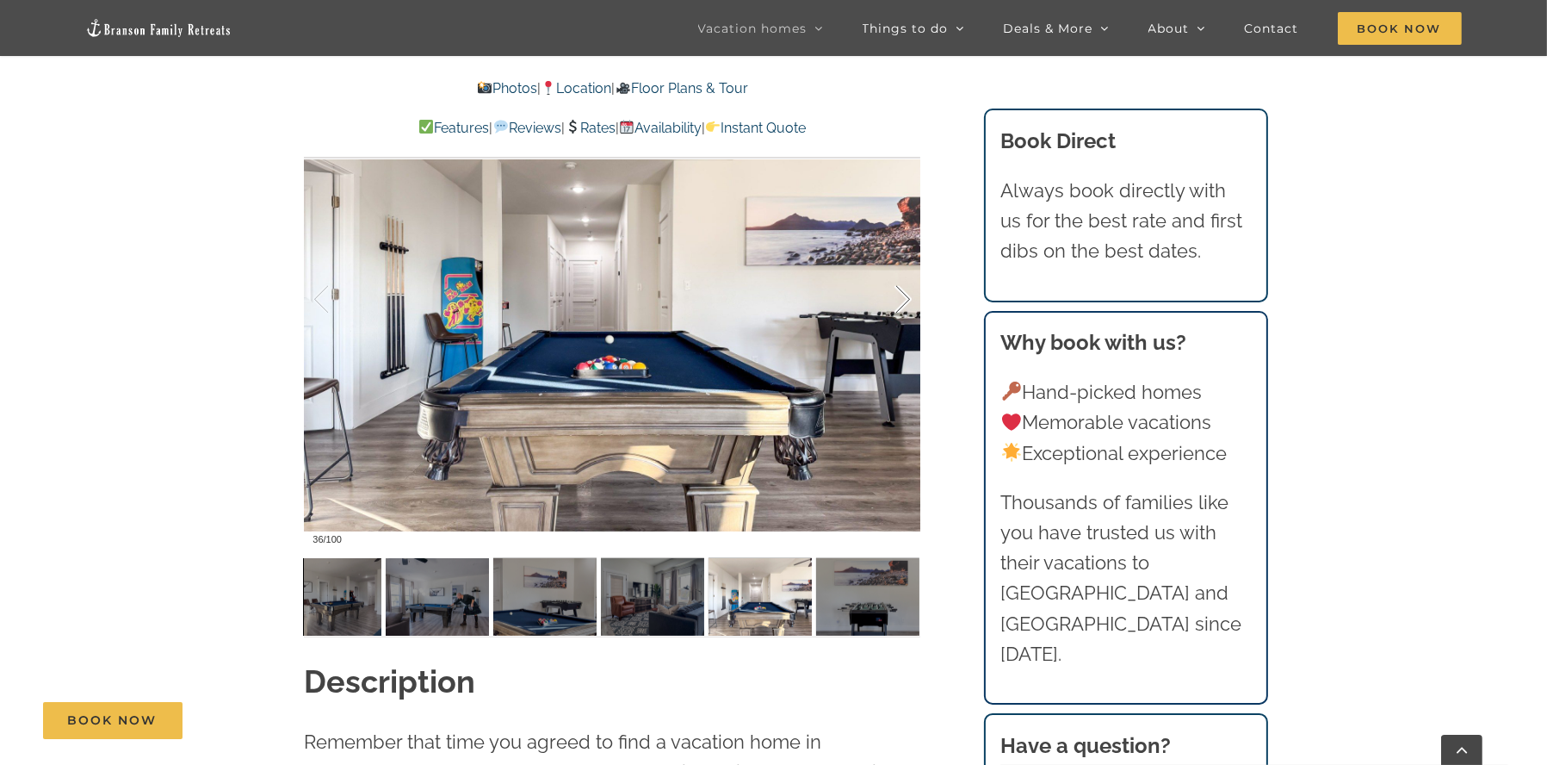
click at [896, 294] on div at bounding box center [885, 299] width 53 height 107
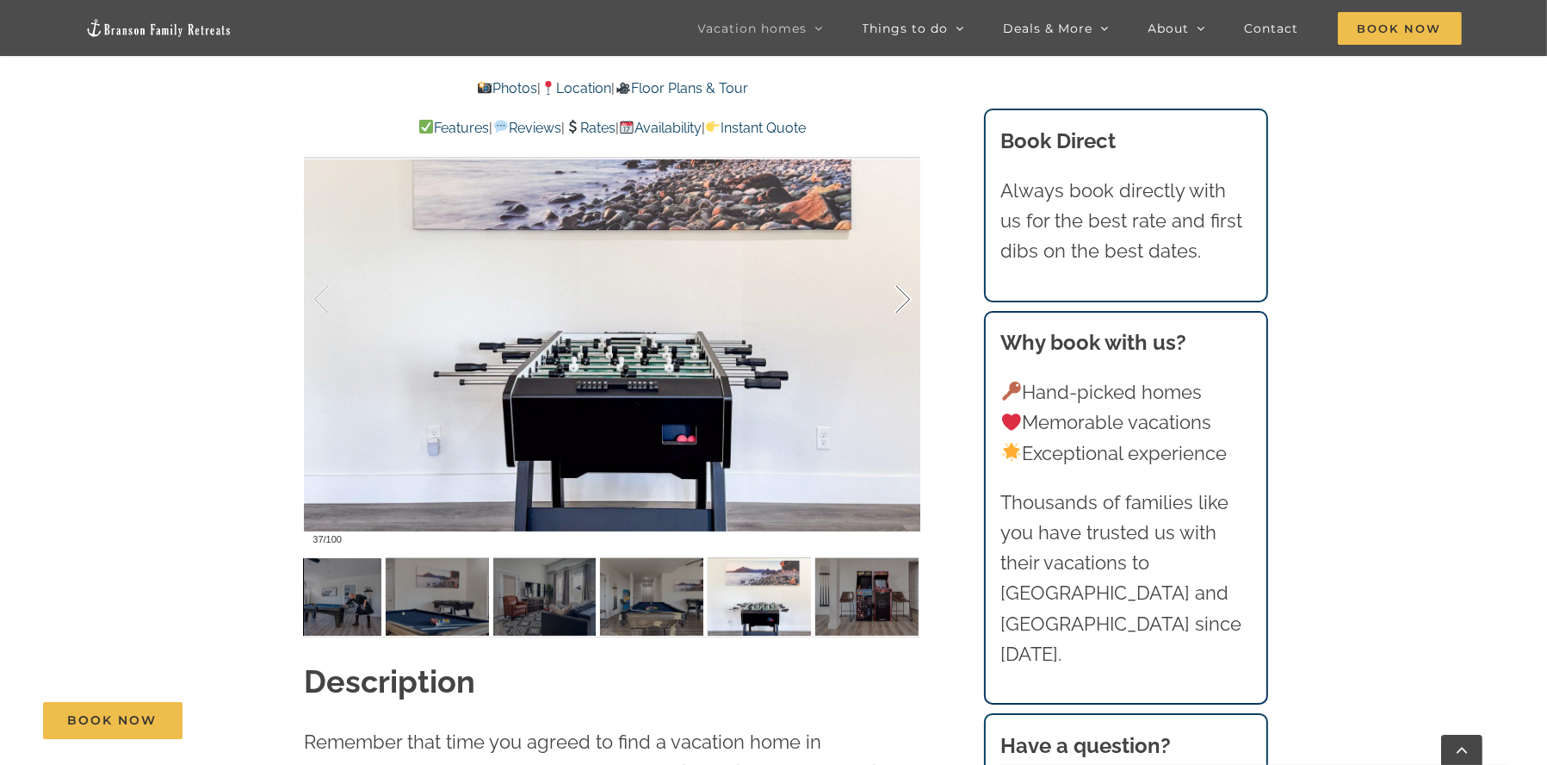
click at [896, 294] on div at bounding box center [885, 299] width 53 height 107
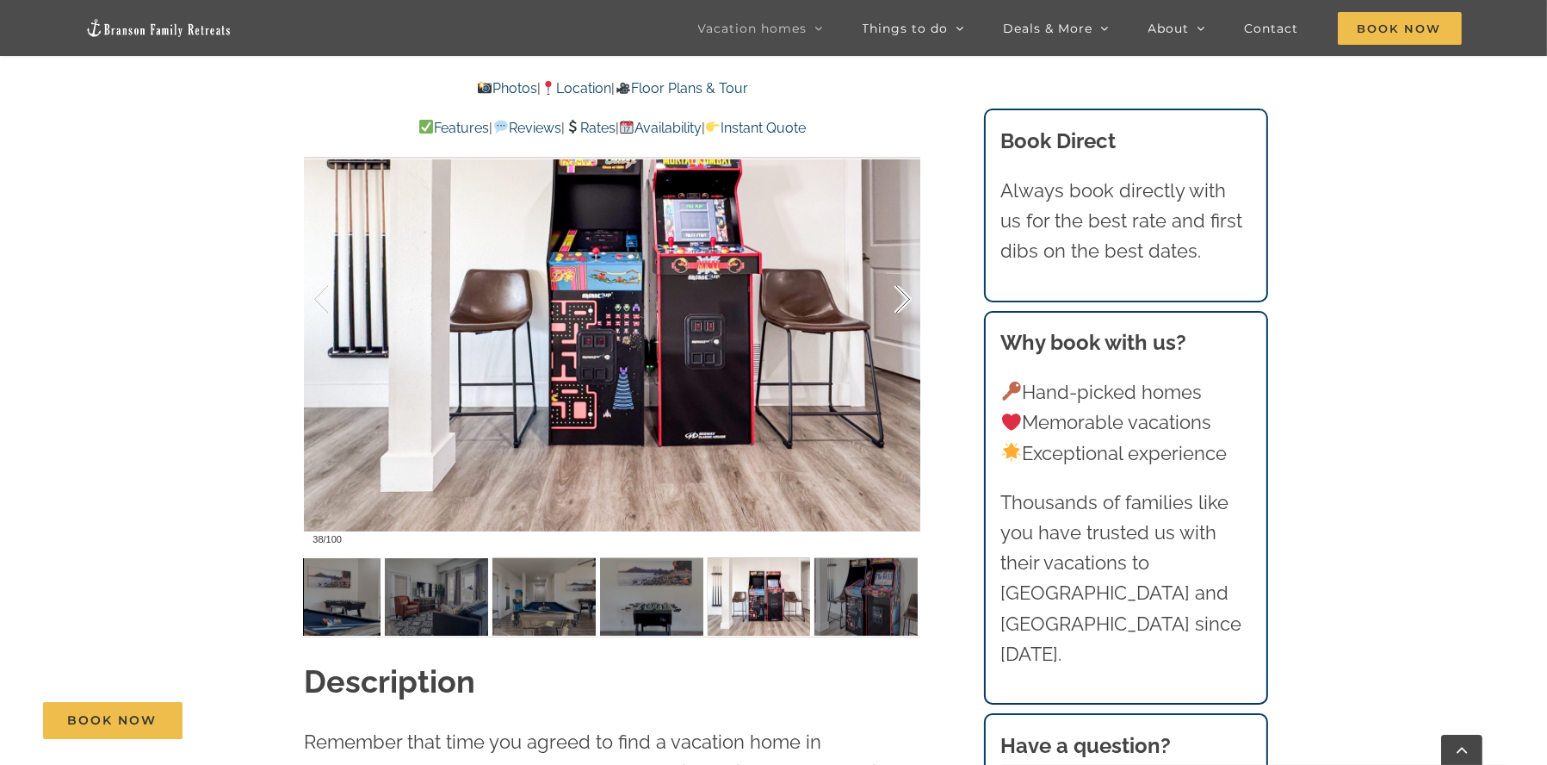
click at [896, 294] on div at bounding box center [885, 299] width 53 height 107
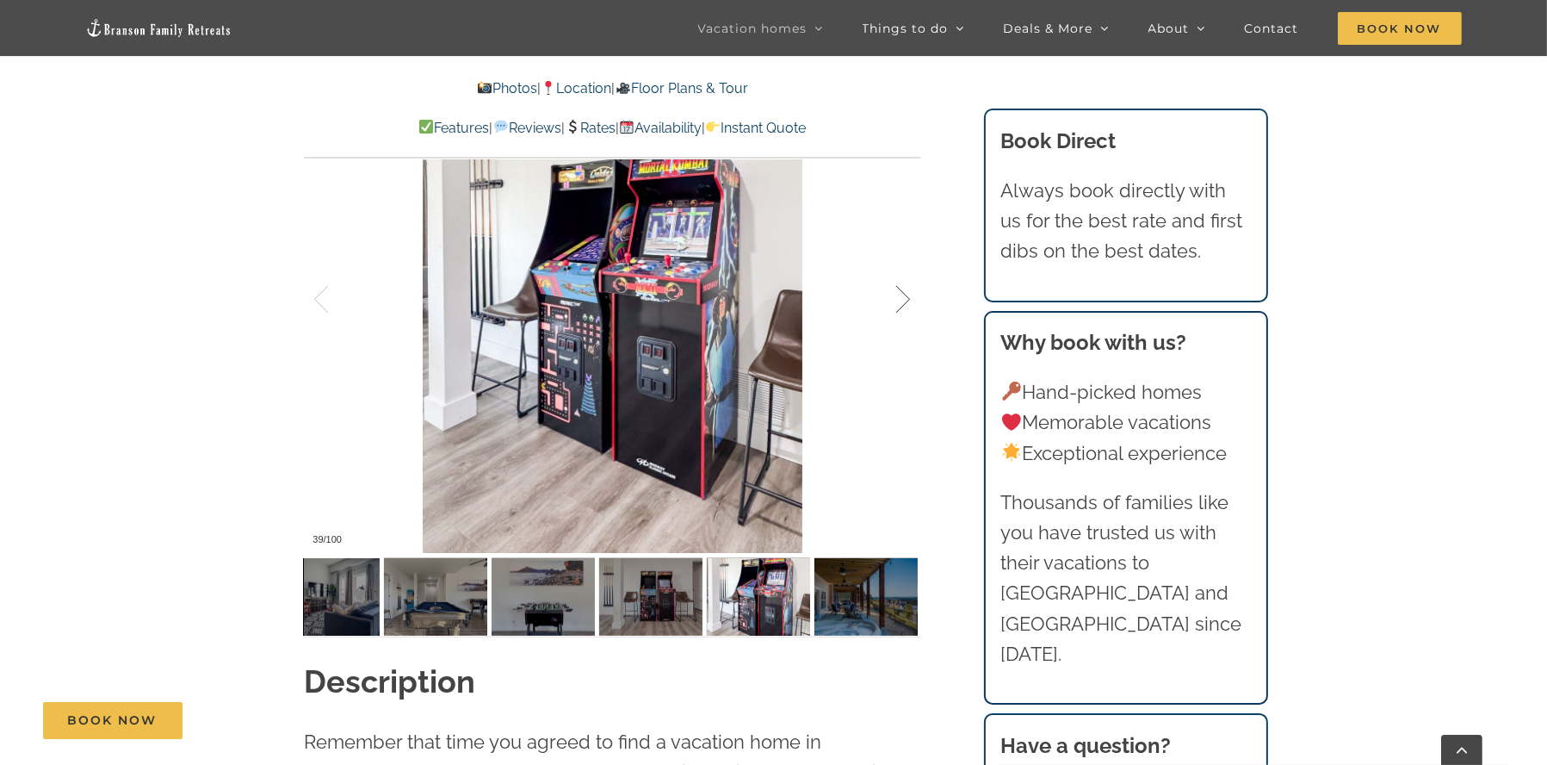
click at [896, 294] on div at bounding box center [885, 299] width 53 height 107
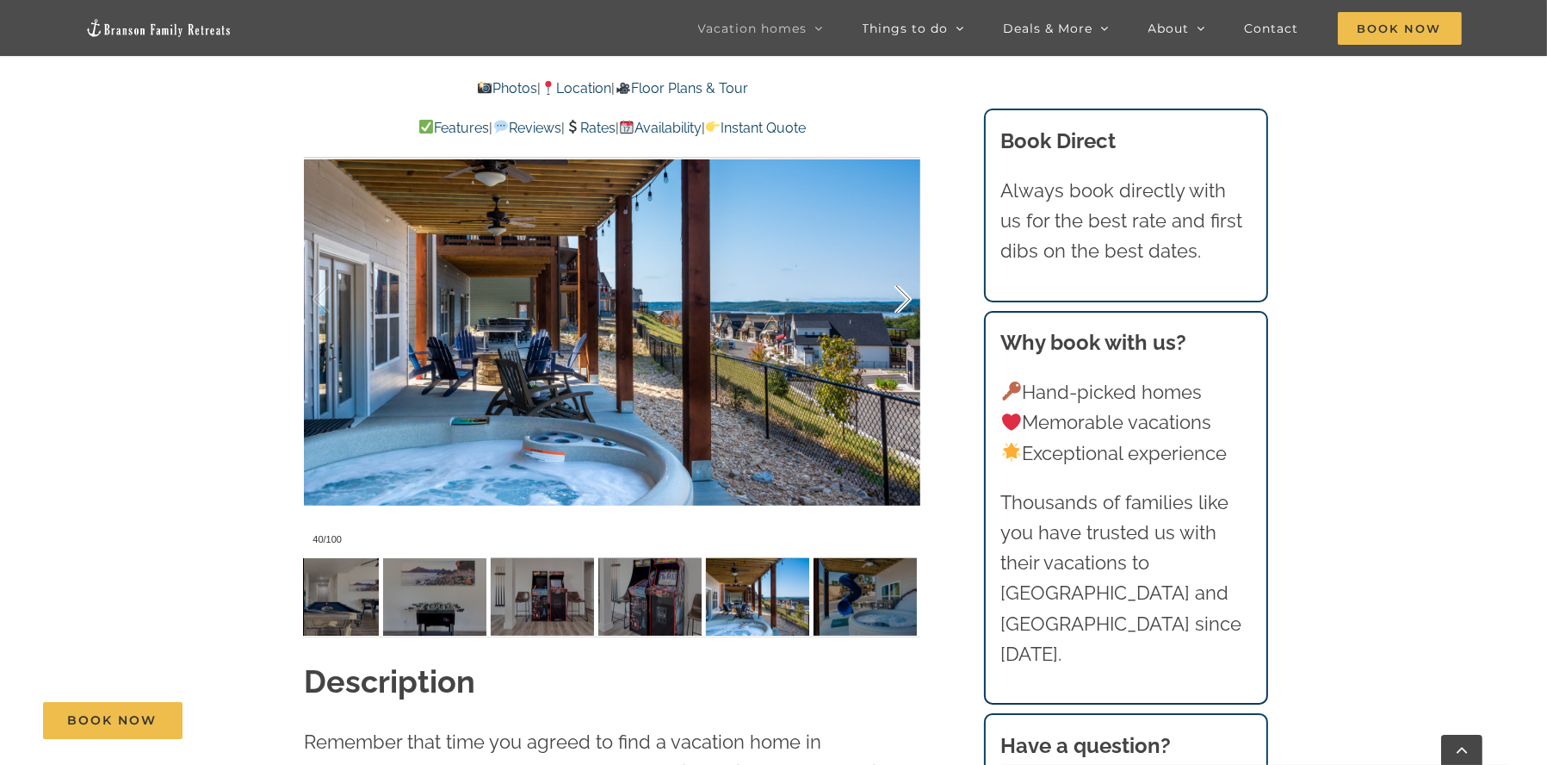
click at [896, 294] on div at bounding box center [885, 299] width 53 height 107
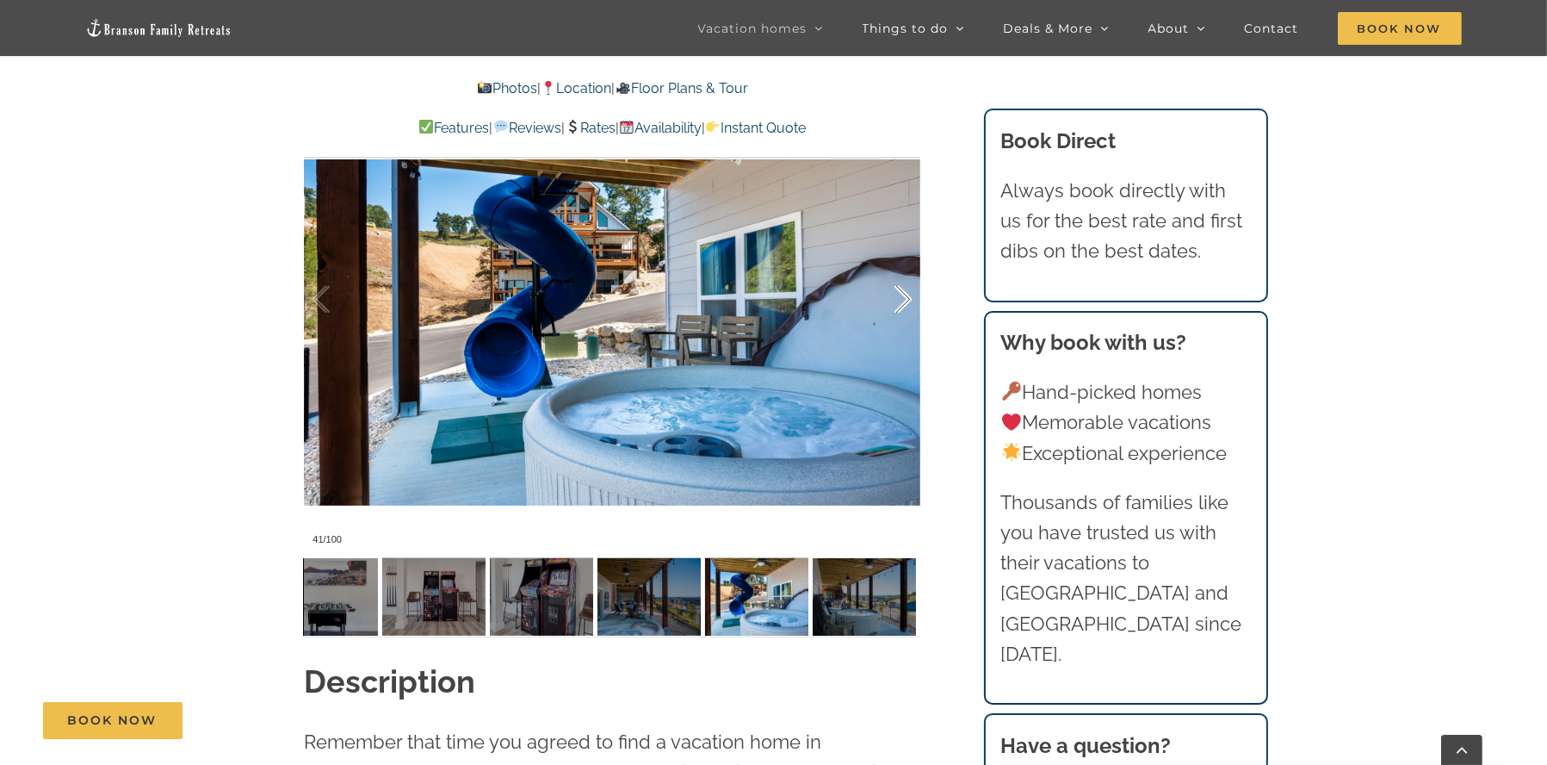
click at [896, 294] on div at bounding box center [885, 299] width 53 height 107
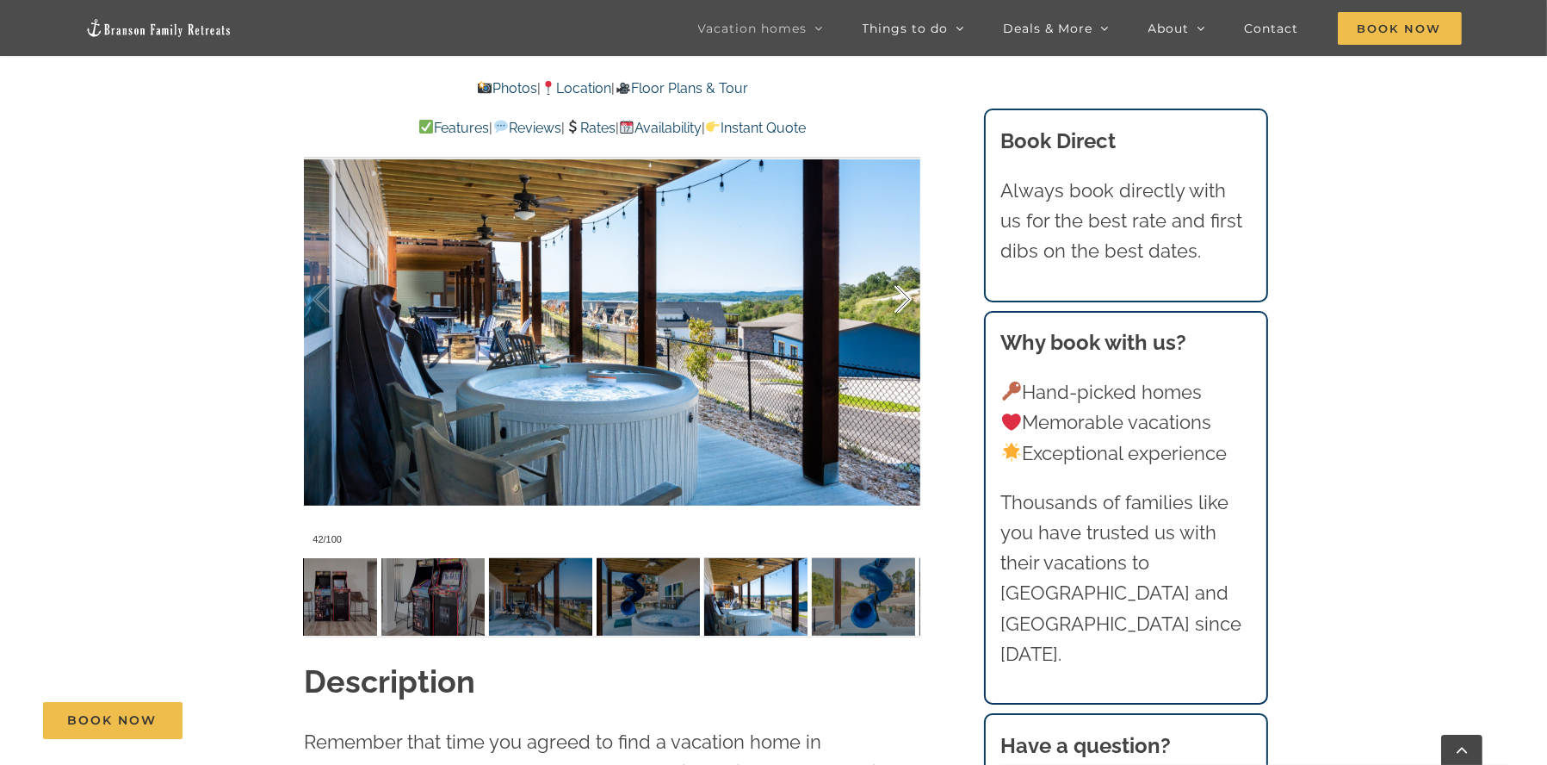
click at [896, 294] on div at bounding box center [885, 299] width 53 height 107
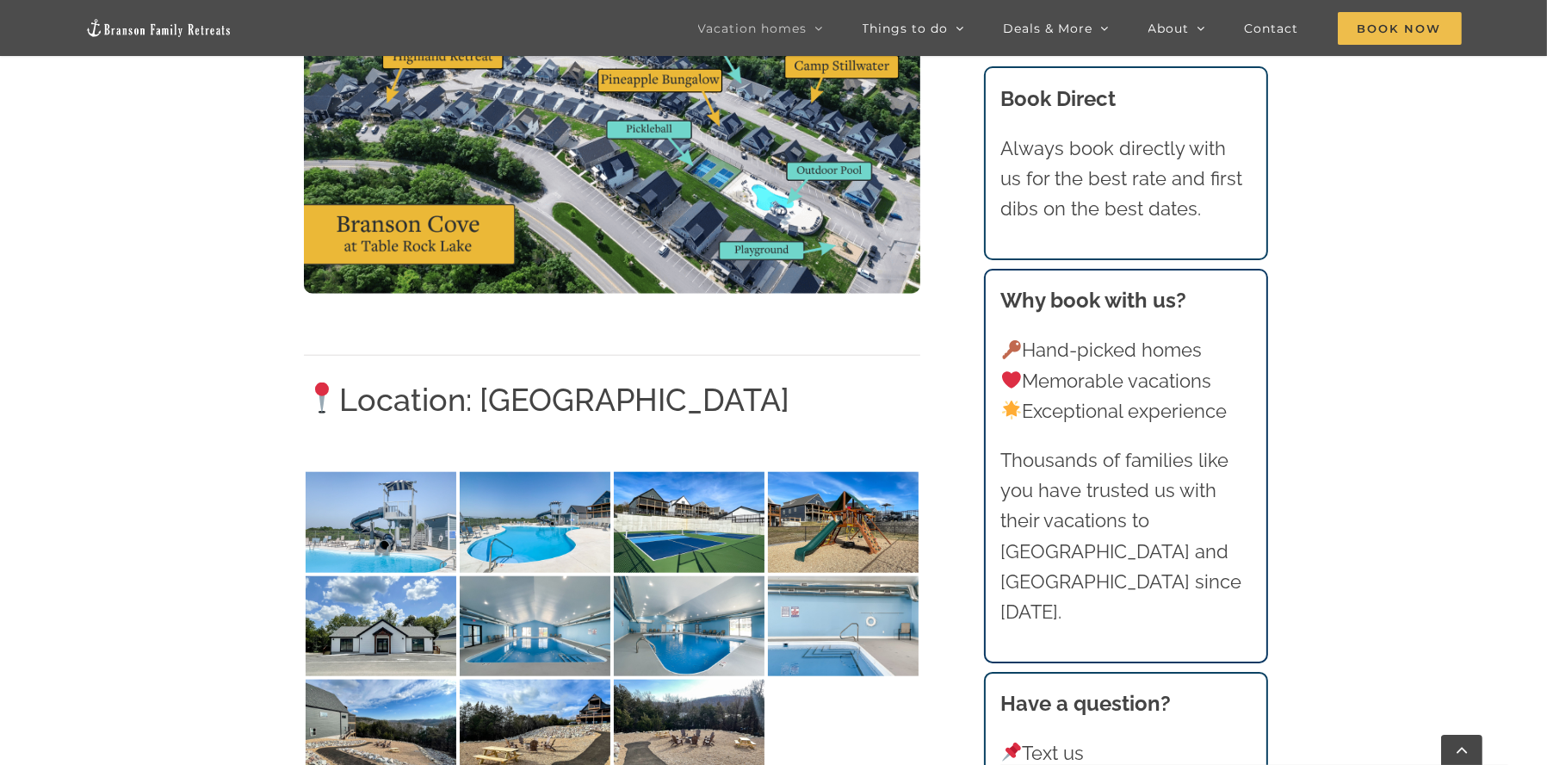
scroll to position [2439, 0]
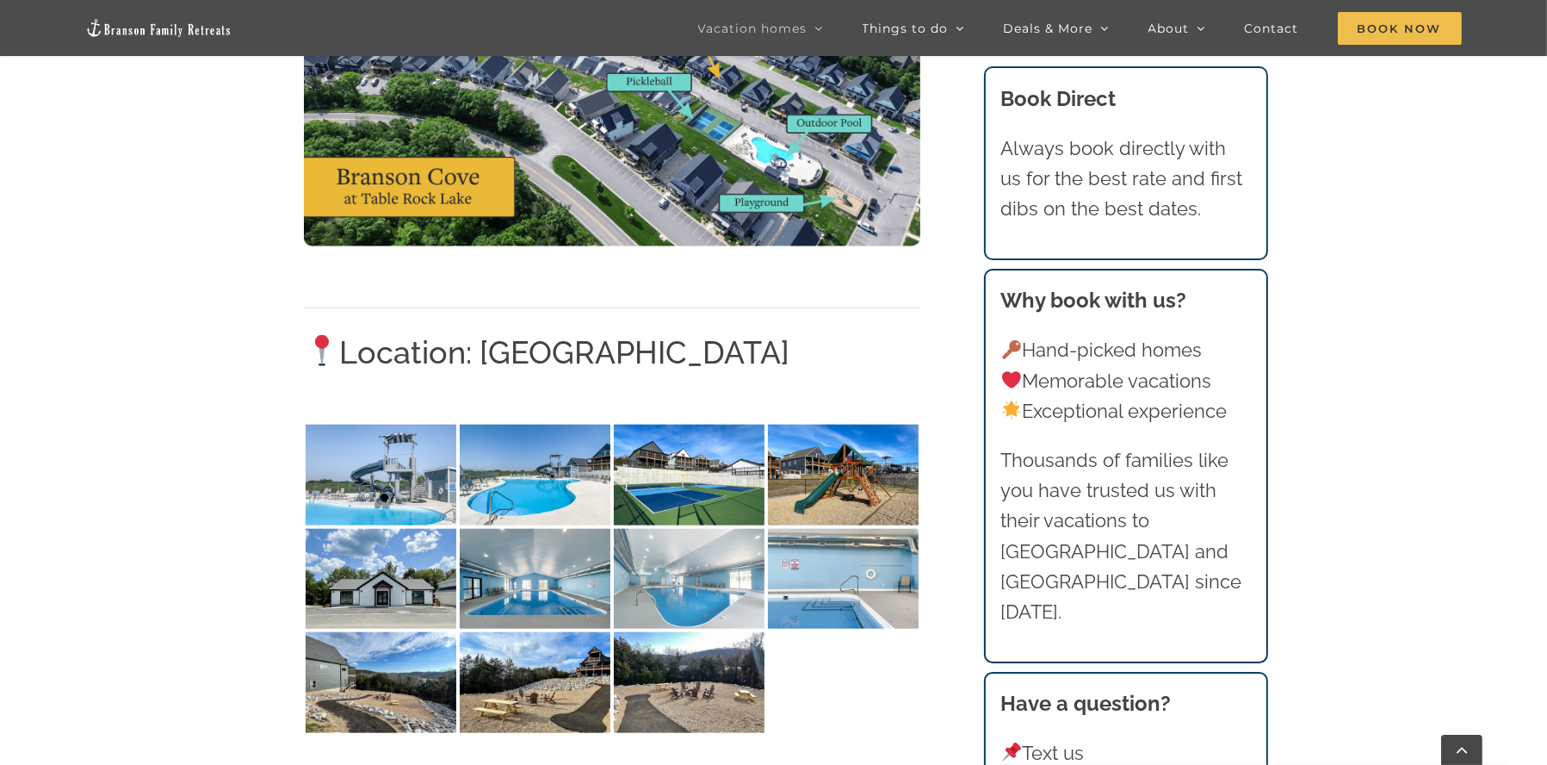
click at [736, 584] on img at bounding box center [689, 579] width 151 height 101
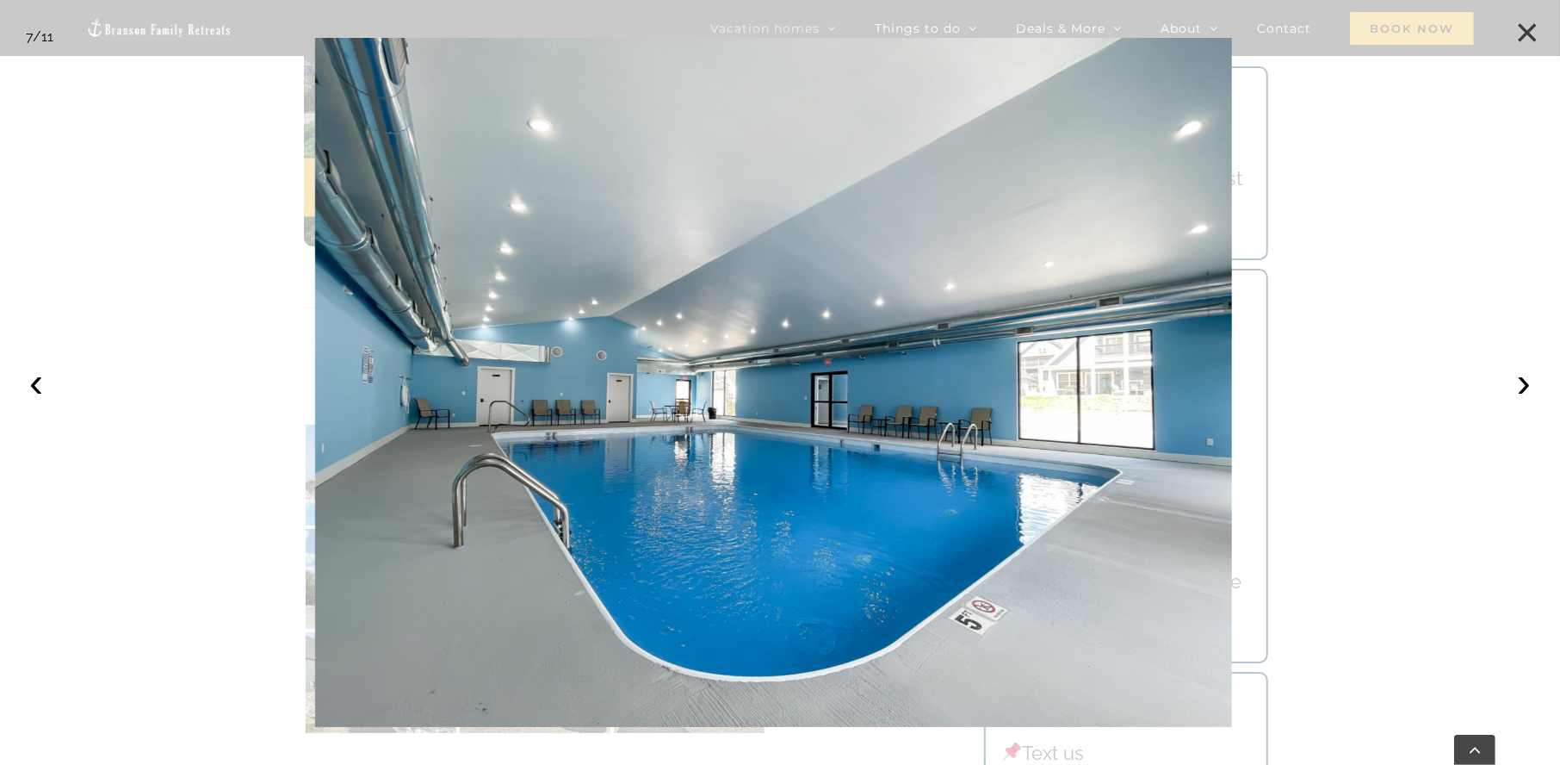
click at [1525, 23] on button "×" at bounding box center [1528, 33] width 38 height 38
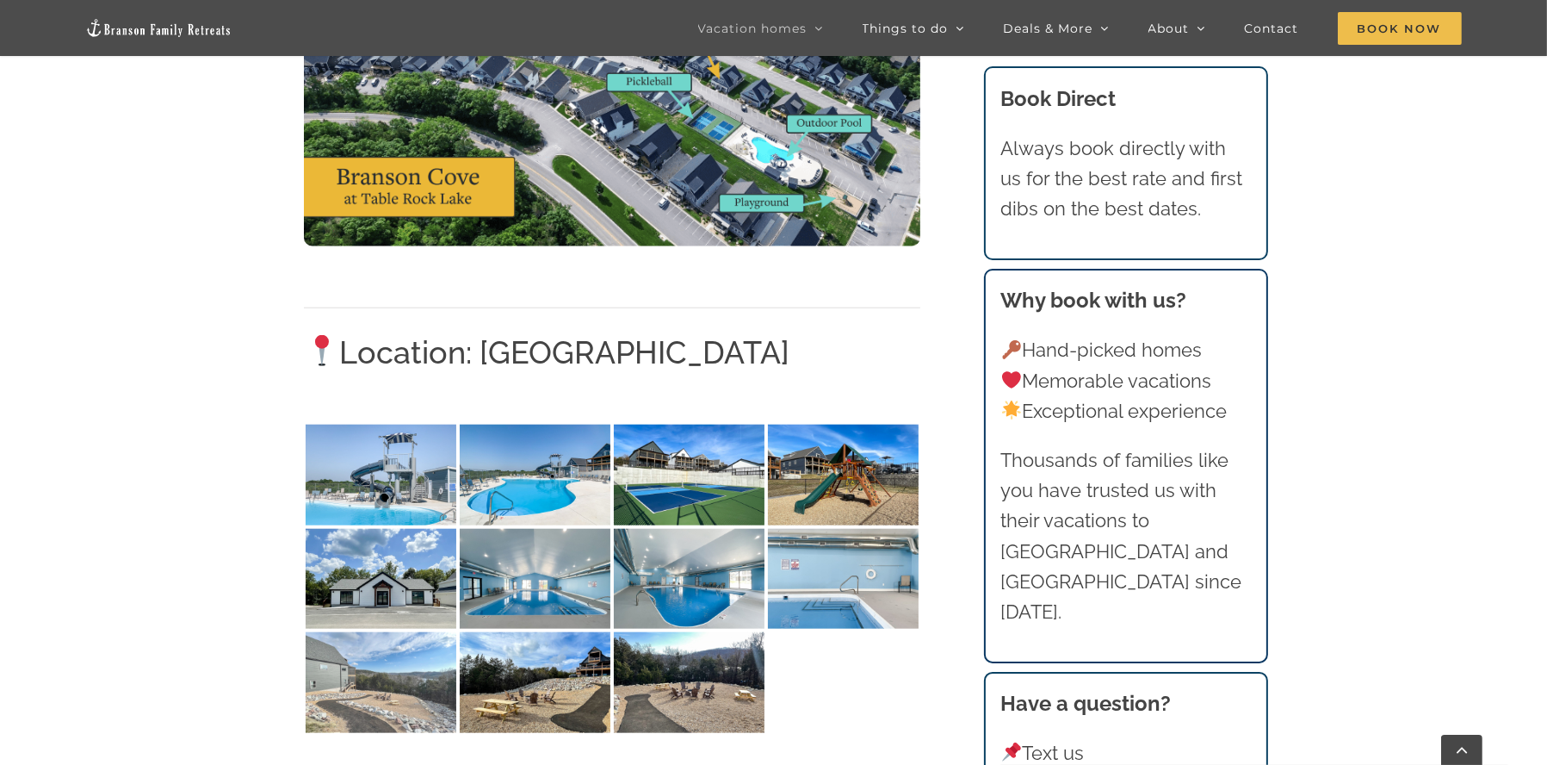
click at [419, 691] on img at bounding box center [381, 682] width 151 height 101
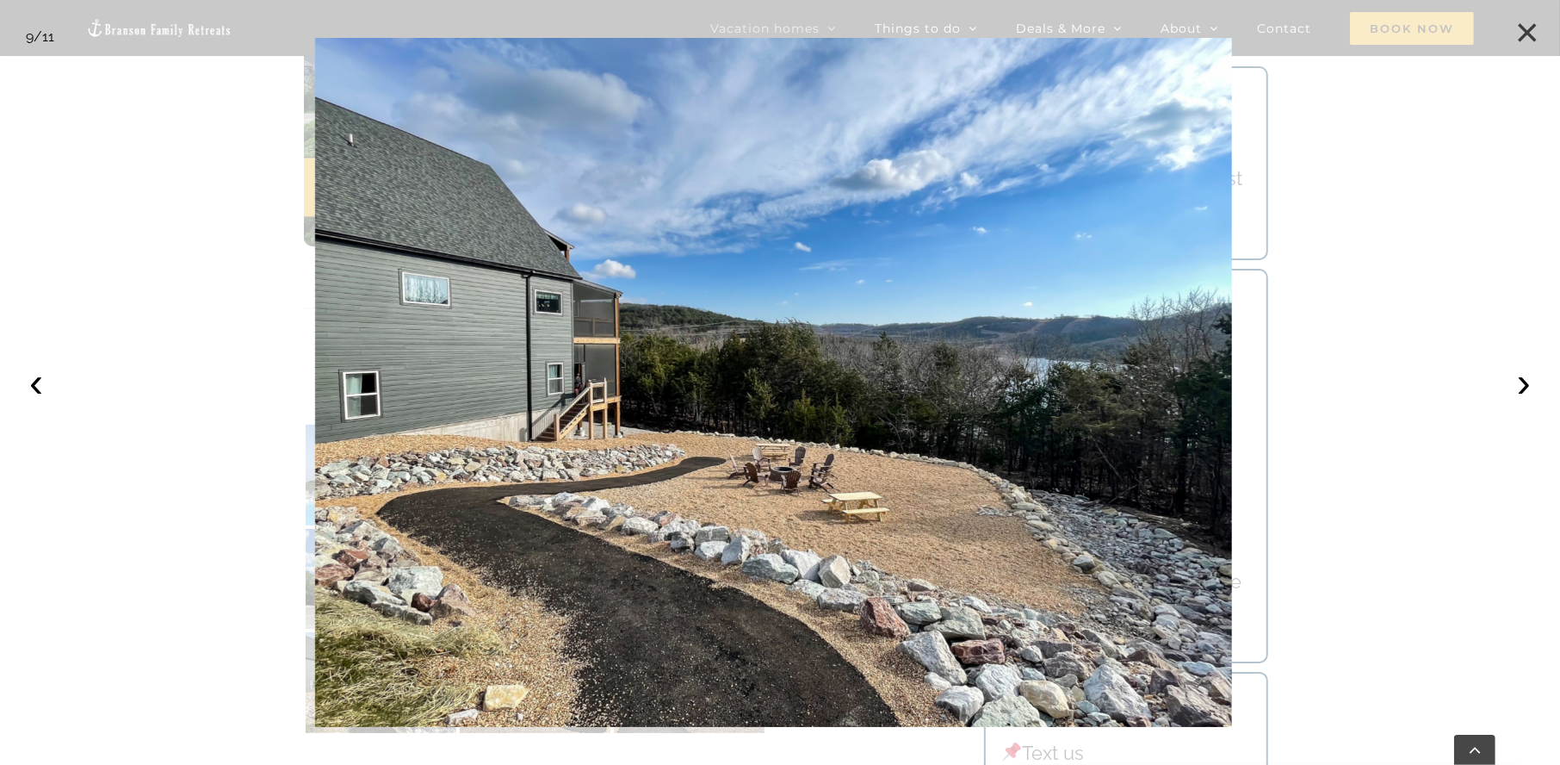
click at [1541, 32] on button "×" at bounding box center [1528, 33] width 38 height 38
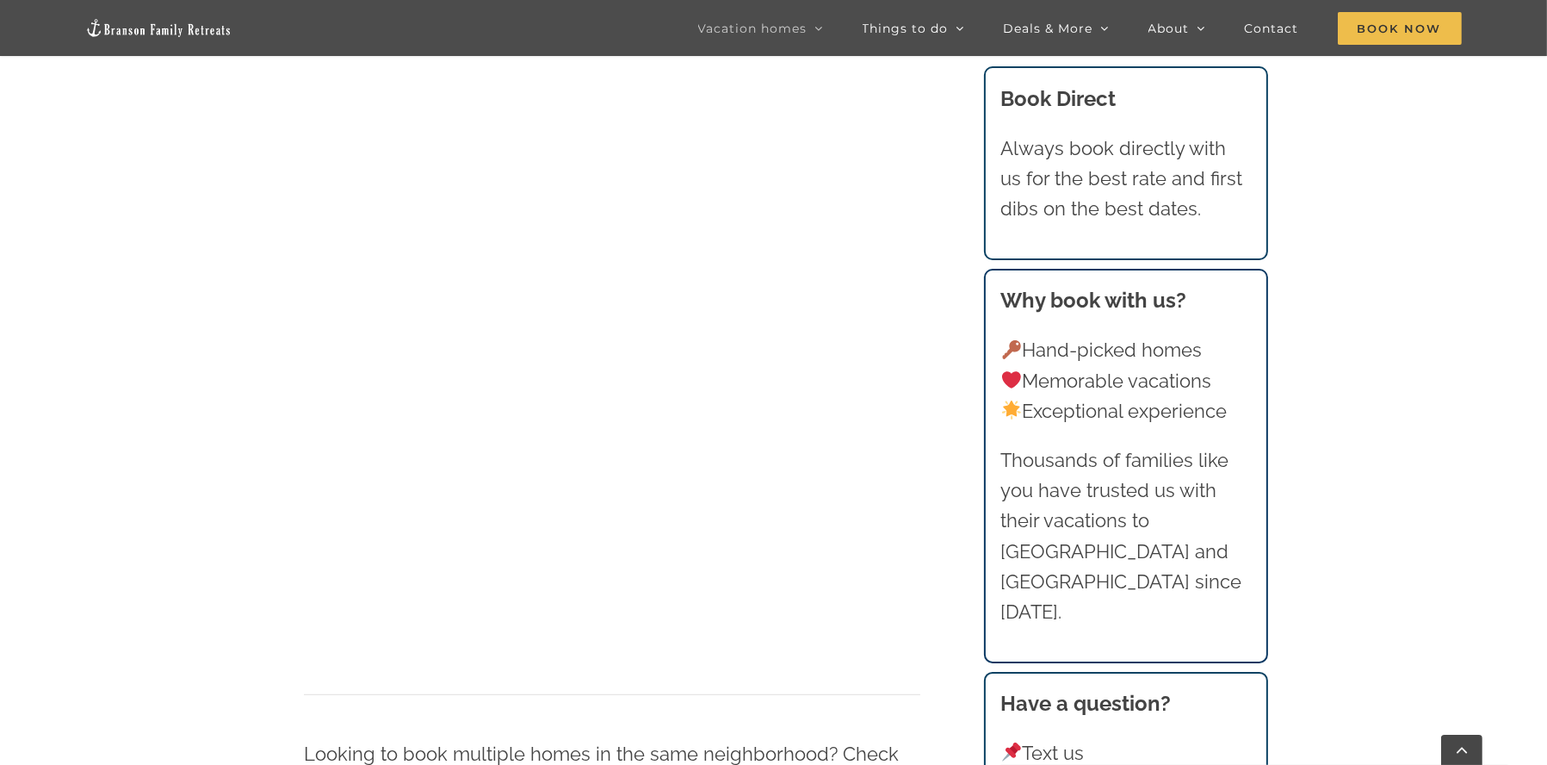
scroll to position [1435, 0]
